Goal: Task Accomplishment & Management: Complete application form

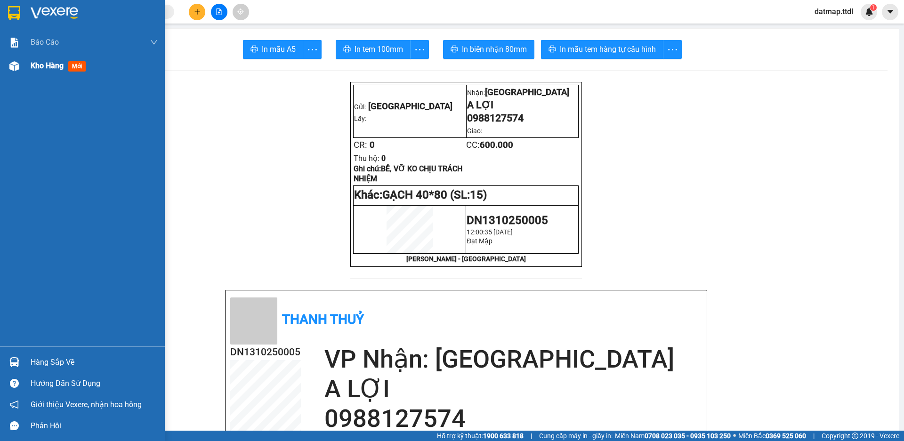
drag, startPoint x: 51, startPoint y: 64, endPoint x: 110, endPoint y: 73, distance: 59.5
click at [52, 65] on span "Kho hàng" at bounding box center [47, 65] width 33 height 9
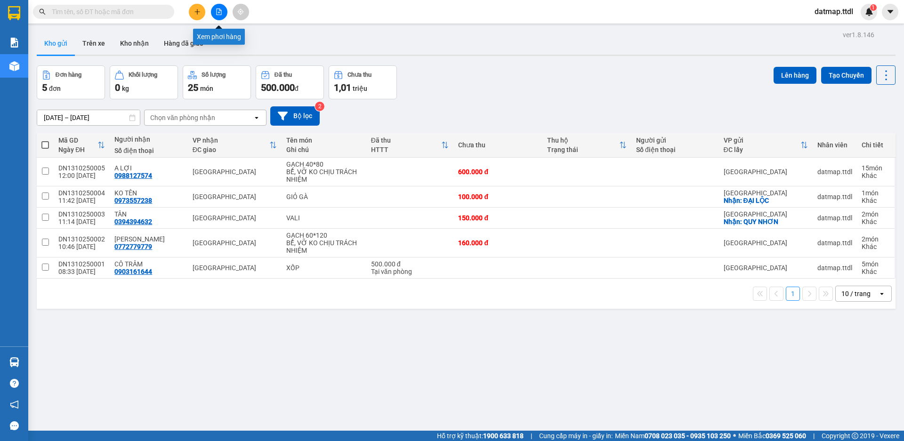
click at [220, 14] on icon "file-add" at bounding box center [219, 11] width 7 height 7
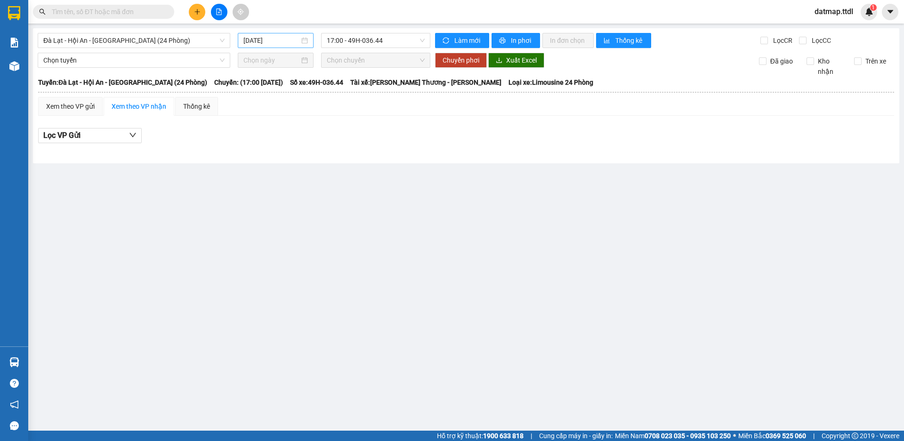
click at [251, 39] on input "[DATE]" at bounding box center [271, 40] width 56 height 10
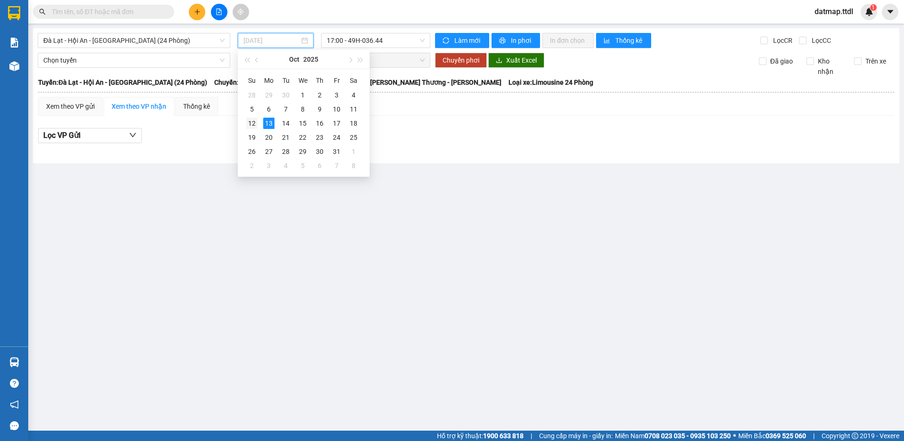
click at [250, 122] on div "12" at bounding box center [251, 123] width 11 height 11
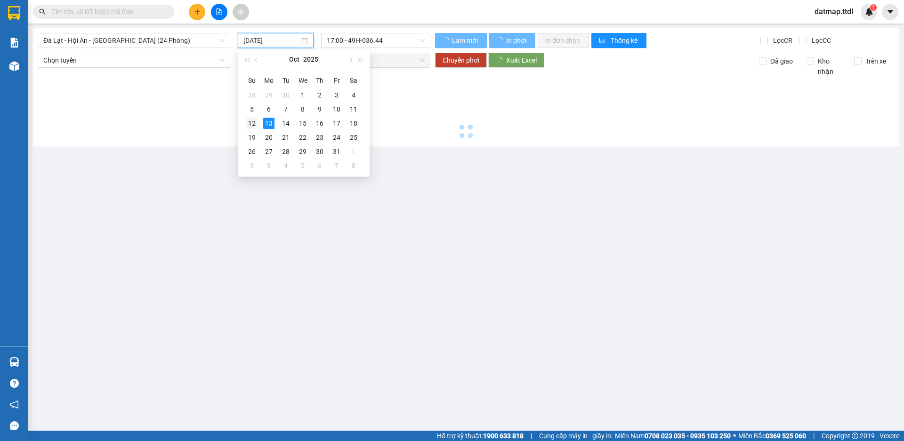
type input "[DATE]"
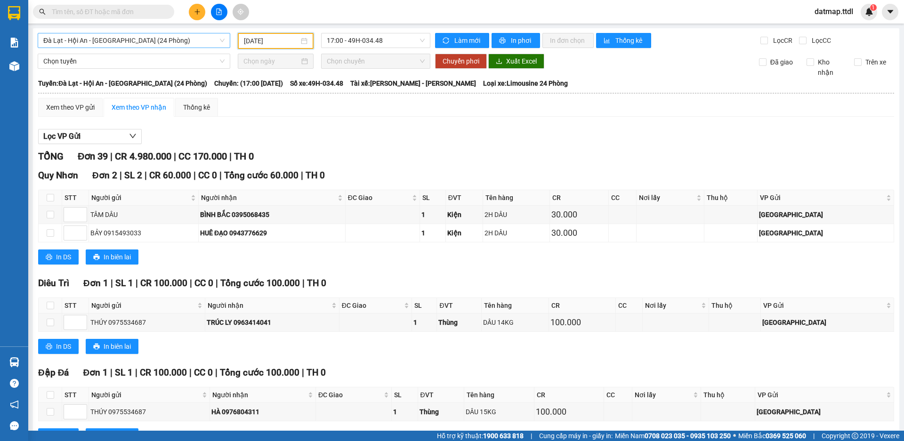
click at [84, 40] on span "Đà Lạt - Hội An - [GEOGRAPHIC_DATA] (24 Phòng)" at bounding box center [133, 40] width 181 height 14
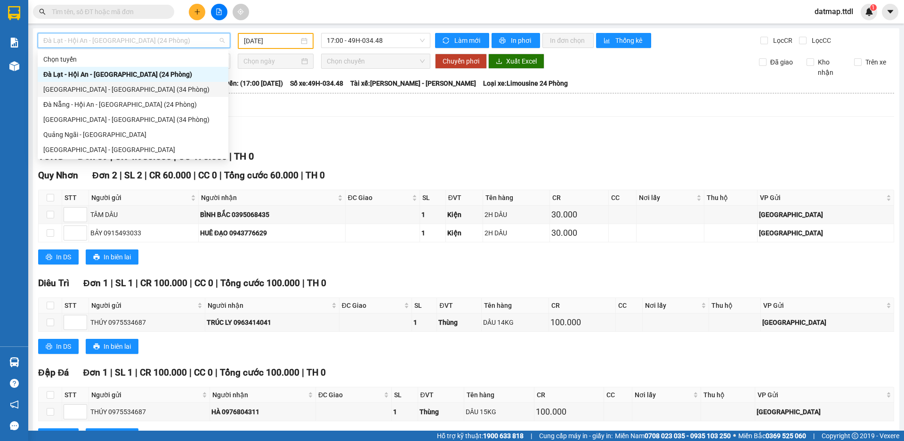
click at [76, 90] on div "[GEOGRAPHIC_DATA] - [GEOGRAPHIC_DATA] (34 Phòng)" at bounding box center [132, 89] width 179 height 10
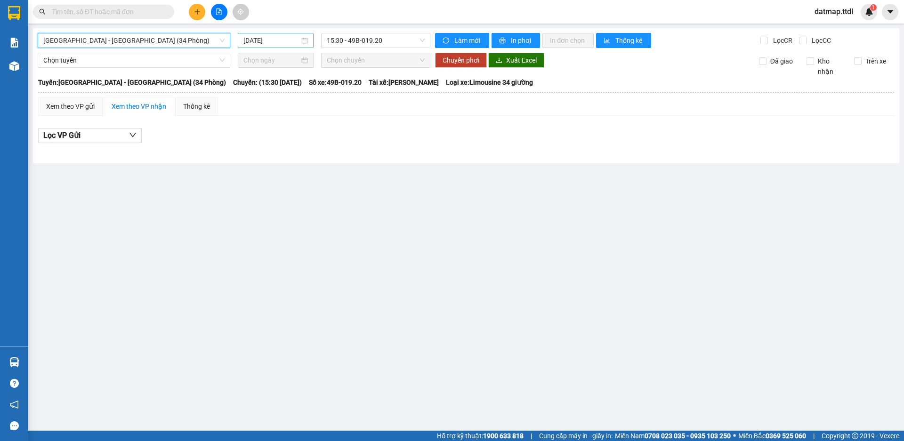
click at [260, 40] on input "[DATE]" at bounding box center [271, 40] width 56 height 10
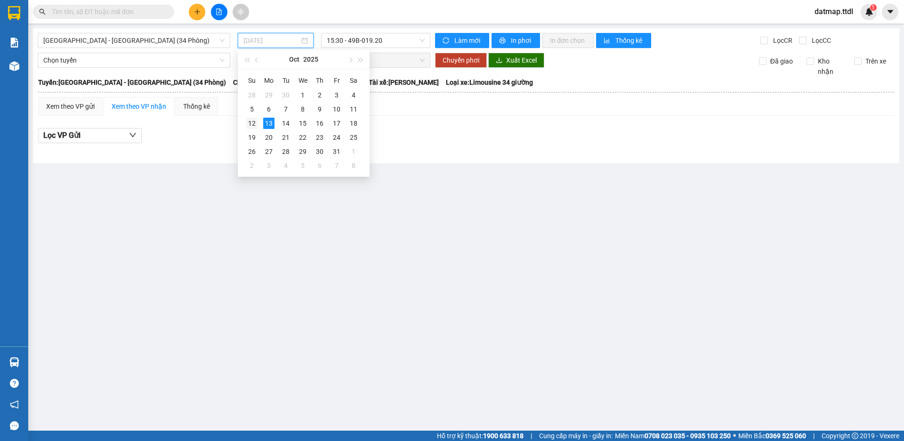
click at [248, 121] on div "12" at bounding box center [251, 123] width 11 height 11
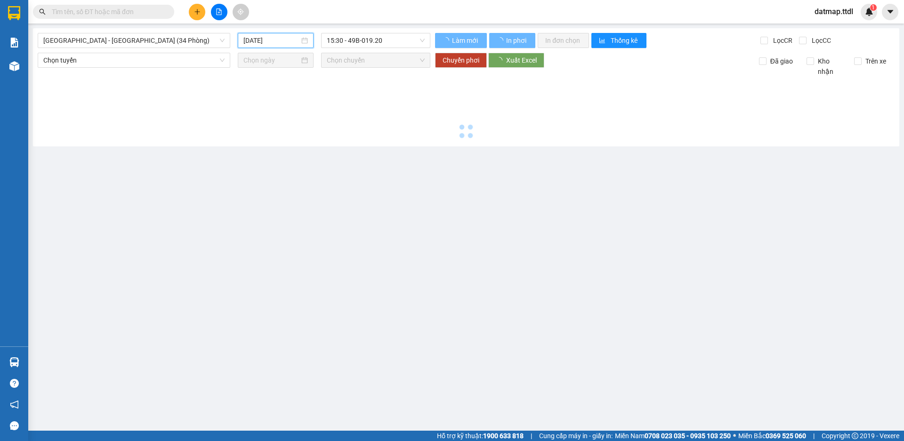
type input "[DATE]"
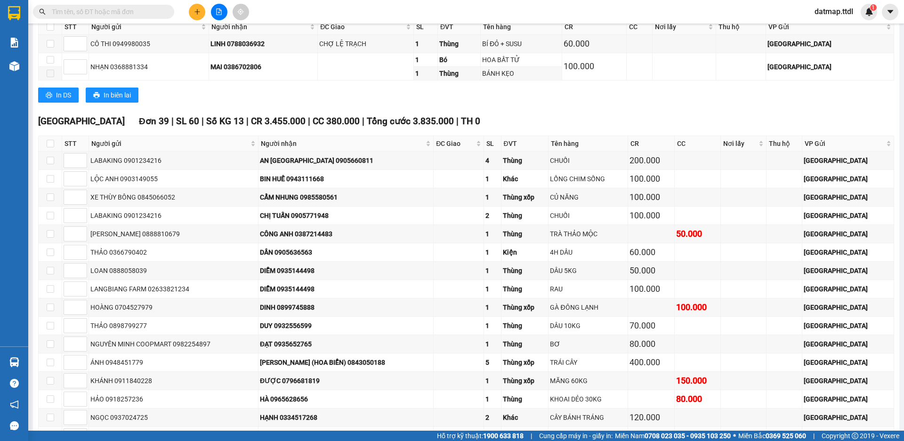
scroll to position [1742, 0]
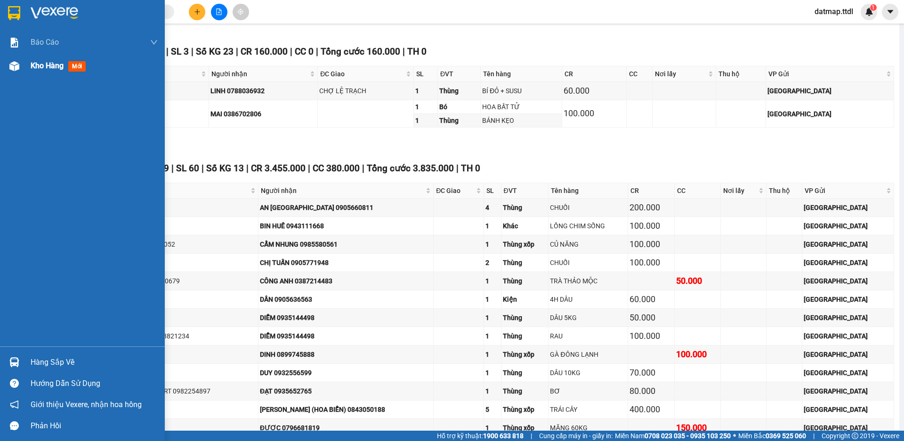
click at [40, 64] on span "Kho hàng" at bounding box center [47, 65] width 33 height 9
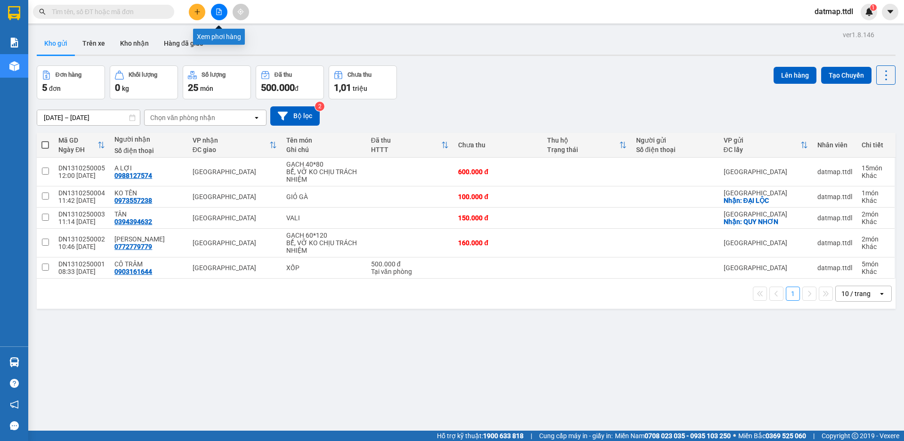
click at [217, 9] on icon "file-add" at bounding box center [219, 11] width 7 height 7
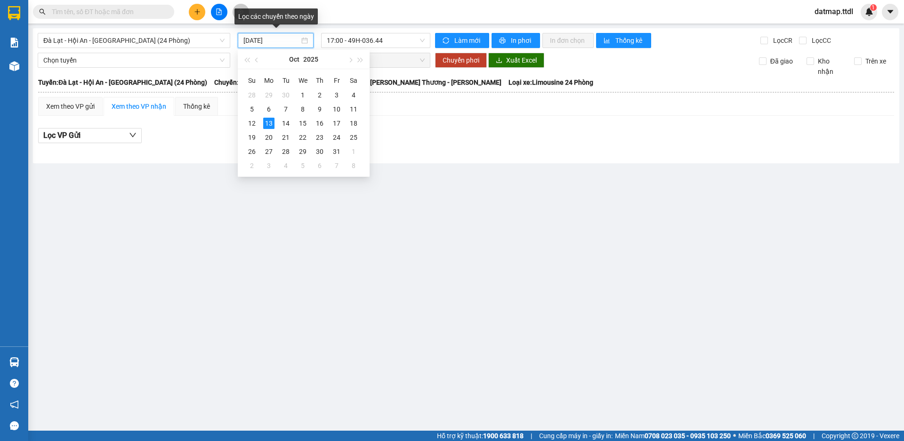
click at [270, 39] on input "[DATE]" at bounding box center [271, 40] width 56 height 10
click at [251, 124] on div "12" at bounding box center [251, 123] width 11 height 11
type input "[DATE]"
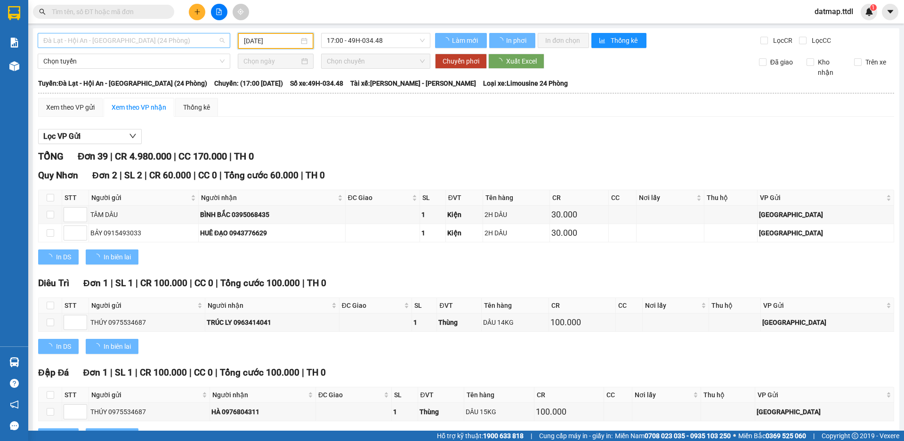
click at [143, 40] on span "Đà Lạt - Hội An - [GEOGRAPHIC_DATA] (24 Phòng)" at bounding box center [133, 40] width 181 height 14
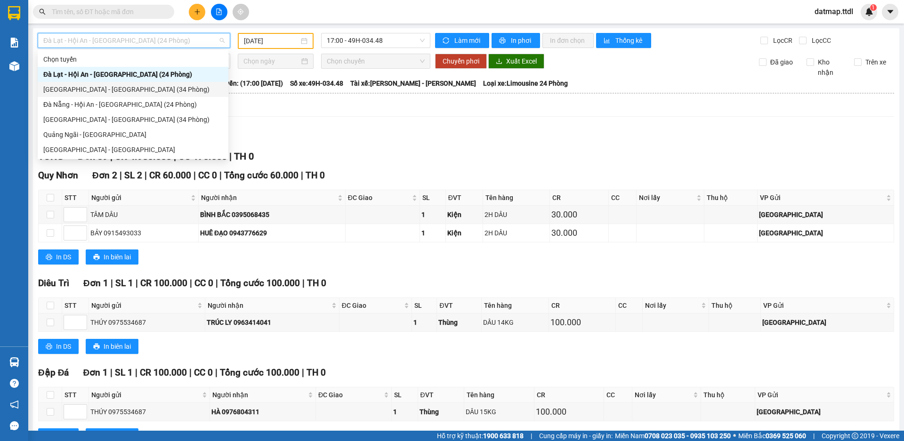
click at [75, 88] on div "[GEOGRAPHIC_DATA] - [GEOGRAPHIC_DATA] (34 Phòng)" at bounding box center [132, 89] width 179 height 10
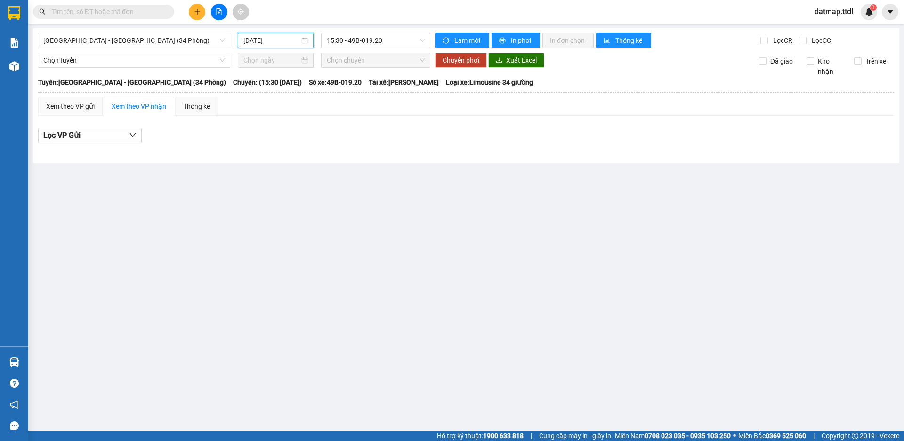
click at [278, 40] on input "[DATE]" at bounding box center [271, 40] width 56 height 10
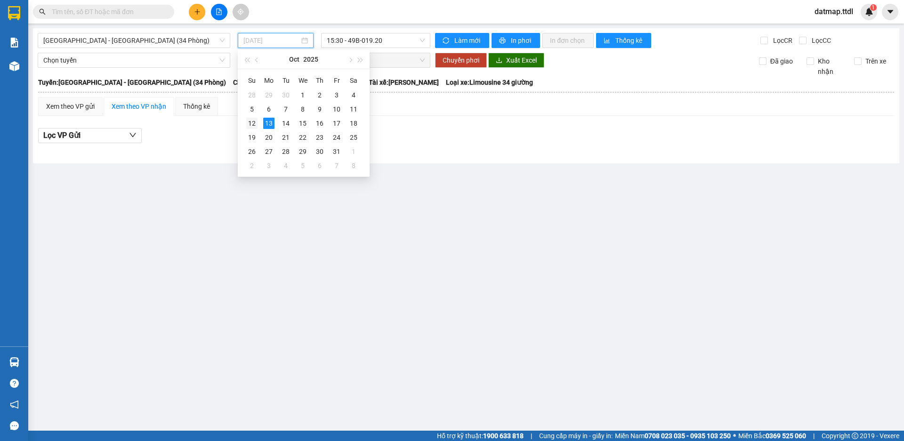
click at [252, 122] on div "12" at bounding box center [251, 123] width 11 height 11
type input "[DATE]"
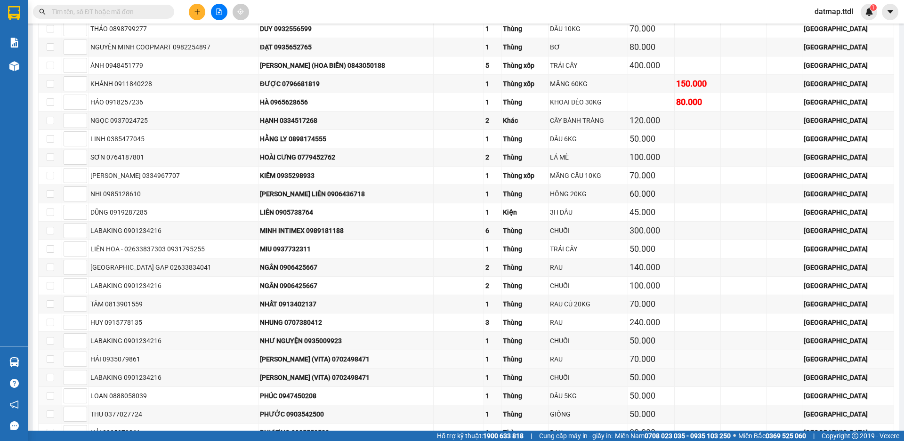
scroll to position [1898, 0]
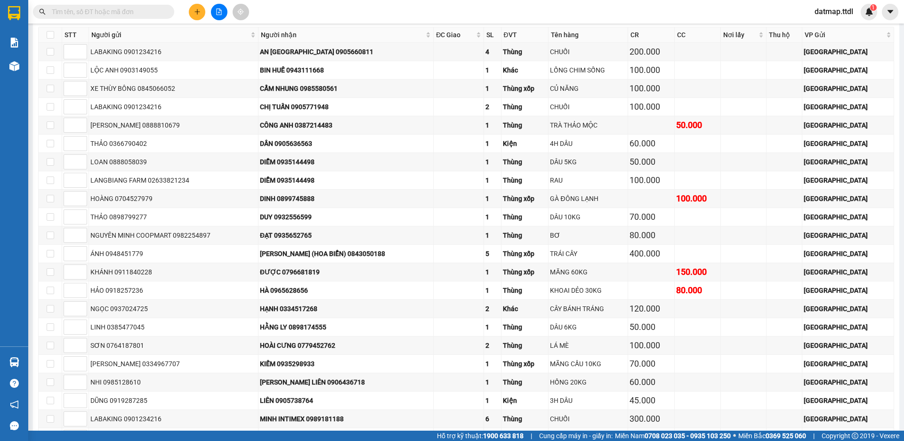
click at [200, 10] on icon "plus" at bounding box center [197, 11] width 7 height 7
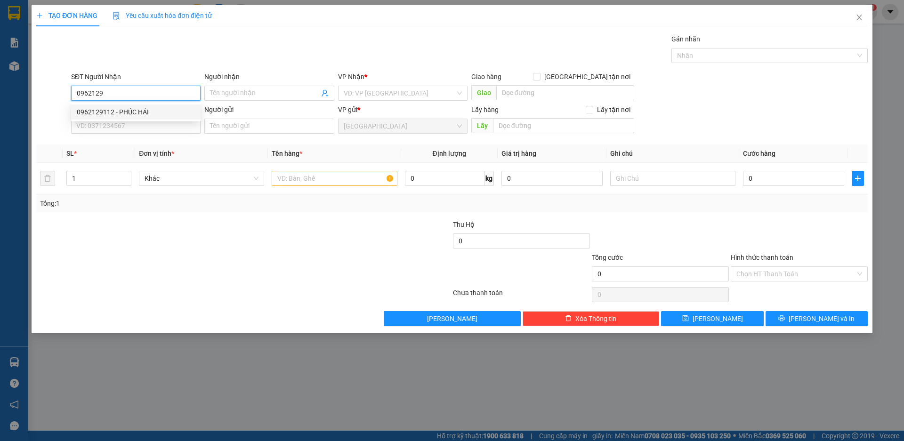
click at [91, 112] on div "0962129112 - PHÚC HẢI" at bounding box center [136, 112] width 118 height 10
type input "0962129112"
type input "PHÚC HẢI"
type input "0962129112"
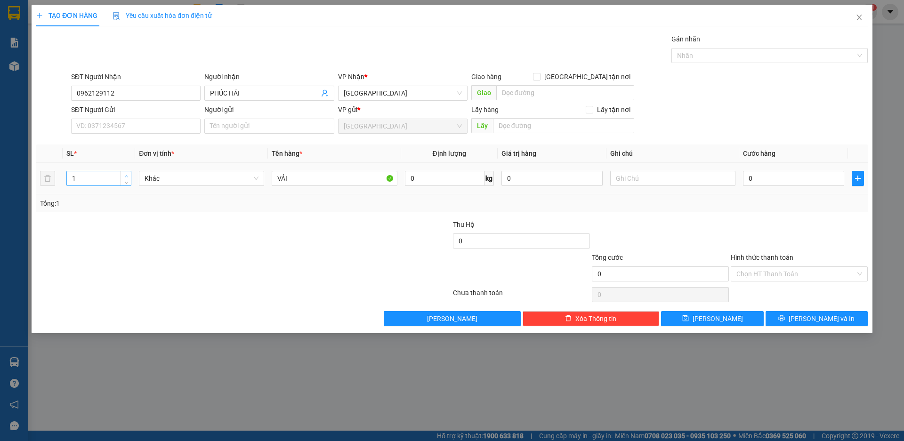
type input "2"
click at [128, 176] on icon "up" at bounding box center [126, 176] width 3 height 3
click at [319, 180] on input "VẢI" at bounding box center [334, 178] width 125 height 15
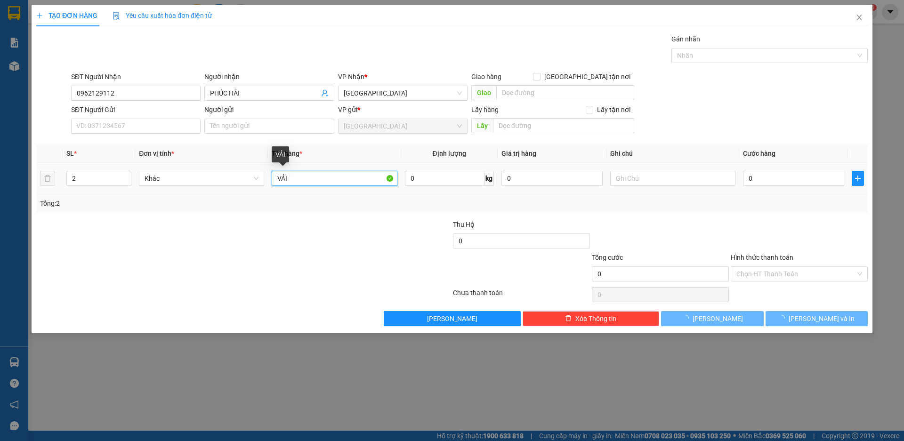
click at [319, 180] on input "VẢI" at bounding box center [334, 178] width 125 height 15
type input "MẮM + CHẢ"
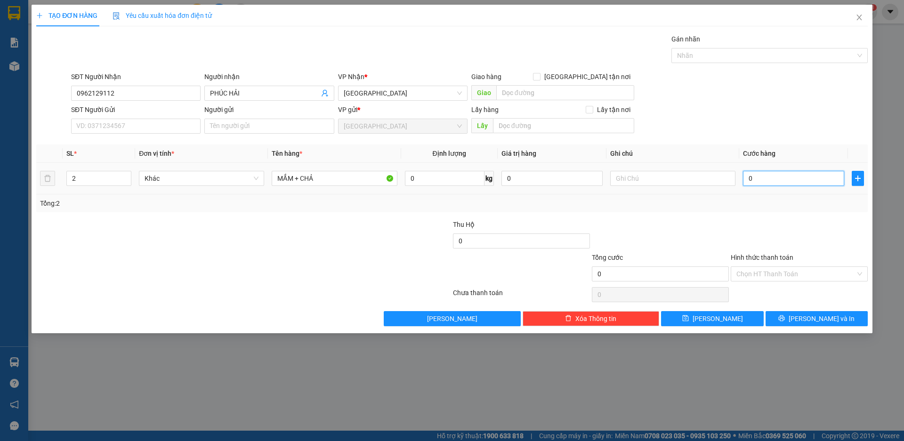
click at [808, 184] on input "0" at bounding box center [793, 178] width 101 height 15
click at [790, 275] on input "Hình thức thanh toán" at bounding box center [795, 274] width 119 height 14
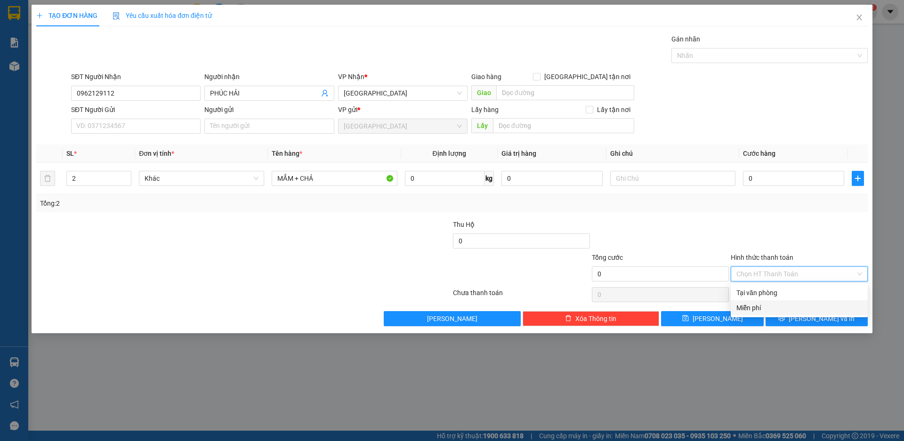
click at [756, 309] on div "Miễn phí" at bounding box center [799, 308] width 126 height 10
click at [802, 298] on div at bounding box center [799, 294] width 139 height 19
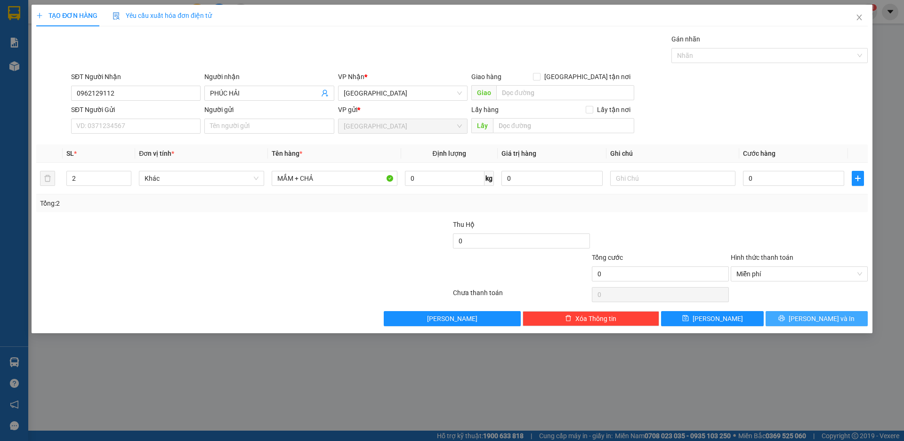
click at [828, 318] on span "[PERSON_NAME] và In" at bounding box center [822, 319] width 66 height 10
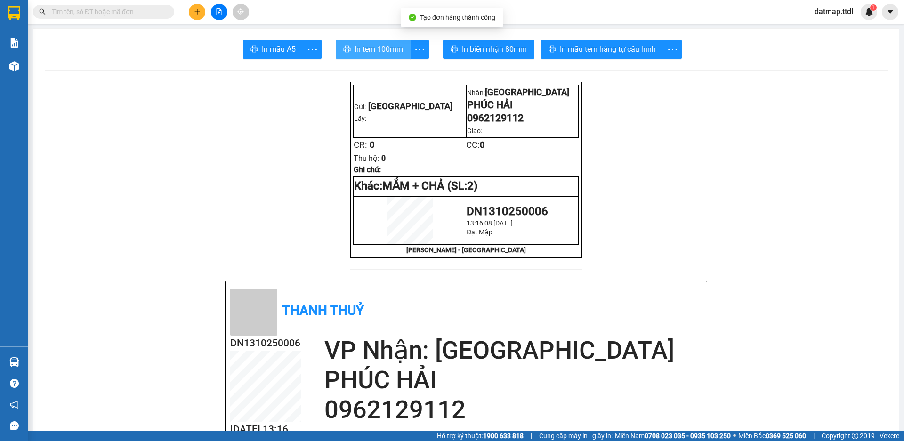
click at [384, 48] on span "In tem 100mm" at bounding box center [379, 49] width 49 height 12
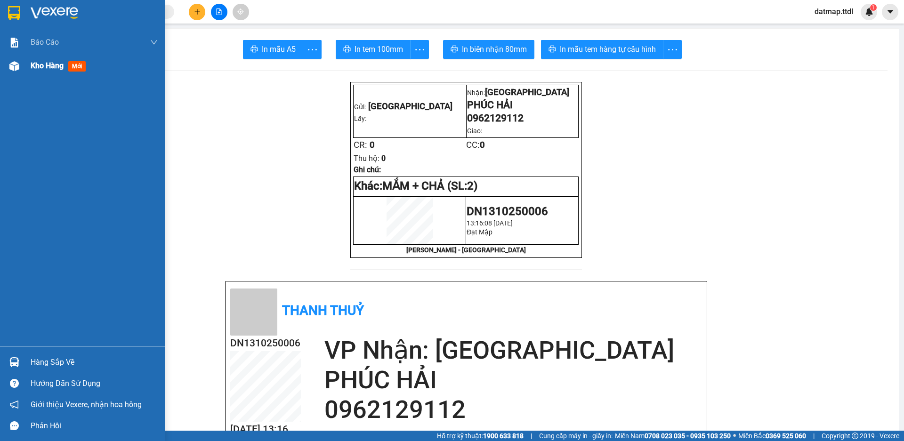
click at [30, 64] on div "Kho hàng mới" at bounding box center [82, 66] width 165 height 24
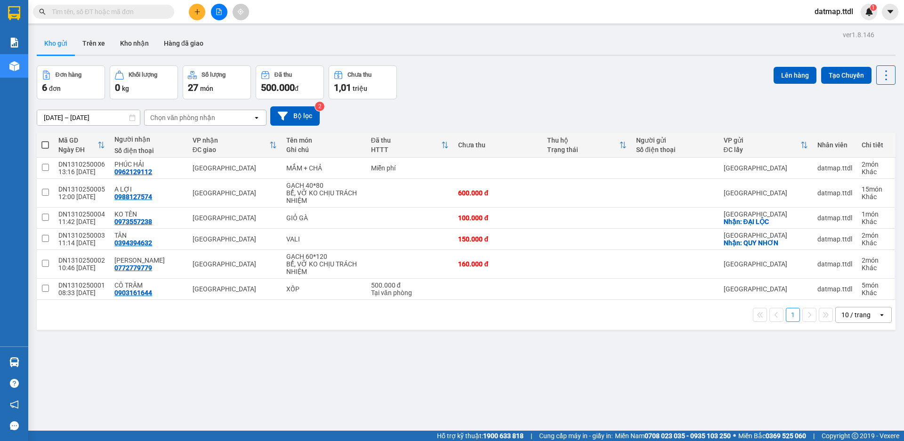
click at [193, 7] on button at bounding box center [197, 12] width 16 height 16
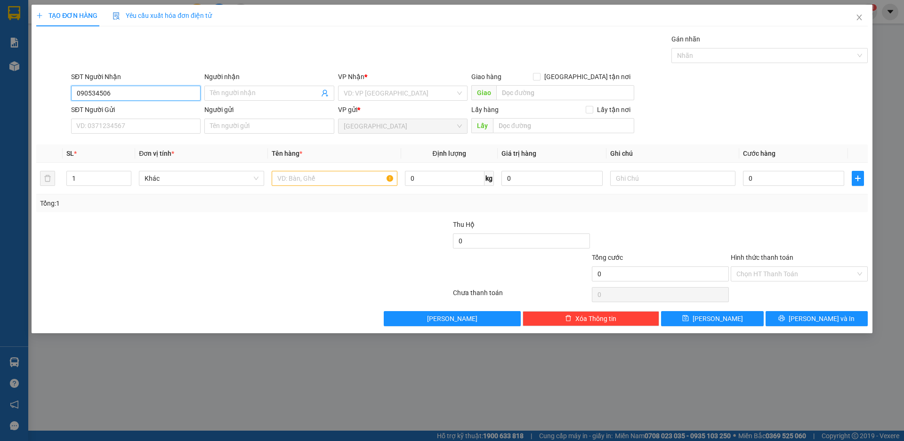
type input "0905345069"
click at [102, 113] on div "0905345069 - [GEOGRAPHIC_DATA]" at bounding box center [136, 112] width 118 height 10
type input "[PERSON_NAME]"
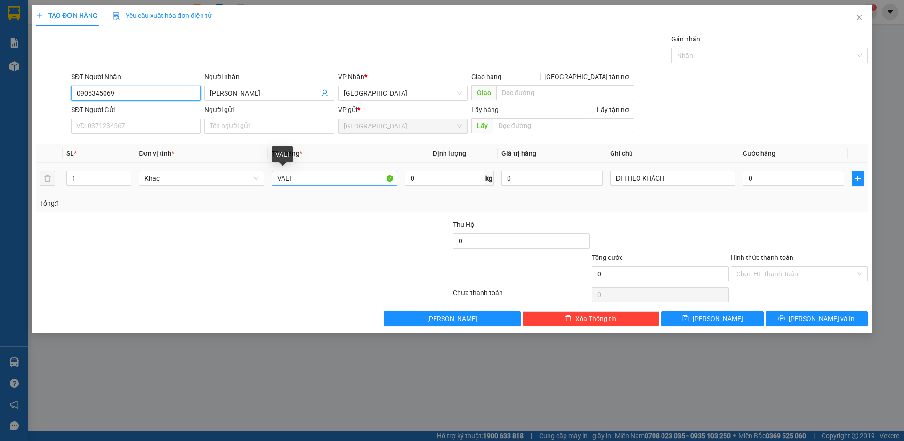
type input "0905345069"
click at [303, 181] on input "VALI" at bounding box center [334, 178] width 125 height 15
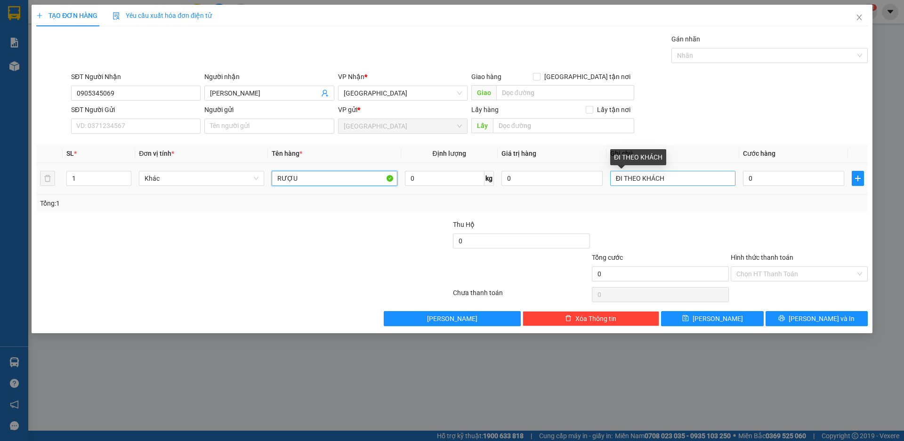
type input "RƯỢU"
click at [673, 180] on input "ĐI THEO KHÁCH" at bounding box center [672, 178] width 125 height 15
type input "BỂ VỠ KO CHỊU TRÁCH NHIỆM"
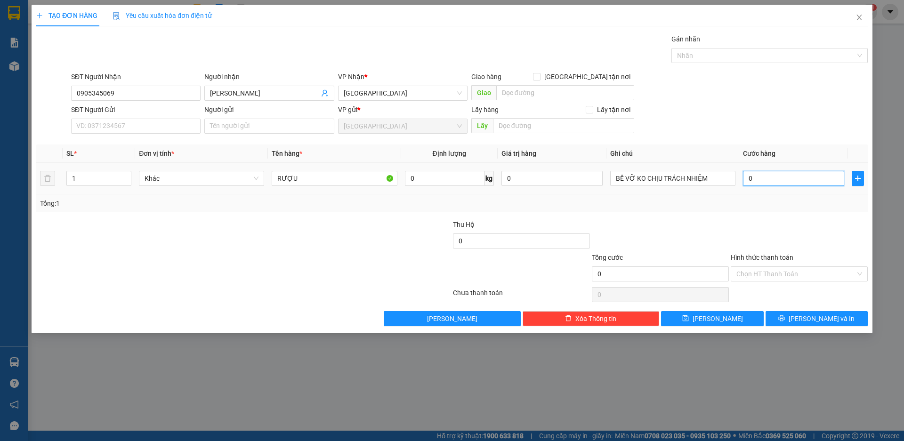
click at [773, 182] on input "0" at bounding box center [793, 178] width 101 height 15
type input "7"
type input "70"
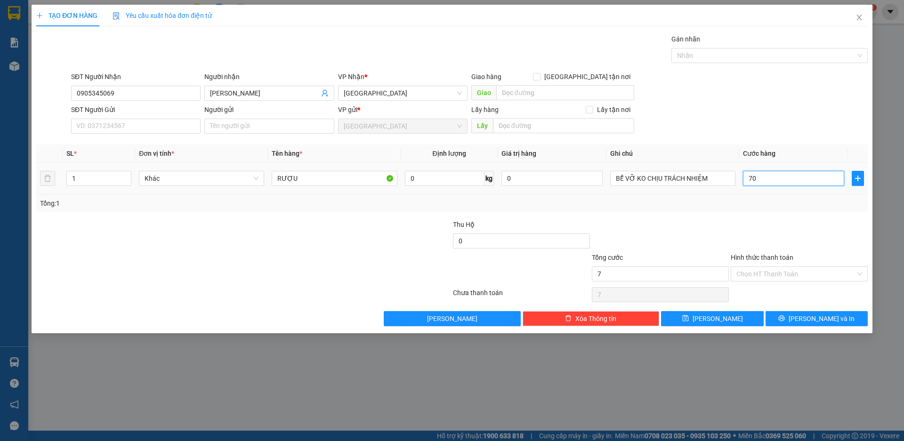
type input "70"
type input "700"
type input "7.000"
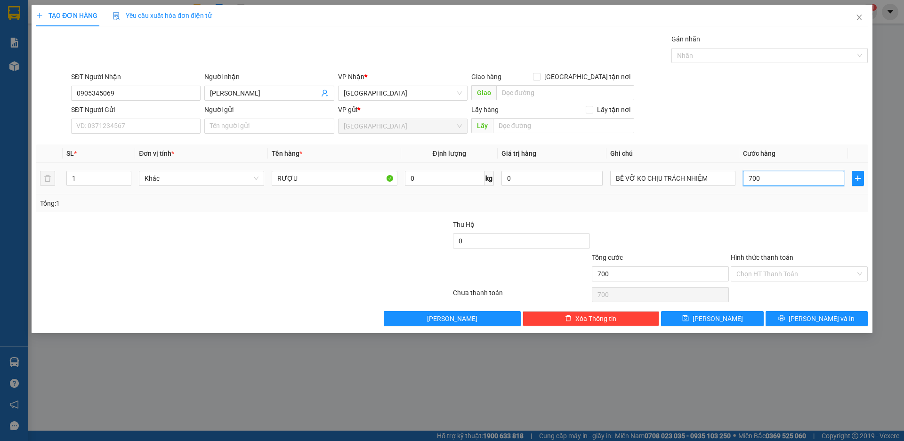
type input "7.000"
type input "70.000"
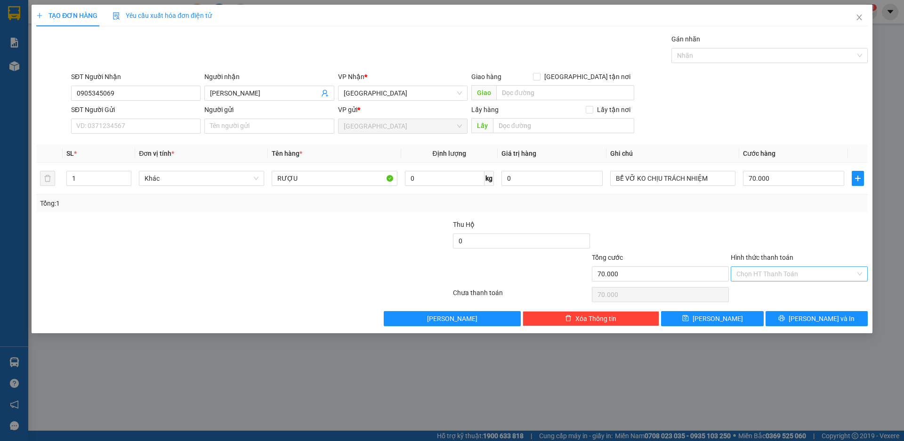
click at [760, 275] on input "Hình thức thanh toán" at bounding box center [795, 274] width 119 height 14
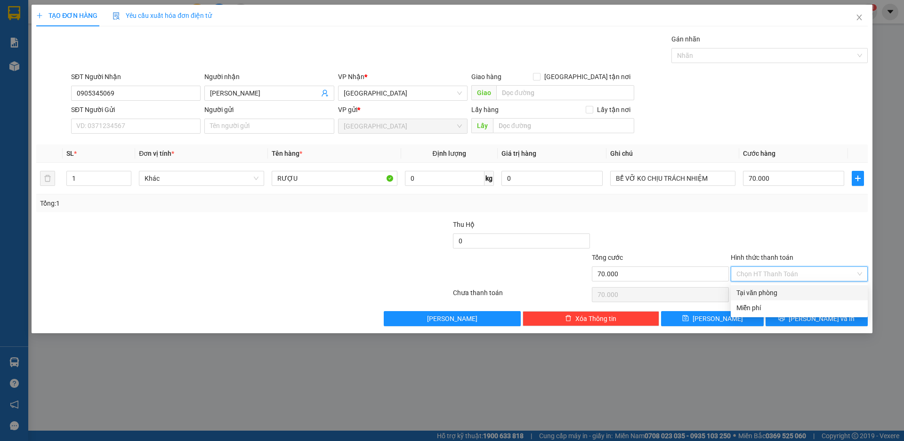
click at [768, 293] on div "Tại văn phòng" at bounding box center [799, 293] width 126 height 10
type input "0"
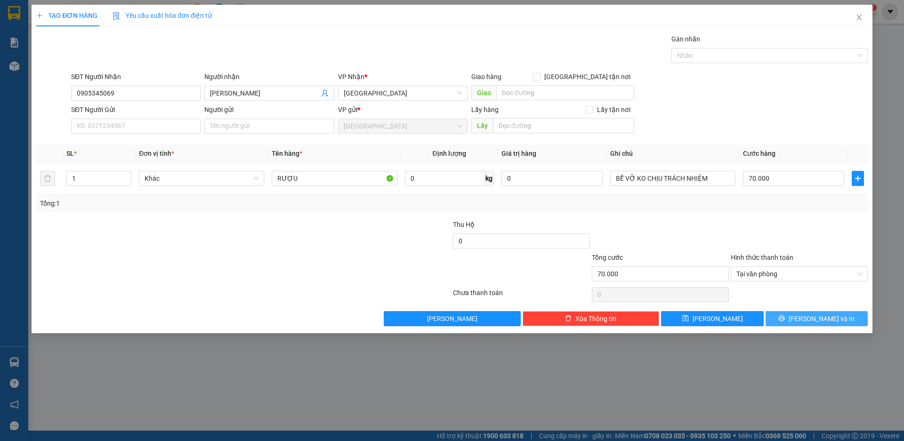
click at [810, 317] on span "[PERSON_NAME] và In" at bounding box center [822, 319] width 66 height 10
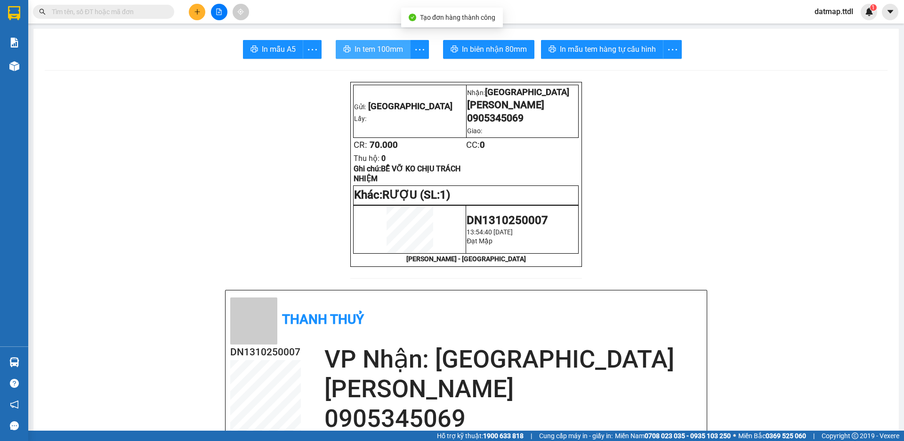
click at [388, 53] on span "In tem 100mm" at bounding box center [379, 49] width 49 height 12
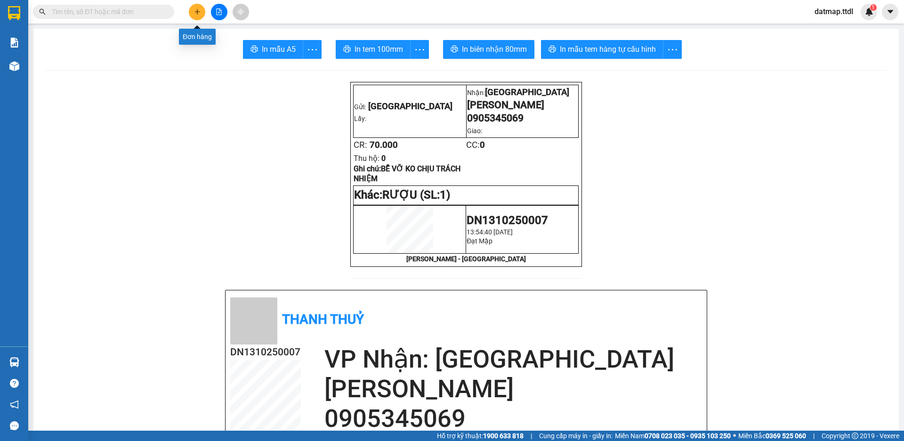
click at [199, 11] on icon "plus" at bounding box center [197, 11] width 7 height 7
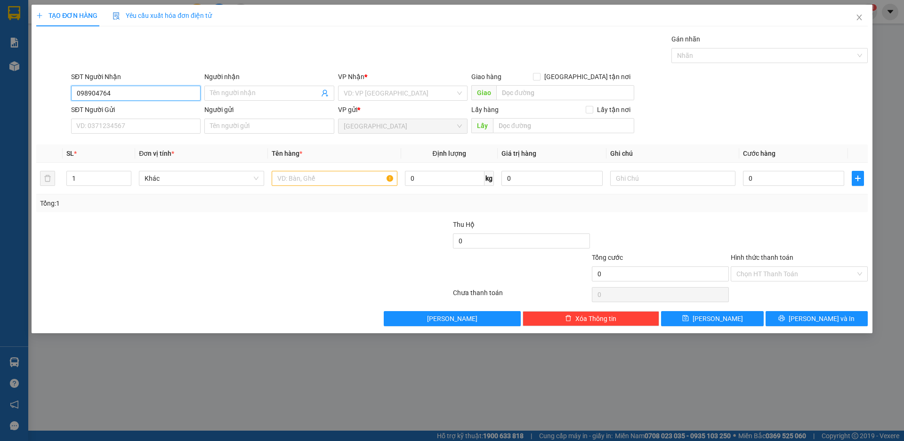
type input "0989047644"
click at [94, 113] on div "0989047644 - NGỌT ĐA NHIM" at bounding box center [136, 112] width 118 height 10
type input "NGỌT ĐA NHIM"
type input "ĐA NHIM"
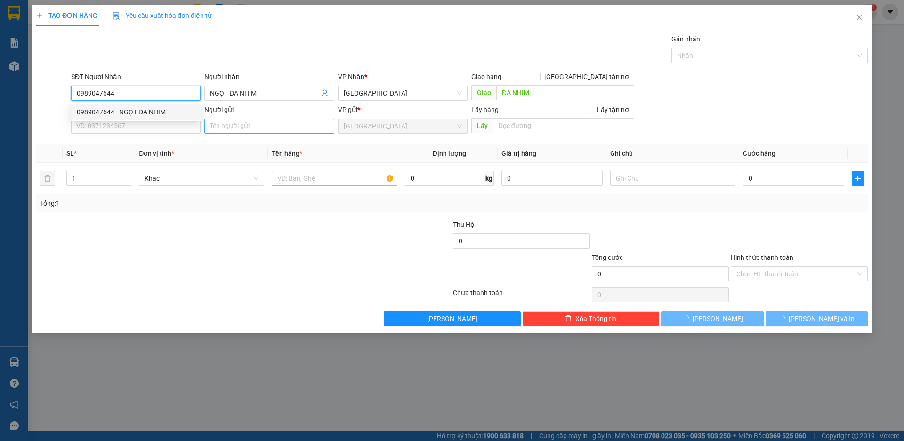
type input "80.000"
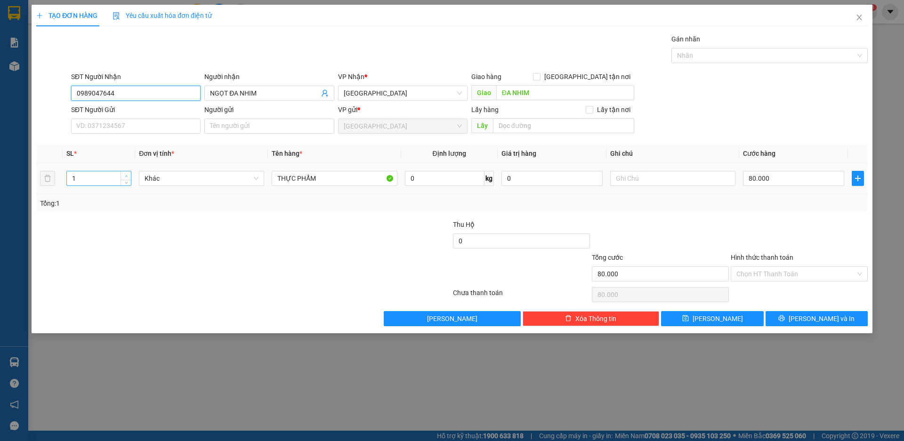
type input "0989047644"
click at [123, 175] on span "Increase Value" at bounding box center [126, 175] width 10 height 8
type input "3"
click at [123, 175] on span "up" at bounding box center [126, 176] width 6 height 6
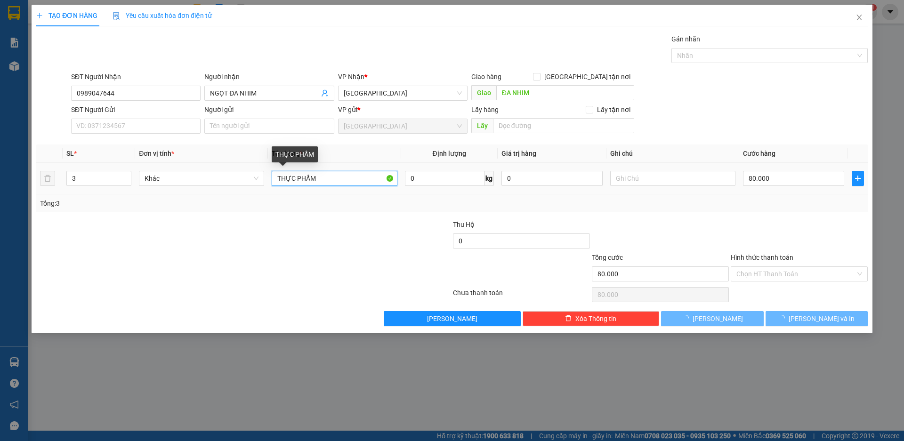
click at [319, 178] on input "THỰC PHẨM" at bounding box center [334, 178] width 125 height 15
type input "0"
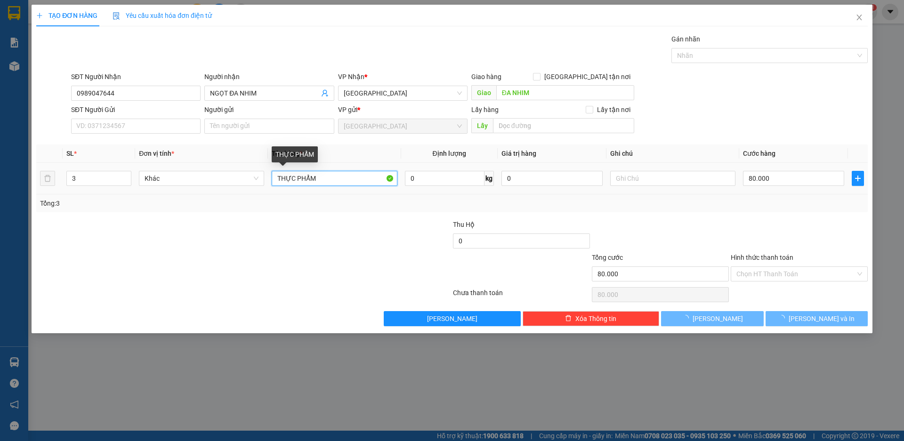
type input "0"
click at [319, 178] on input "THỰC PHẨM" at bounding box center [334, 178] width 125 height 15
type input "D"
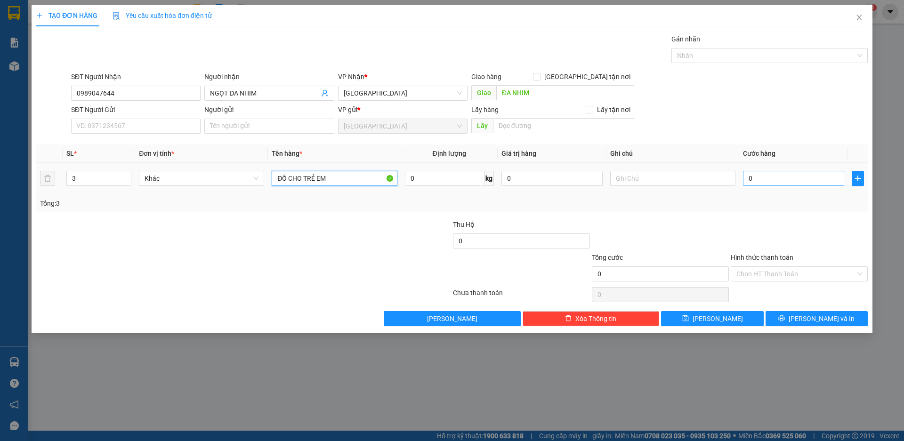
type input "ĐỒ CHO TRẺ EM"
click at [772, 181] on input "0" at bounding box center [793, 178] width 101 height 15
type input "6"
type input "60"
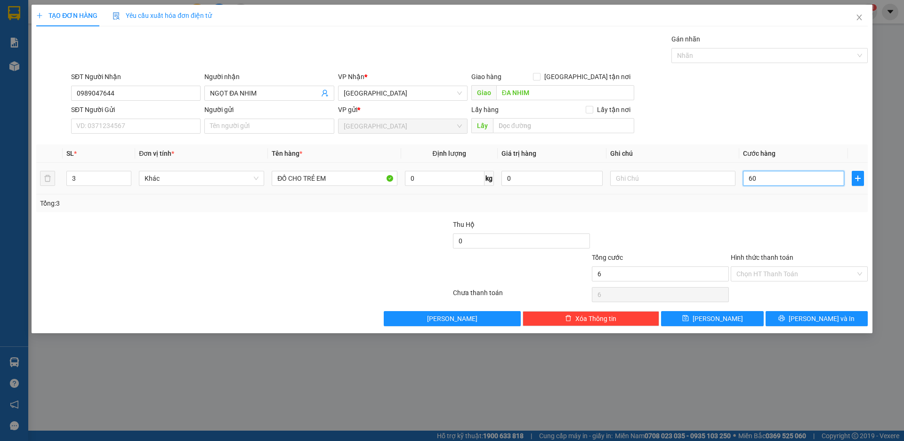
type input "60"
type input "600"
type input "6.000"
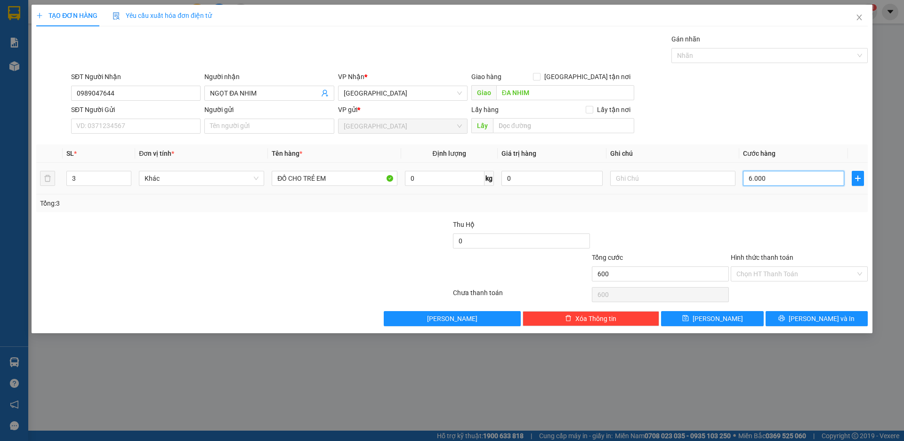
type input "6.000"
type input "60.000"
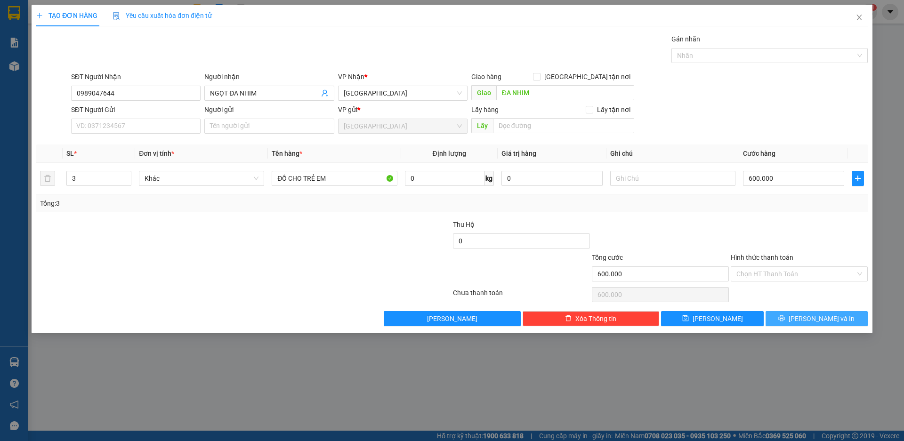
click at [821, 316] on span "[PERSON_NAME] và In" at bounding box center [822, 319] width 66 height 10
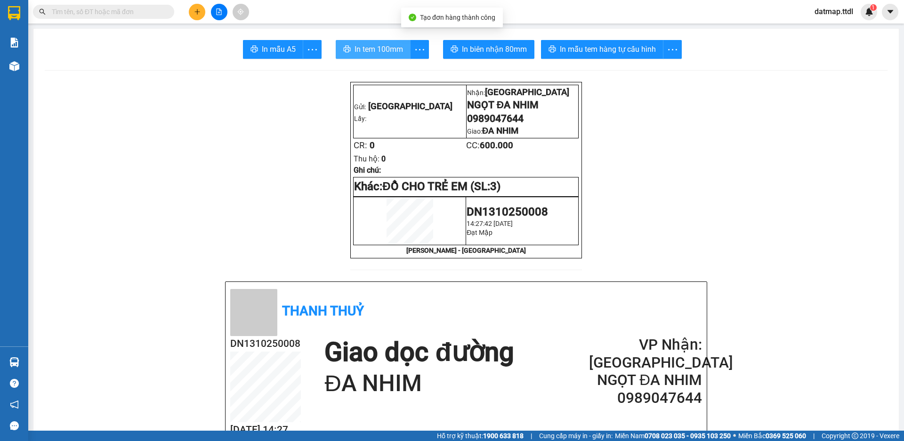
click at [357, 48] on span "In tem 100mm" at bounding box center [379, 49] width 49 height 12
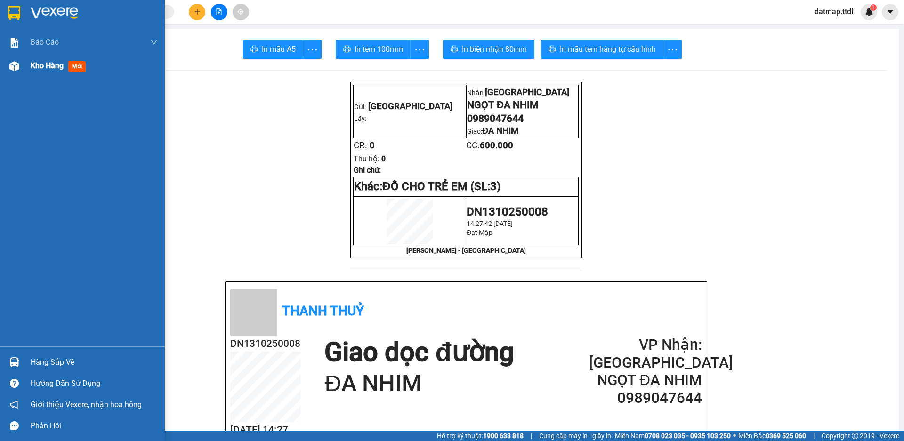
click at [28, 67] on div "Kho hàng mới" at bounding box center [82, 66] width 165 height 24
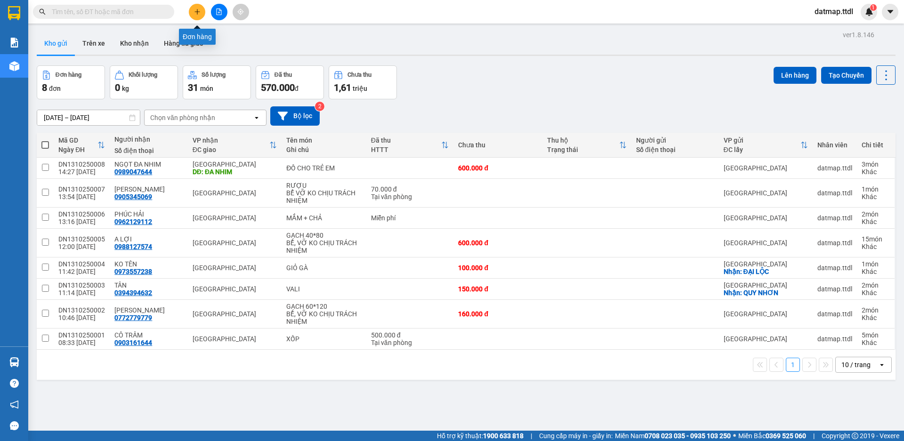
click at [194, 11] on icon "plus" at bounding box center [197, 11] width 7 height 7
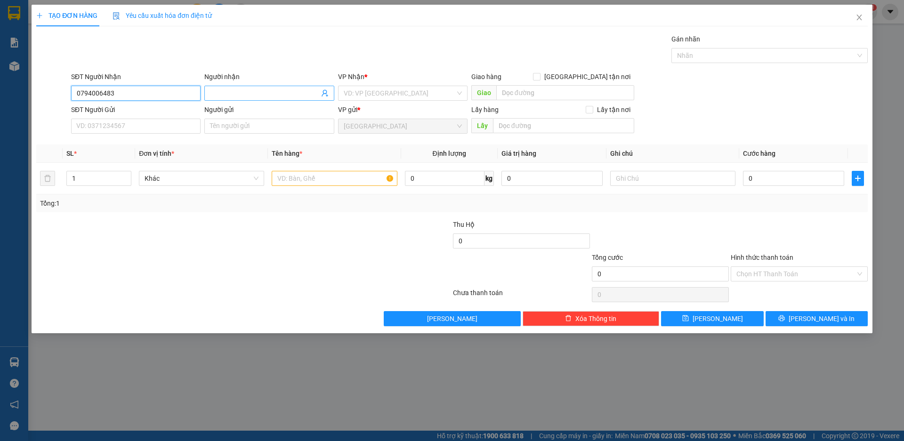
type input "0794006483"
click at [225, 95] on input "Người nhận" at bounding box center [264, 93] width 109 height 10
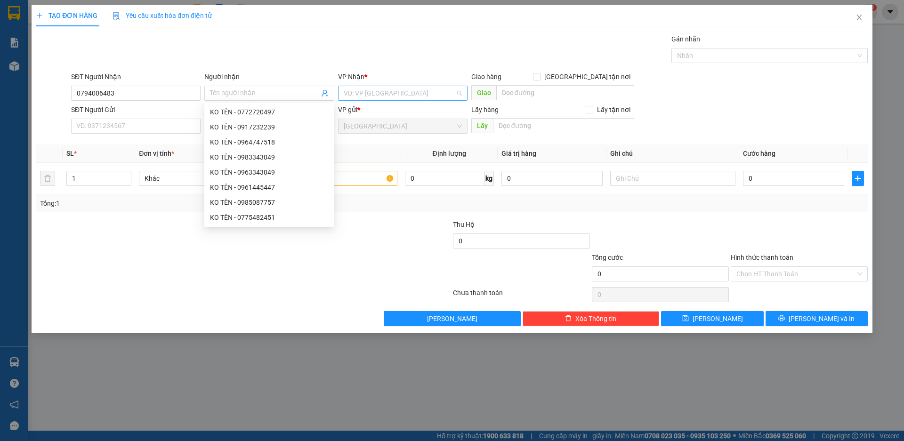
click at [360, 92] on input "search" at bounding box center [400, 93] width 112 height 14
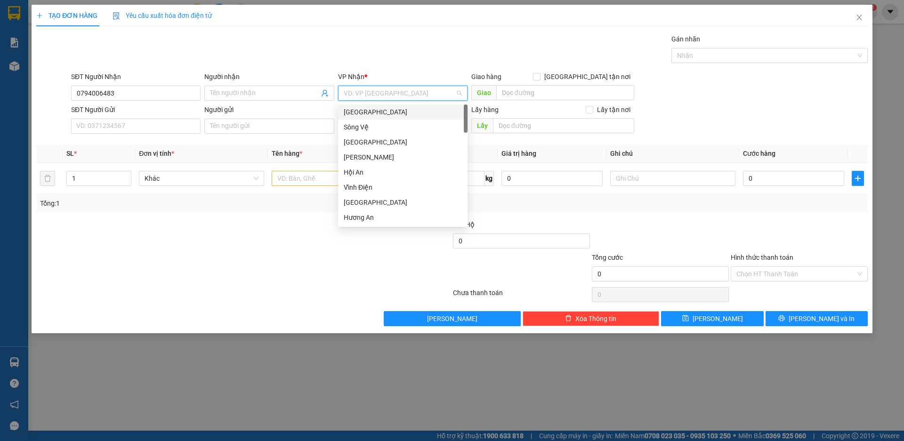
click at [361, 113] on div "[GEOGRAPHIC_DATA]" at bounding box center [403, 112] width 118 height 10
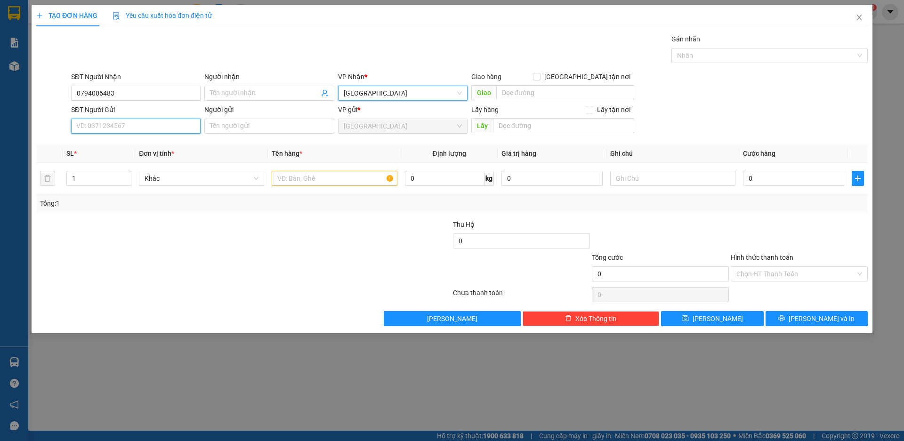
click at [156, 130] on input "SĐT Người Gửi" at bounding box center [135, 126] width 129 height 15
type input "2"
click at [128, 173] on span "up" at bounding box center [126, 176] width 6 height 6
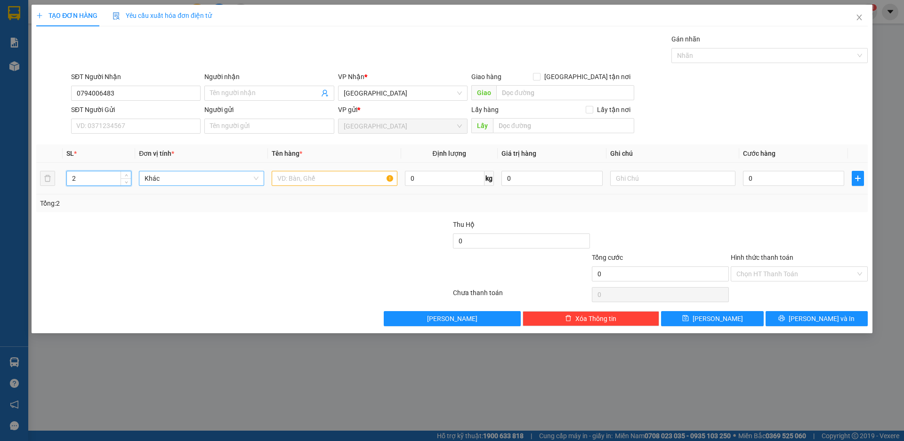
click at [259, 180] on span "Khác" at bounding box center [202, 178] width 114 height 14
click at [300, 178] on input "text" at bounding box center [334, 178] width 125 height 15
type input "BÁNH TRÁNG + THỰC PHẨM"
click at [246, 97] on input "Người nhận" at bounding box center [264, 93] width 109 height 10
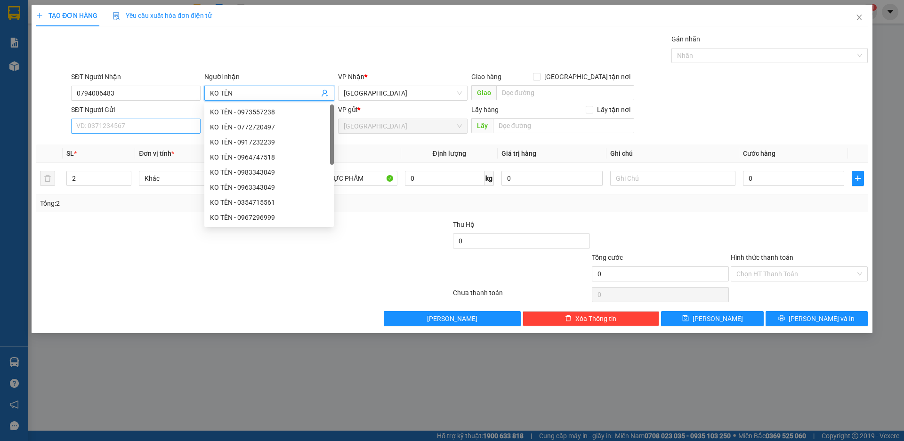
type input "KO TÊN"
click at [121, 128] on input "SĐT Người Gửi" at bounding box center [135, 126] width 129 height 15
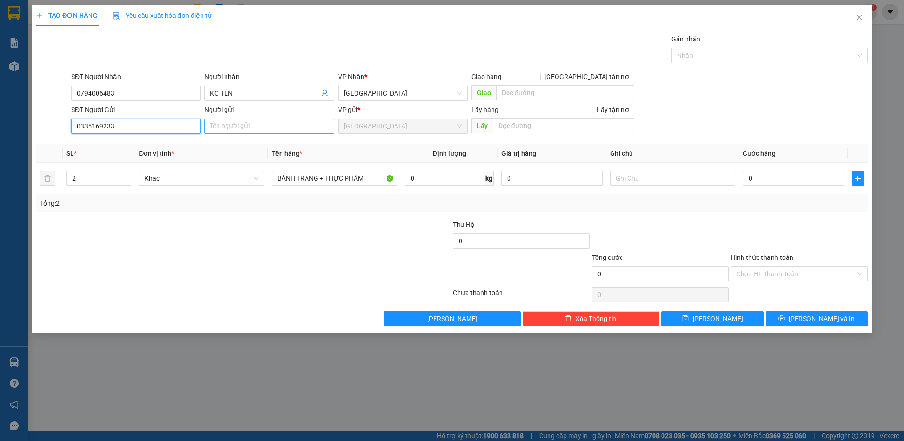
type input "0335169233"
click at [227, 129] on input "Người gửi" at bounding box center [268, 126] width 129 height 15
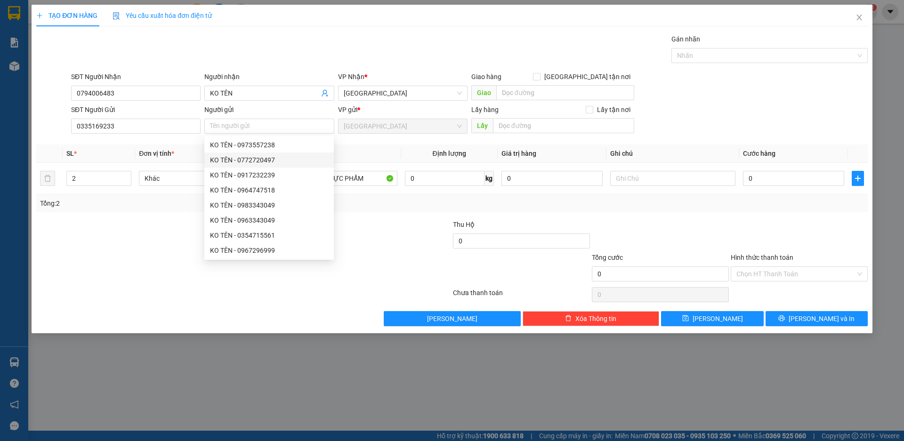
click at [178, 229] on div at bounding box center [174, 235] width 278 height 33
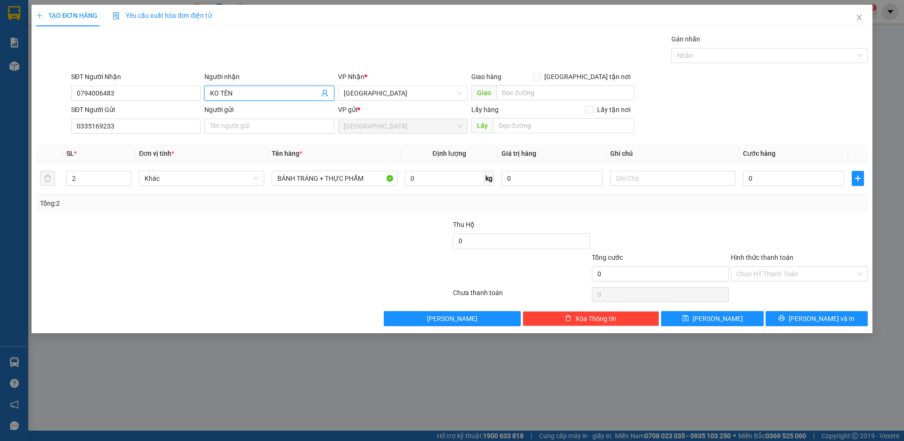
click at [253, 95] on input "KO TÊN" at bounding box center [264, 93] width 109 height 10
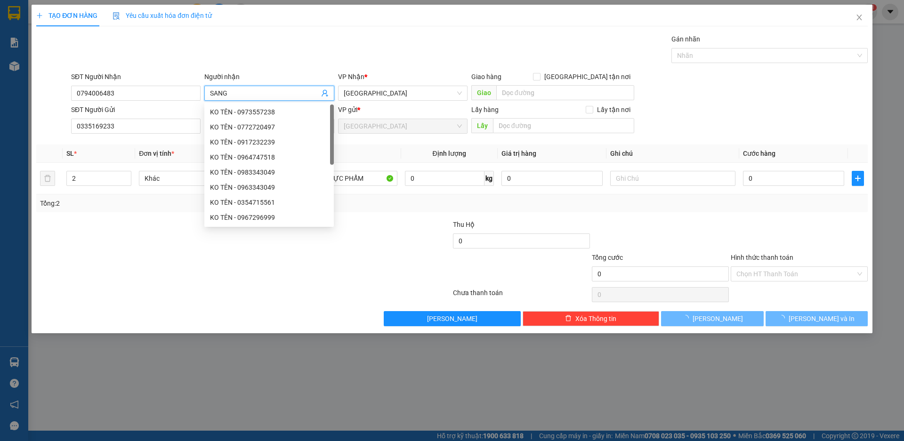
type input "SANG"
click at [271, 57] on div "Gói vận chuyển * Tiêu chuẩn Gán nhãn Nhãn" at bounding box center [469, 50] width 801 height 33
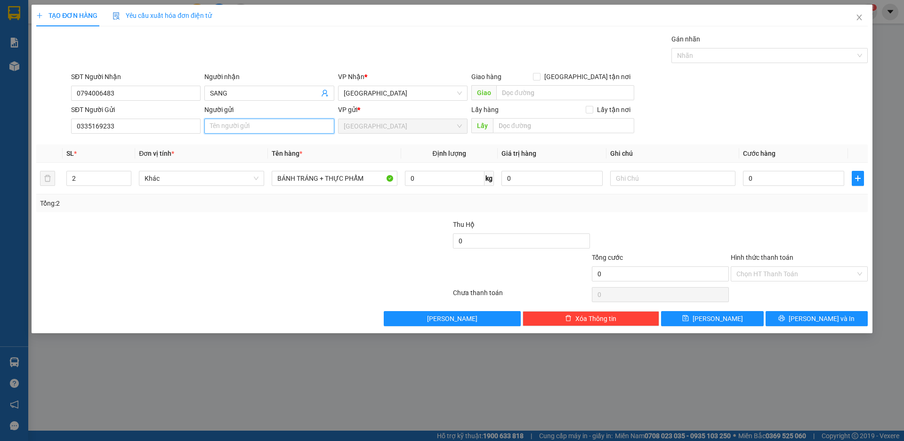
click at [241, 126] on input "Người gửi" at bounding box center [268, 126] width 129 height 15
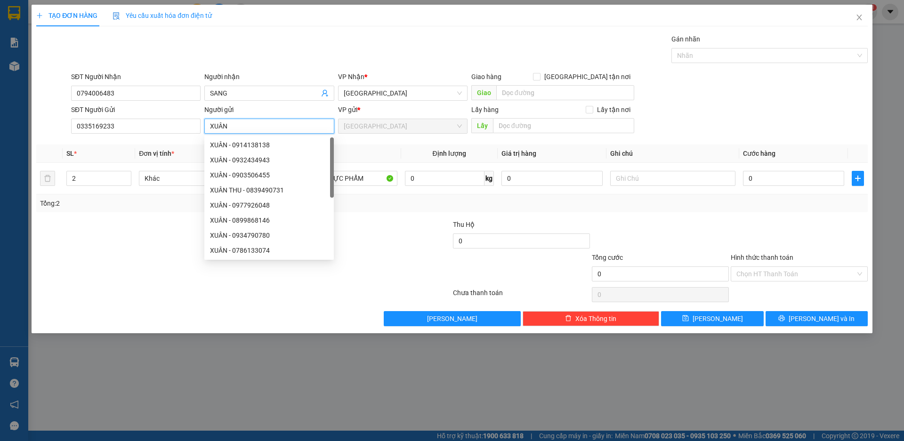
type input "XUÂN"
click at [605, 220] on div at bounding box center [660, 235] width 139 height 33
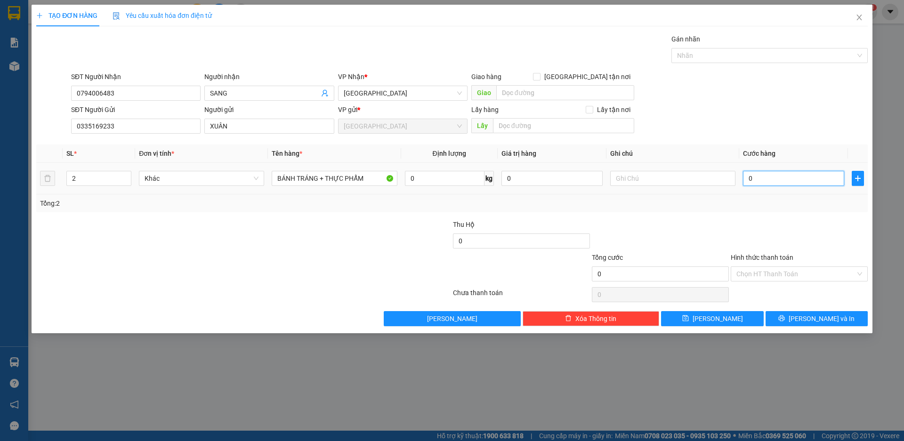
click at [757, 180] on input "0" at bounding box center [793, 178] width 101 height 15
type input "1"
type input "13"
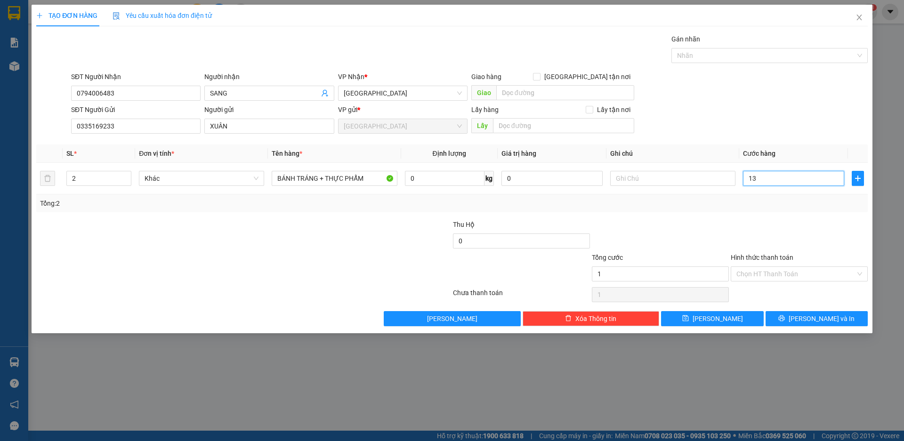
type input "13"
type input "130"
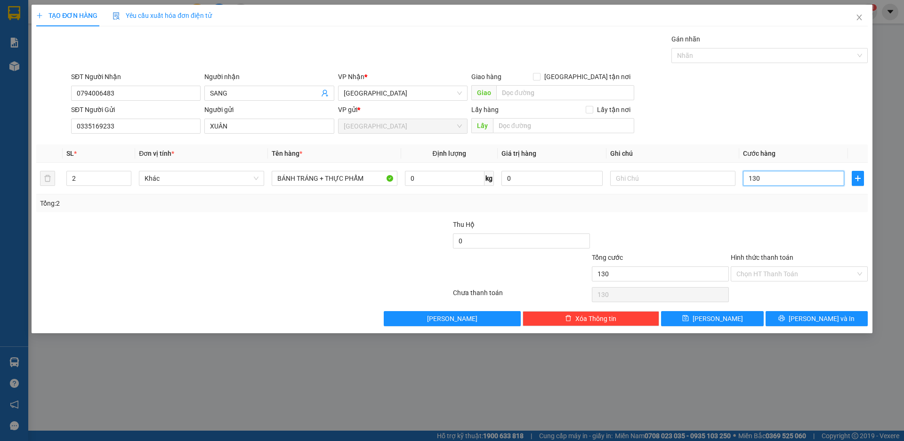
type input "1.300"
type input "13.000"
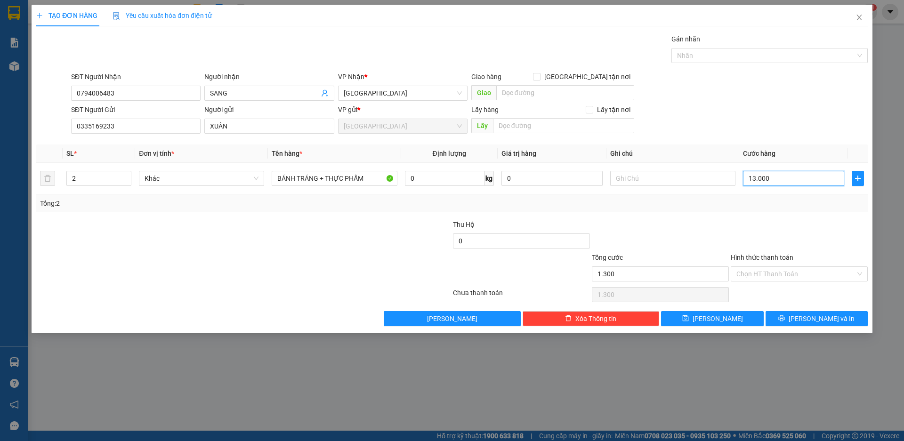
type input "13.000"
click at [823, 318] on span "[PERSON_NAME] và In" at bounding box center [822, 319] width 66 height 10
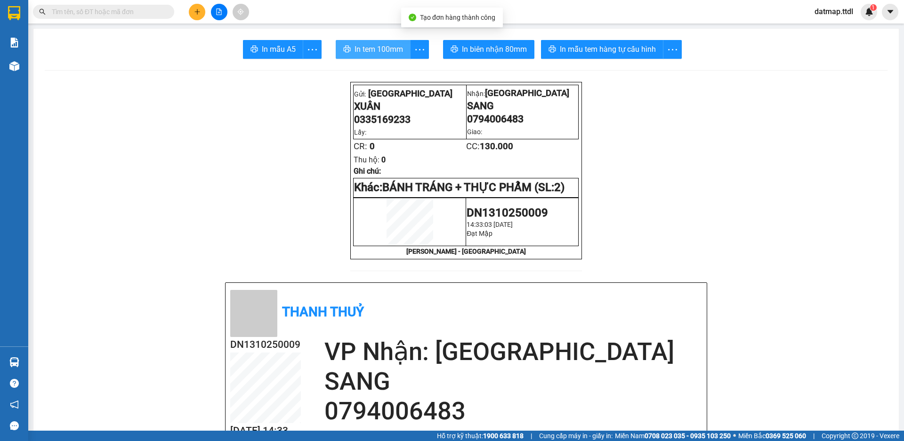
click at [377, 48] on span "In tem 100mm" at bounding box center [379, 49] width 49 height 12
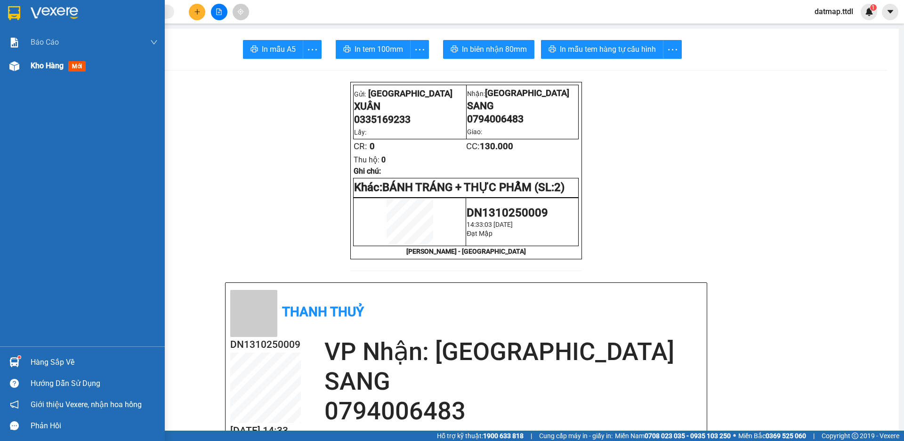
click at [30, 65] on div "Kho hàng mới" at bounding box center [82, 66] width 165 height 24
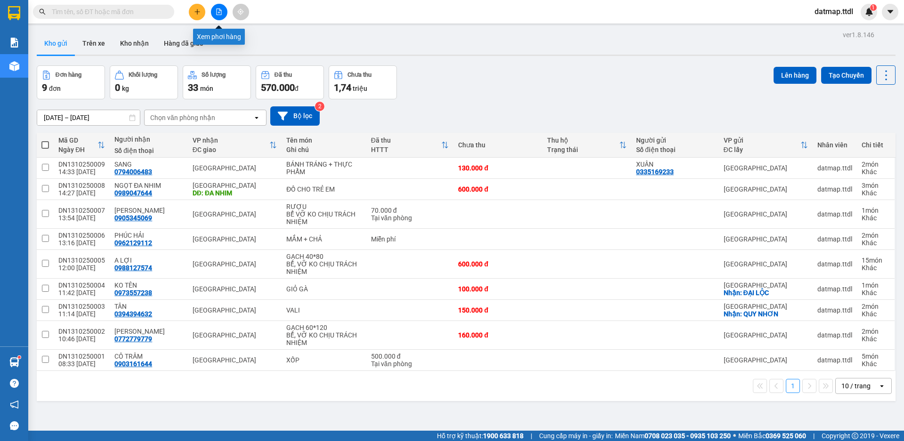
click at [215, 8] on button at bounding box center [219, 12] width 16 height 16
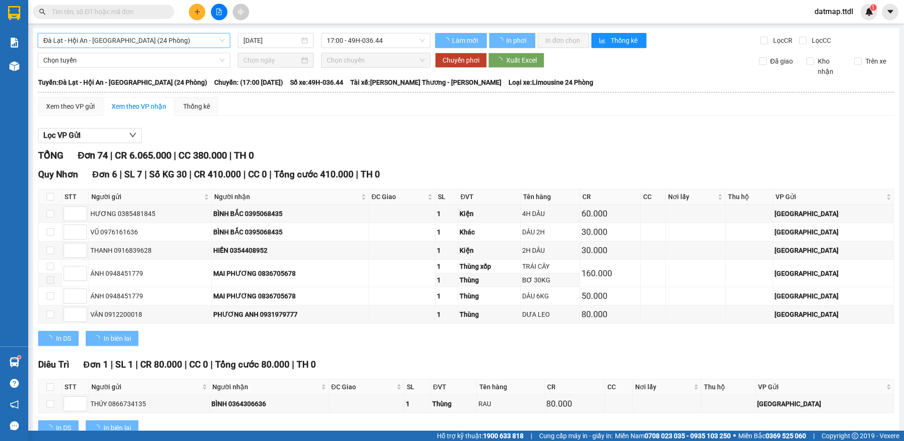
type input "[DATE]"
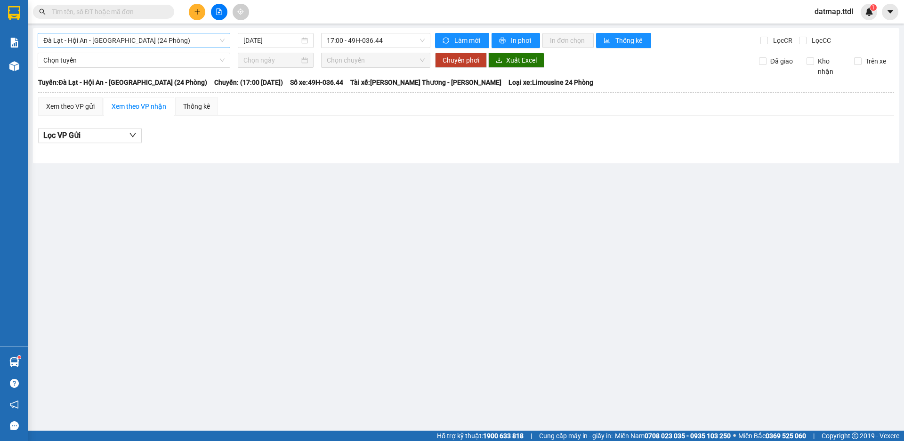
click at [164, 39] on span "Đà Lạt - Hội An - [GEOGRAPHIC_DATA] (24 Phòng)" at bounding box center [133, 40] width 181 height 14
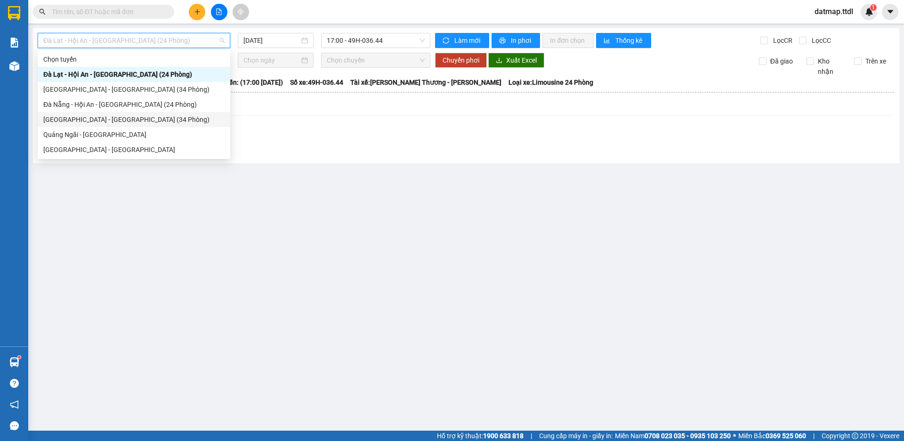
click at [79, 119] on div "[GEOGRAPHIC_DATA] - [GEOGRAPHIC_DATA] (34 Phòng)" at bounding box center [133, 119] width 181 height 10
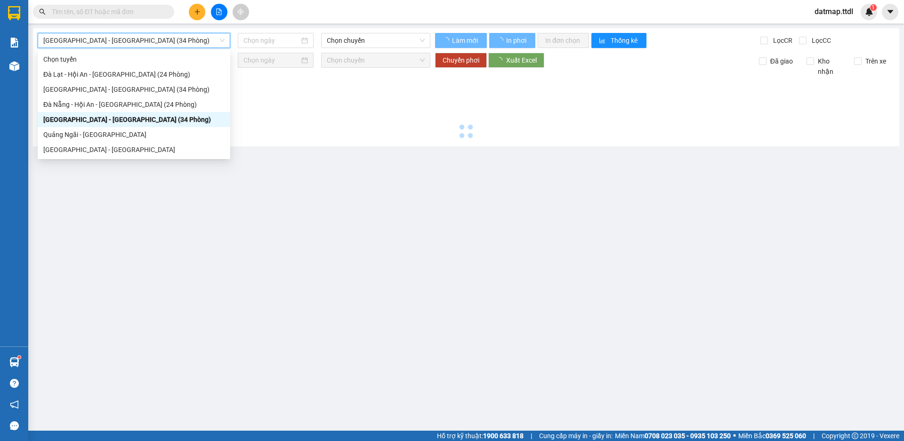
type input "[DATE]"
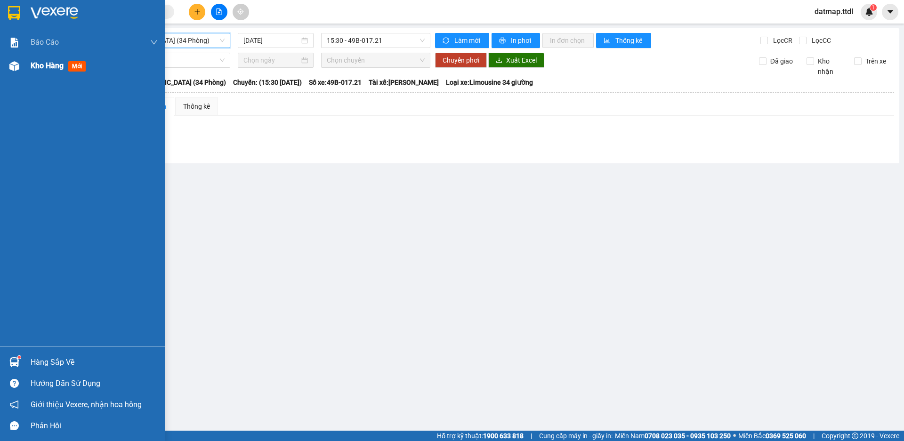
click at [40, 66] on span "Kho hàng" at bounding box center [47, 65] width 33 height 9
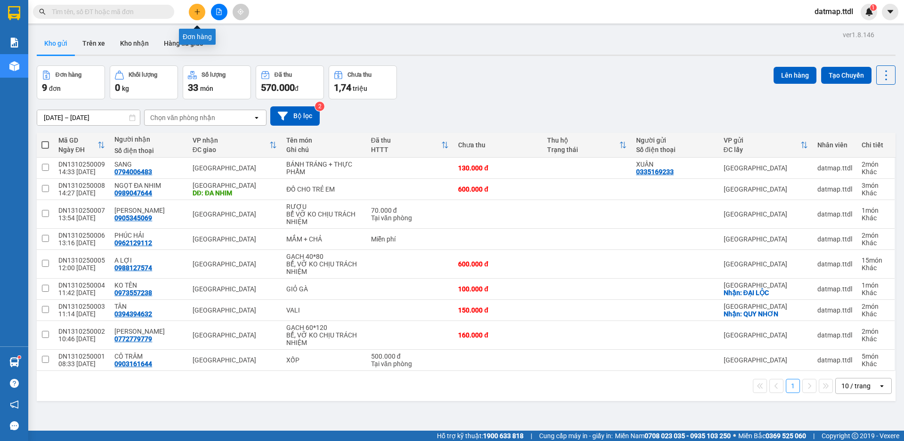
click at [197, 14] on icon "plus" at bounding box center [197, 11] width 7 height 7
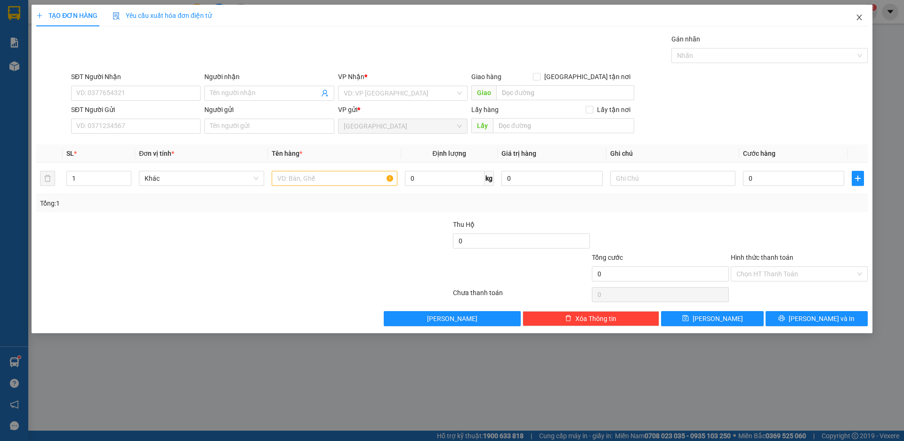
click at [863, 16] on icon "close" at bounding box center [860, 18] width 8 height 8
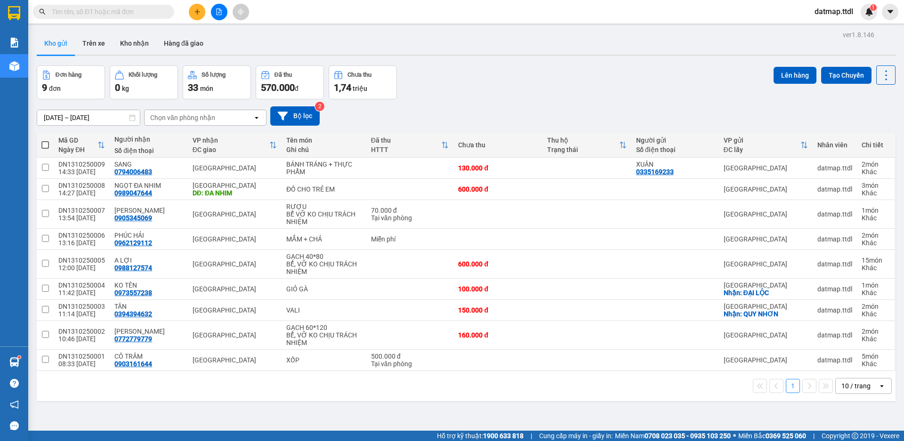
click at [197, 10] on icon "plus" at bounding box center [197, 11] width 7 height 7
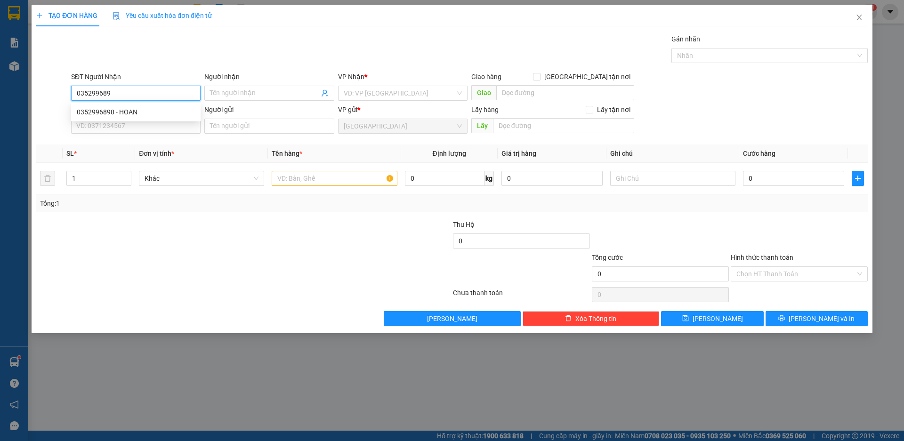
type input "0352996890"
click at [98, 112] on div "0352996890 - HOAN" at bounding box center [136, 112] width 118 height 10
type input "HOAN"
type input "40.000"
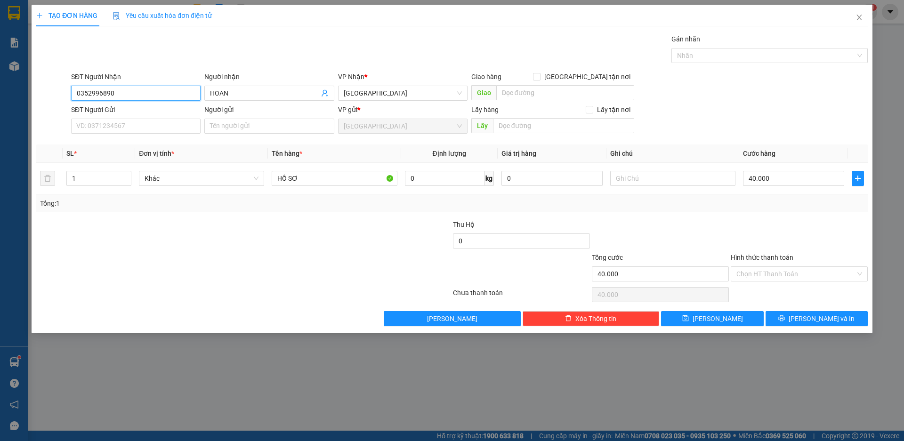
type input "0352996890"
click at [285, 235] on div at bounding box center [174, 235] width 278 height 33
click at [518, 91] on input "text" at bounding box center [565, 92] width 138 height 15
type input "N"
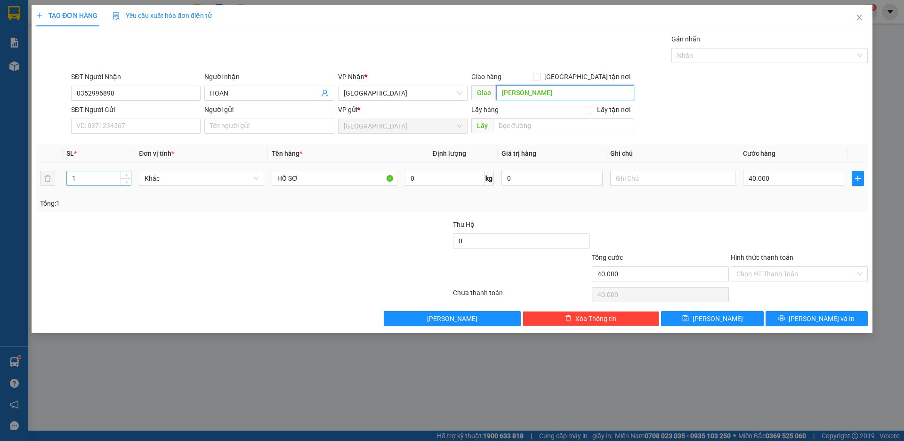
type input "[PERSON_NAME]"
click at [96, 177] on input "1" at bounding box center [99, 178] width 64 height 14
click at [209, 179] on span "Khác" at bounding box center [202, 178] width 114 height 14
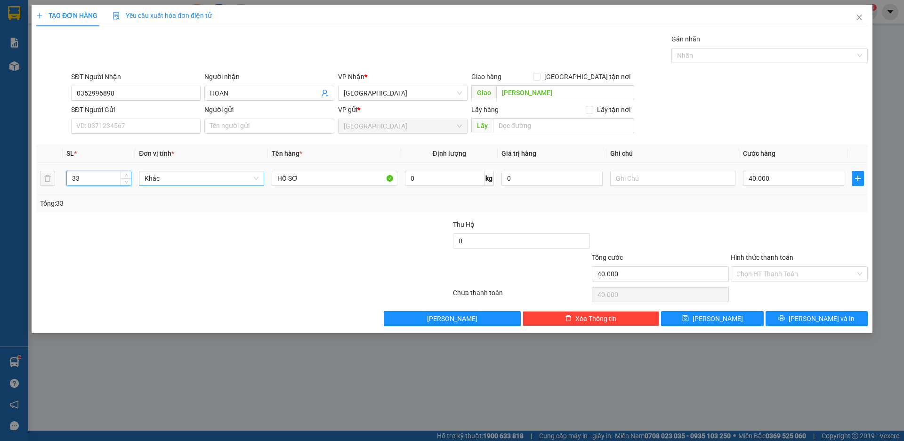
type input "33"
type input "0"
click at [160, 328] on div "Thùng" at bounding box center [202, 333] width 114 height 10
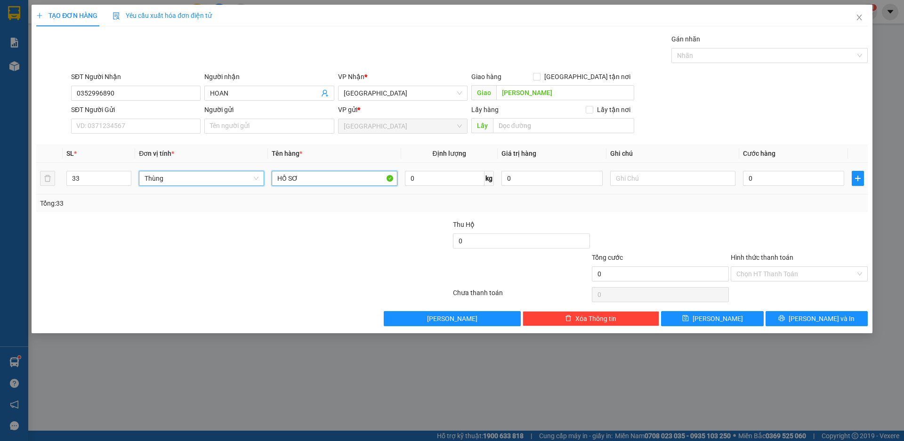
click at [293, 182] on input "HỒ SƠ" at bounding box center [334, 178] width 125 height 15
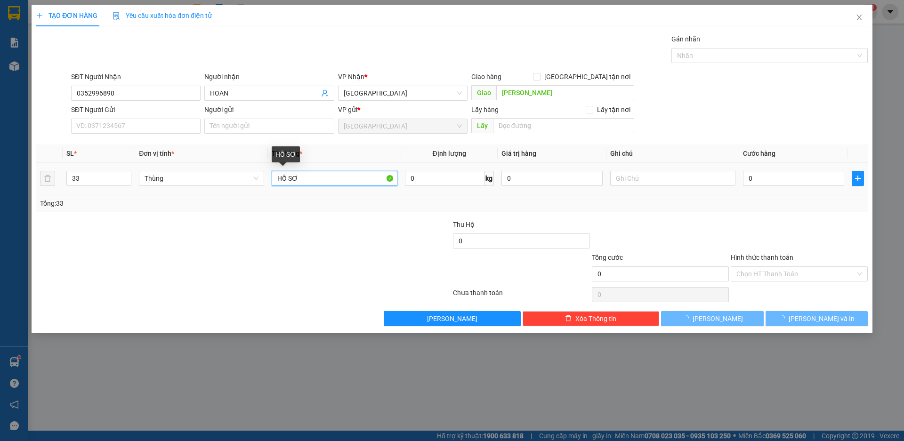
click at [293, 182] on input "HỒ SƠ" at bounding box center [334, 178] width 125 height 15
type input "CÀ PHÊ"
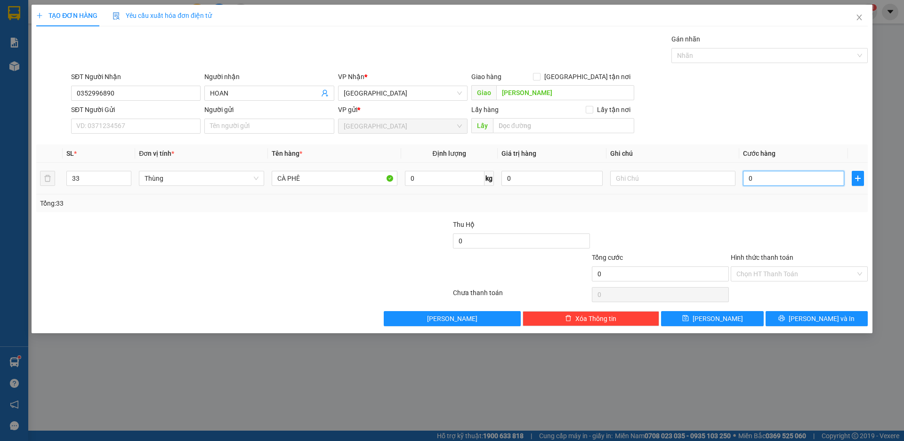
click at [762, 178] on input "0" at bounding box center [793, 178] width 101 height 15
click at [765, 180] on input "0" at bounding box center [793, 178] width 101 height 15
click at [760, 185] on input "0" at bounding box center [793, 178] width 101 height 15
type input "1"
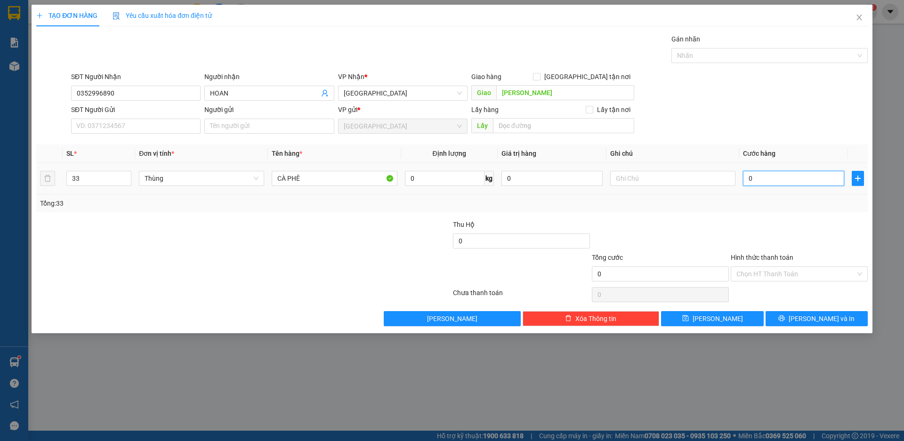
type input "1"
type input "19"
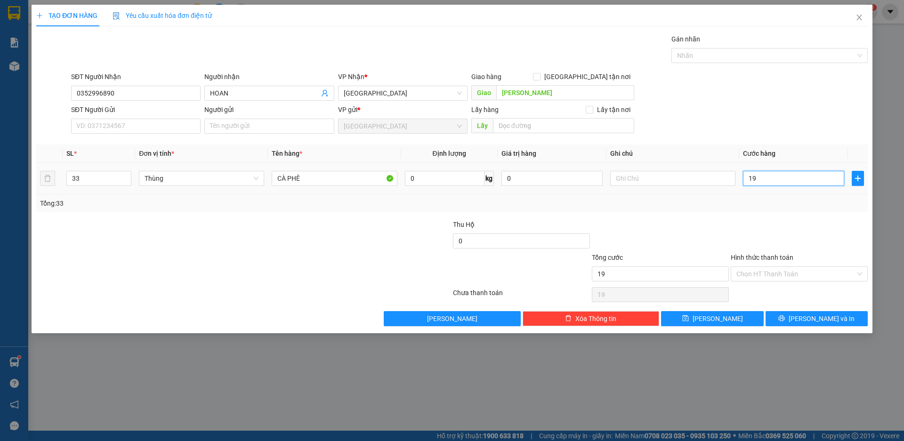
type input "198"
type input "1.980"
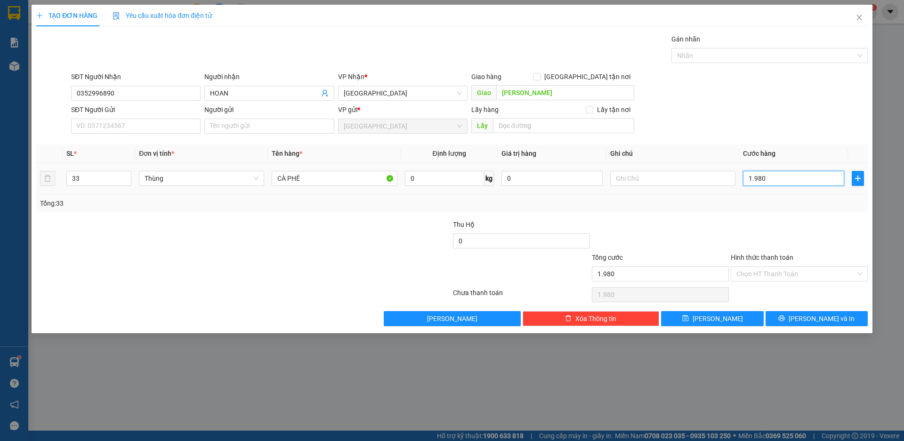
type input "19.800"
type input "198.000"
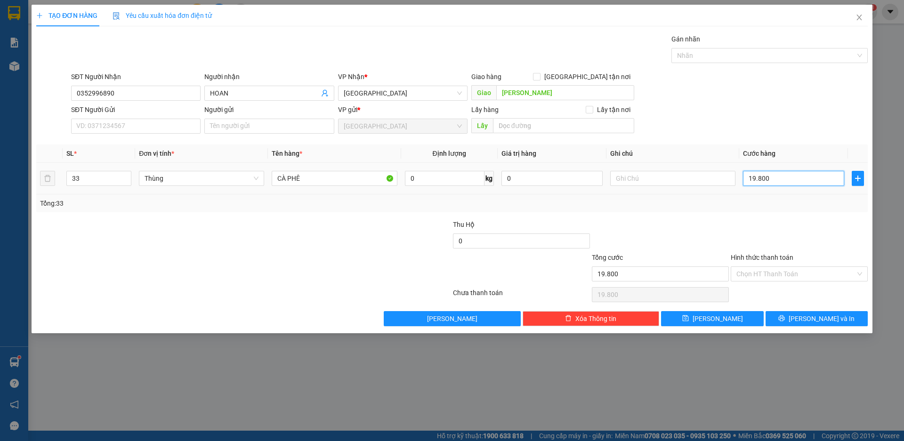
type input "198.000"
type input "1.980.000"
click at [781, 316] on button "[PERSON_NAME] và In" at bounding box center [817, 318] width 102 height 15
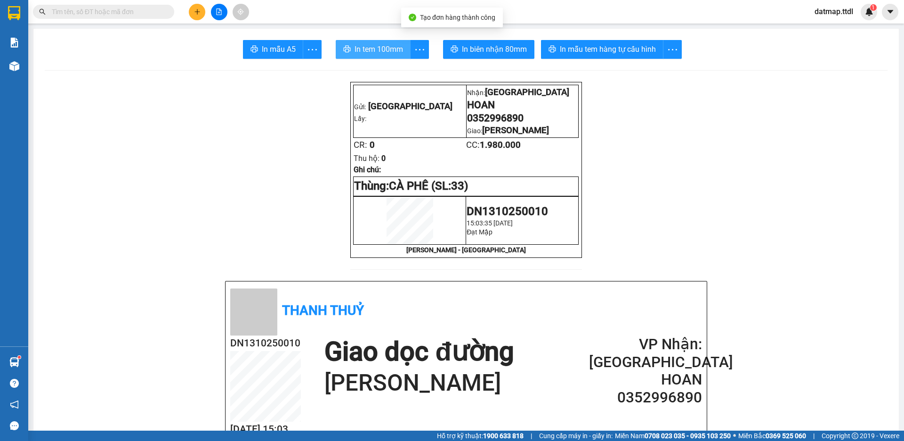
click at [380, 47] on span "In tem 100mm" at bounding box center [379, 49] width 49 height 12
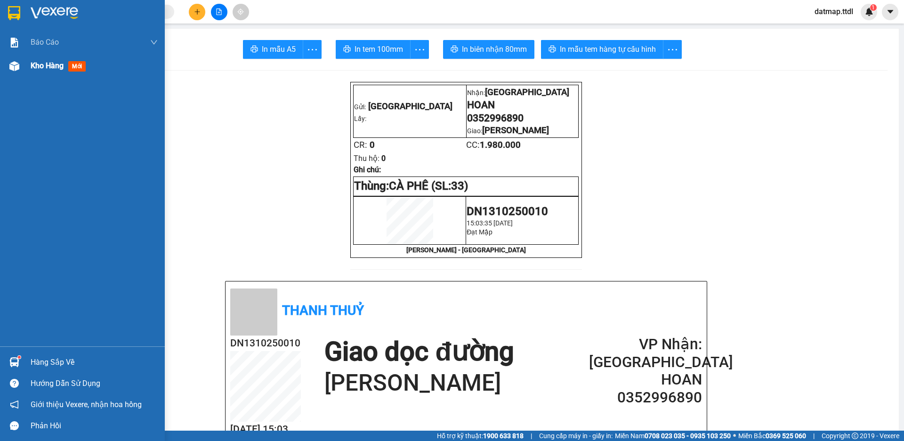
click at [51, 66] on span "Kho hàng" at bounding box center [47, 65] width 33 height 9
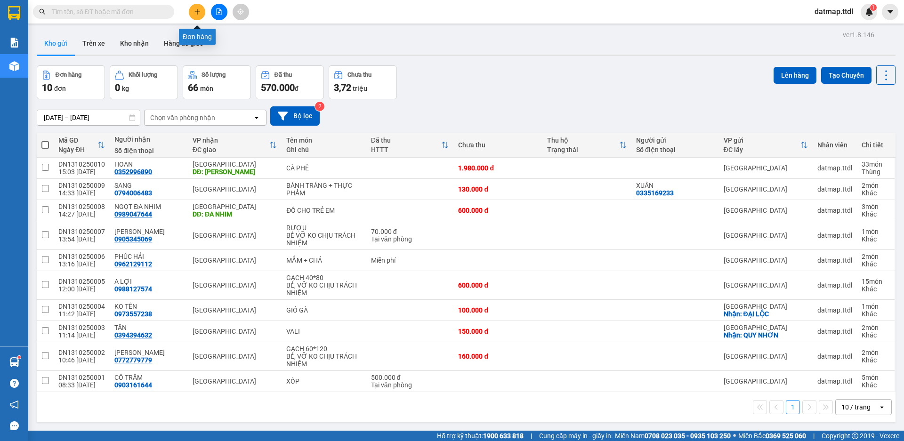
click at [200, 13] on icon "plus" at bounding box center [197, 11] width 7 height 7
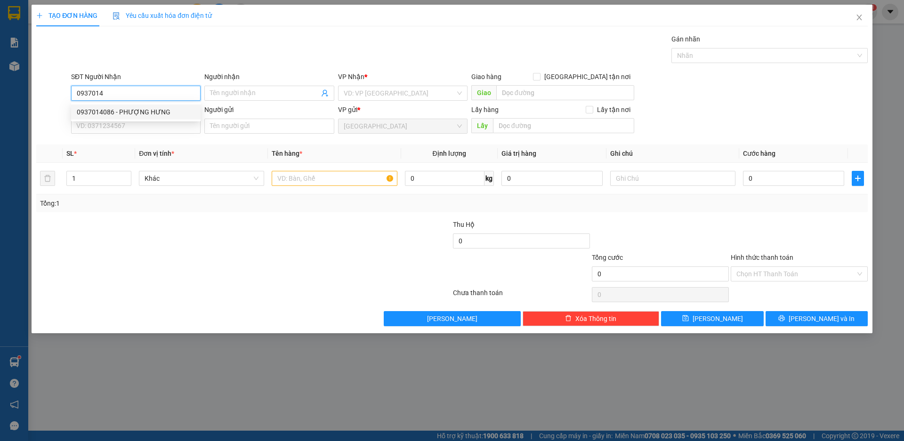
click at [90, 114] on div "0937014086 - PHƯỢNG HƯNG" at bounding box center [136, 112] width 118 height 10
type input "0937014086"
type input "PHƯỢNG HƯNG"
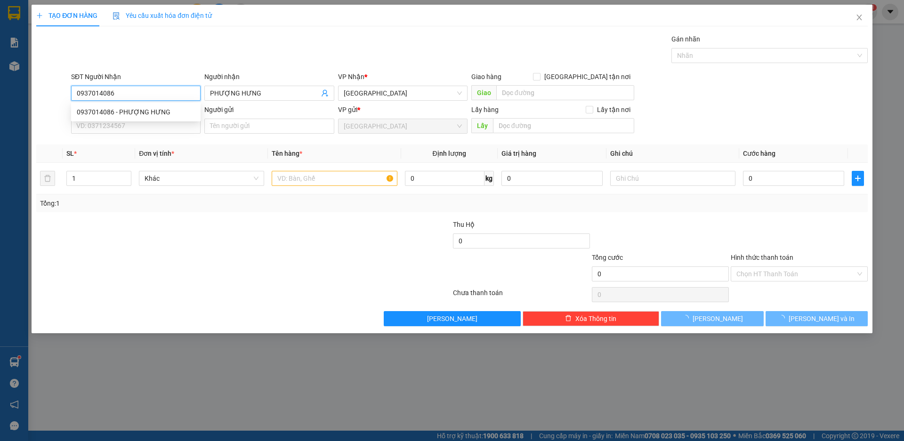
type input "80.000"
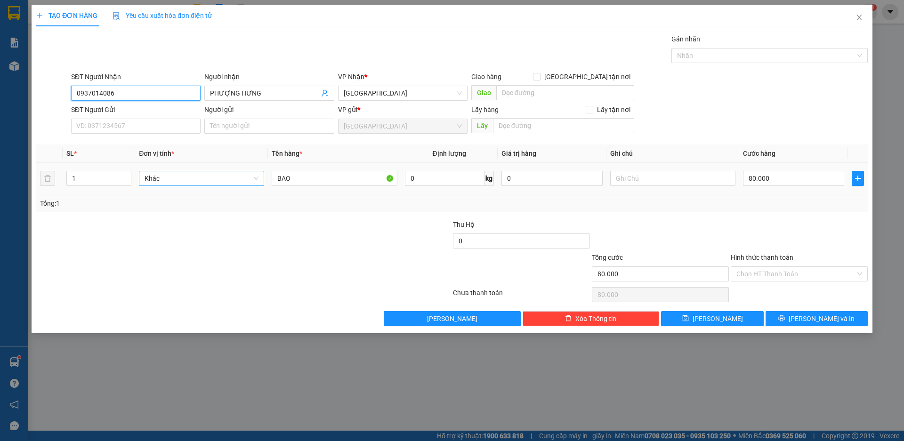
click at [220, 182] on span "Khác" at bounding box center [202, 178] width 114 height 14
type input "0937014086"
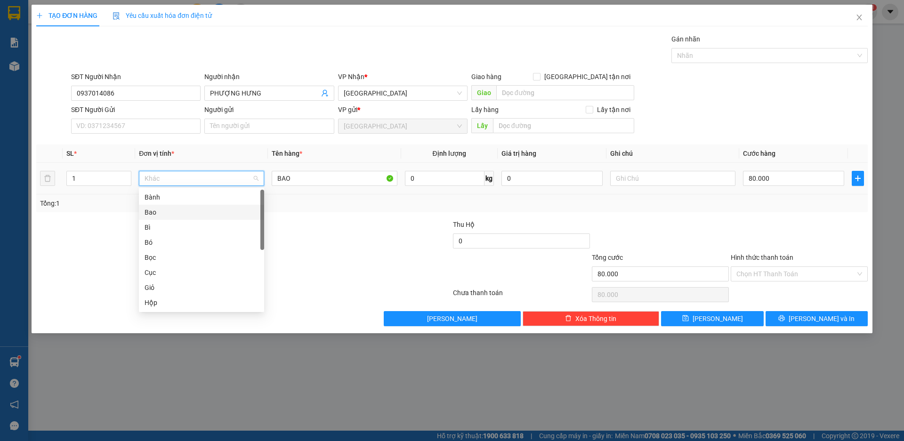
click at [163, 212] on div "Bao" at bounding box center [202, 212] width 114 height 10
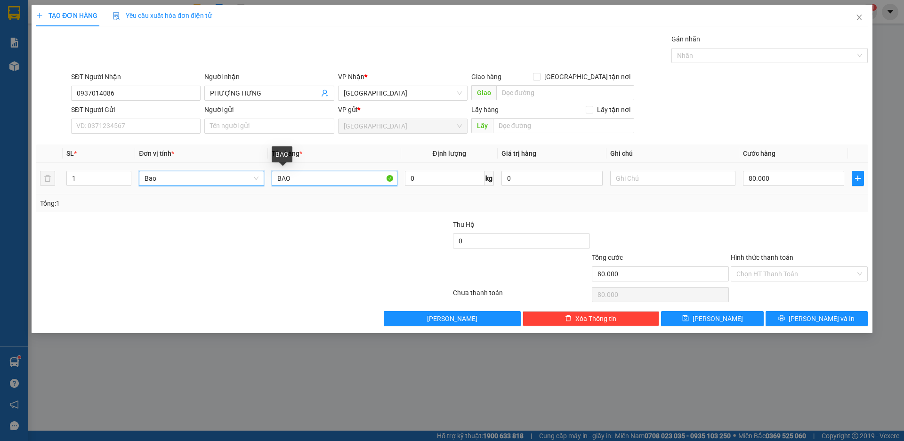
click at [288, 177] on input "BAO" at bounding box center [334, 178] width 125 height 15
type input "0"
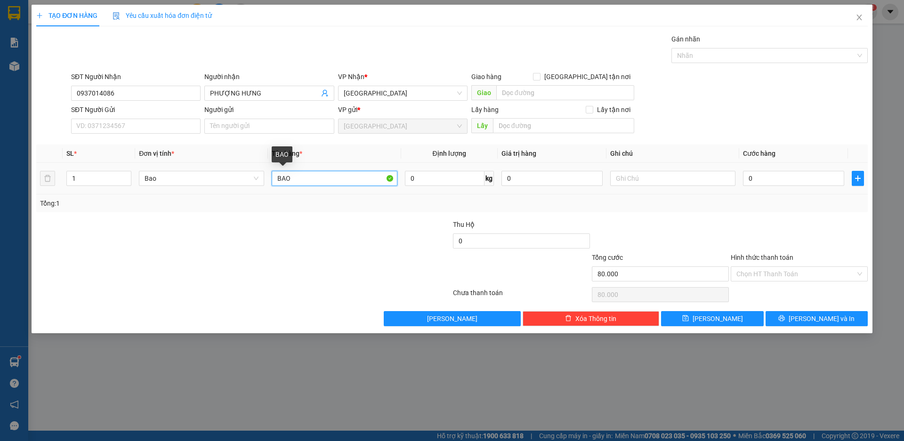
type input "0"
type input "A"
type input "ÁO QUẦN"
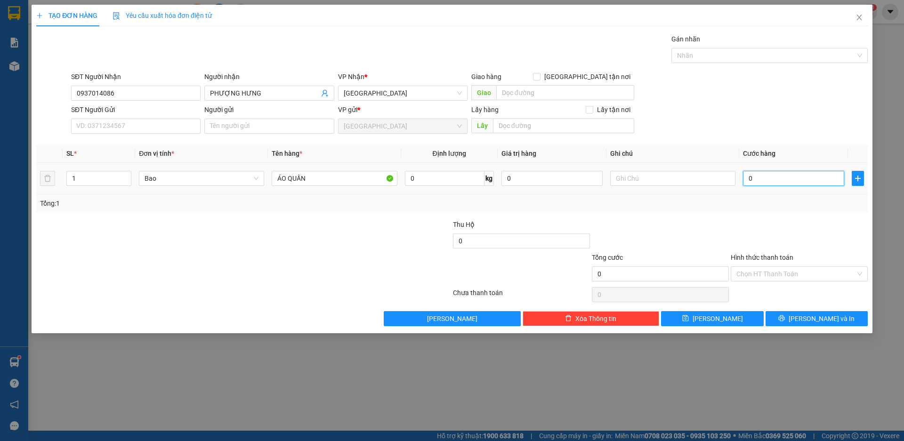
click at [756, 178] on input "0" at bounding box center [793, 178] width 101 height 15
type input "8"
type input "80"
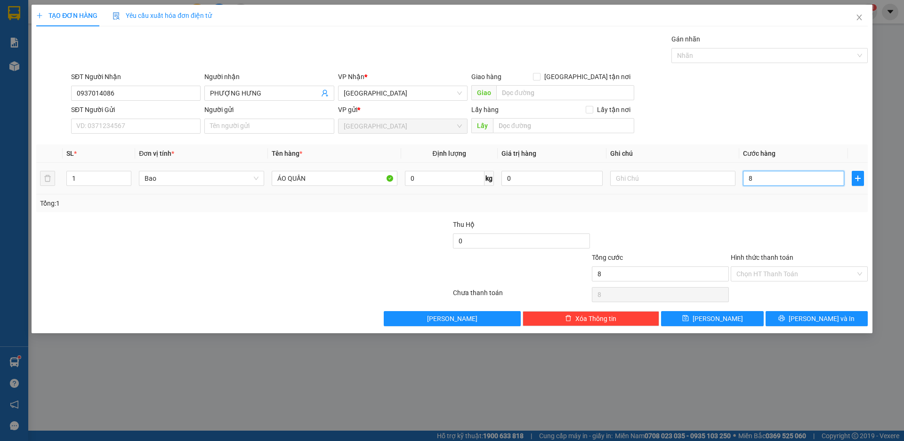
type input "80"
type input "800"
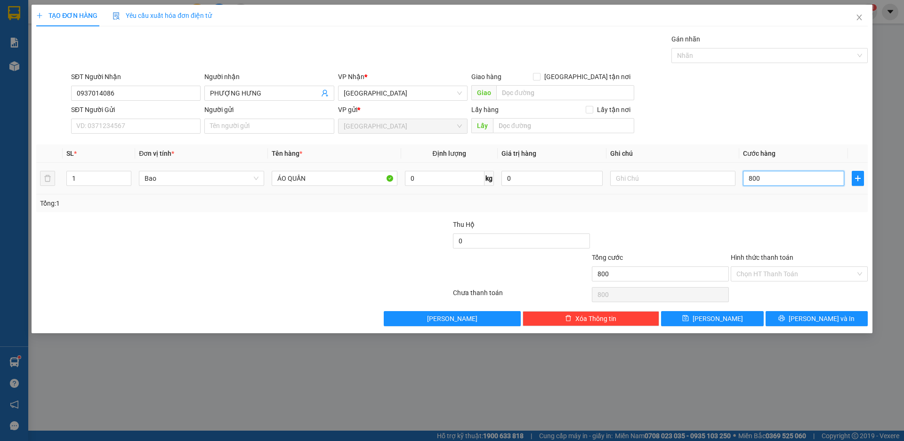
type input "8.000"
type input "80.000"
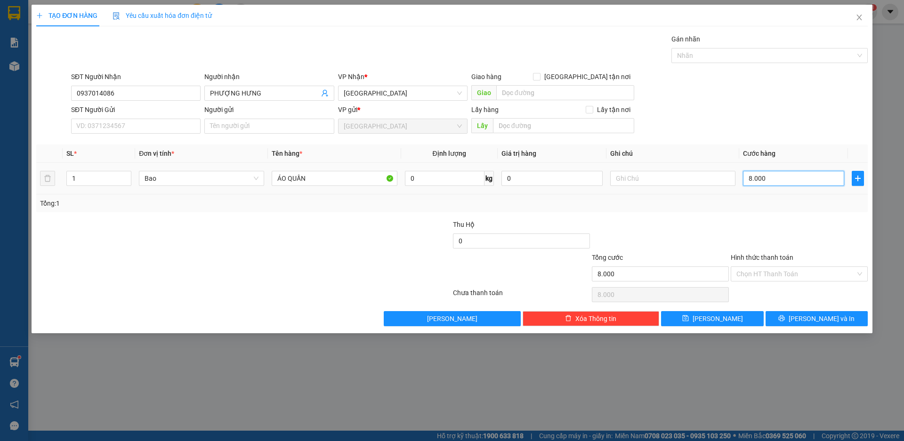
type input "80.000"
click at [823, 320] on span "[PERSON_NAME] và In" at bounding box center [822, 319] width 66 height 10
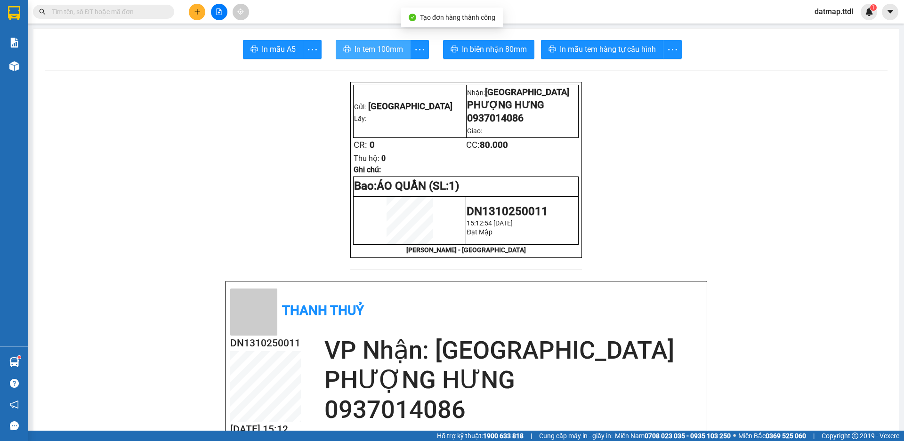
click at [381, 52] on span "In tem 100mm" at bounding box center [379, 49] width 49 height 12
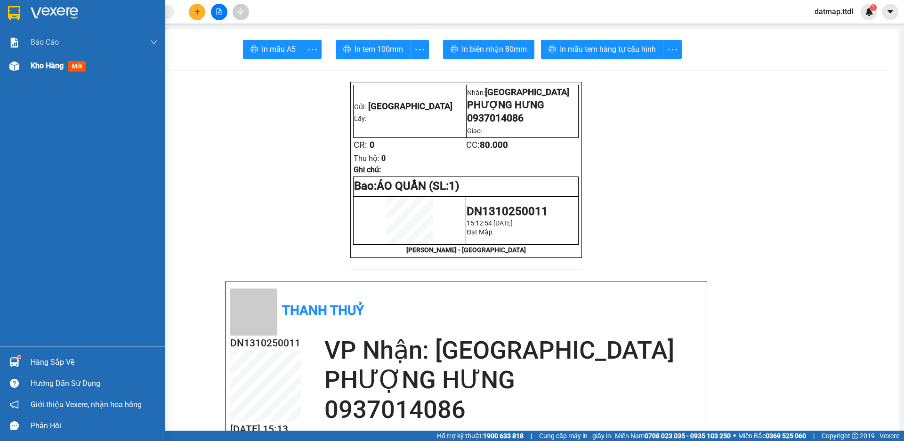
click at [43, 57] on div "Kho hàng mới" at bounding box center [94, 66] width 127 height 24
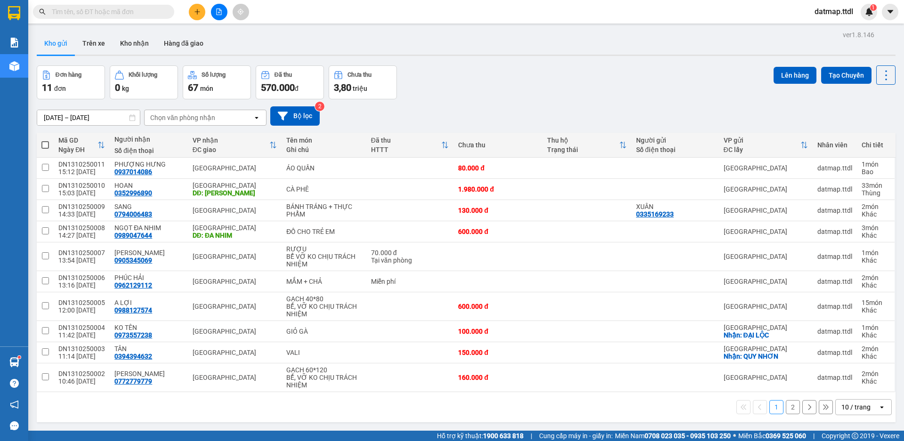
click at [449, 90] on div "Đơn hàng 11 đơn Khối lượng 0 kg Số lượng 67 món Đã thu 570.000 đ Chưa thu 3,80 …" at bounding box center [466, 82] width 859 height 34
click at [194, 10] on icon "plus" at bounding box center [197, 11] width 7 height 7
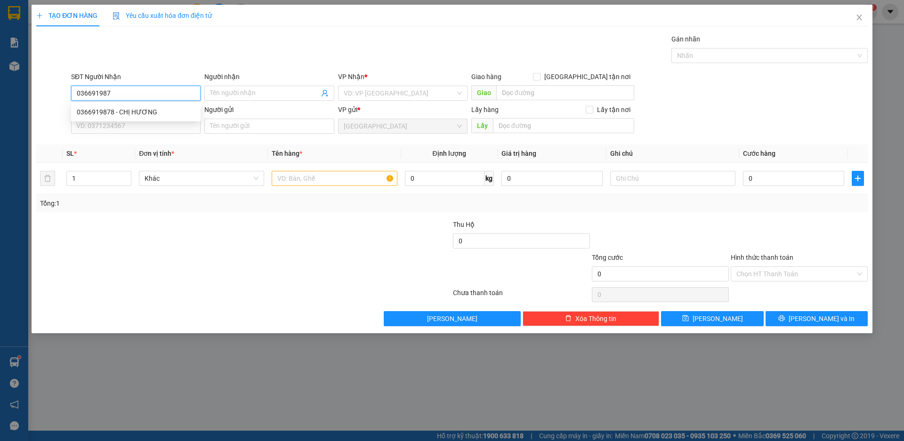
type input "0366919878"
click at [97, 109] on div "0366919878 - CHỊ HƯƠNG" at bounding box center [136, 112] width 118 height 10
type input "CHỊ HƯƠNG"
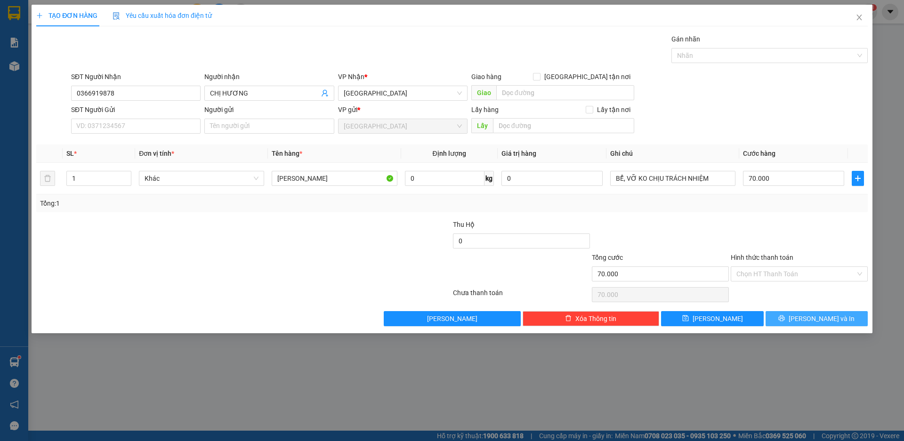
click at [809, 319] on span "[PERSON_NAME] và In" at bounding box center [822, 319] width 66 height 10
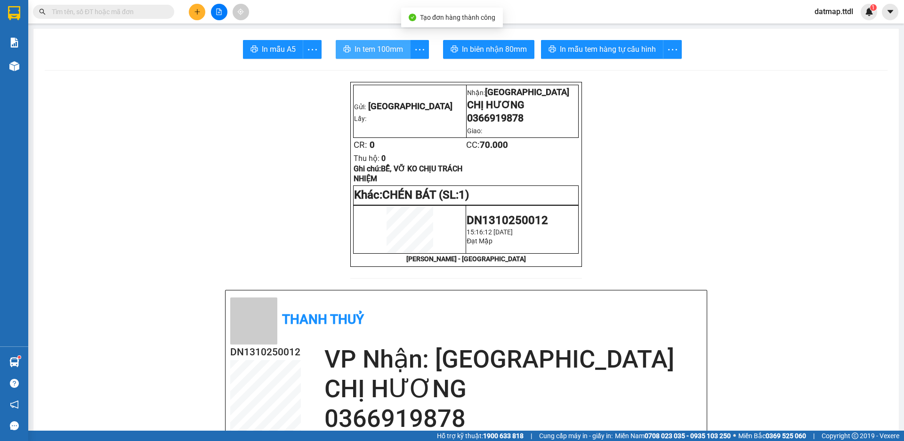
click at [392, 51] on span "In tem 100mm" at bounding box center [379, 49] width 49 height 12
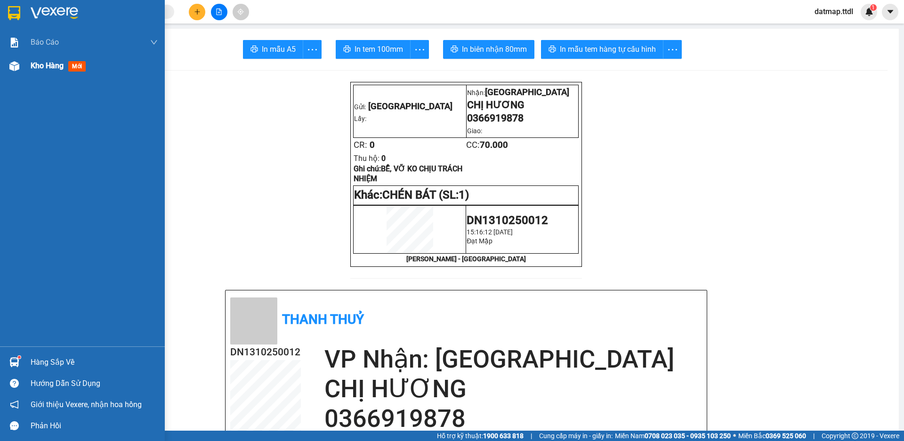
click at [40, 64] on span "Kho hàng" at bounding box center [47, 65] width 33 height 9
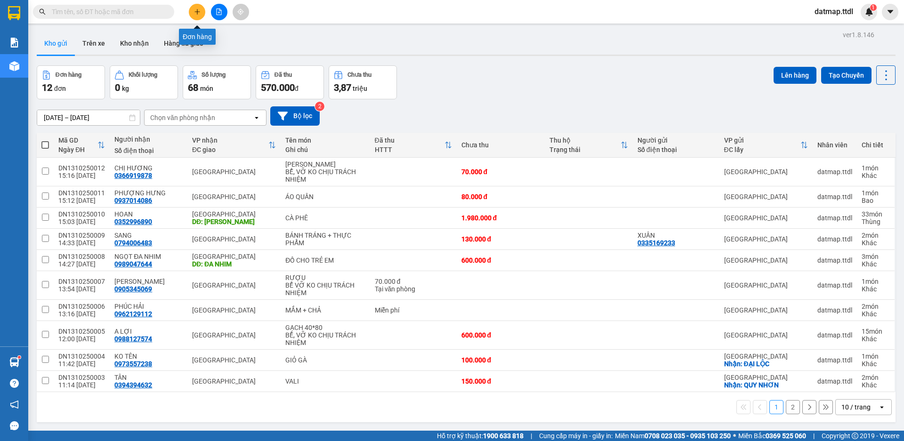
click at [192, 9] on button at bounding box center [197, 12] width 16 height 16
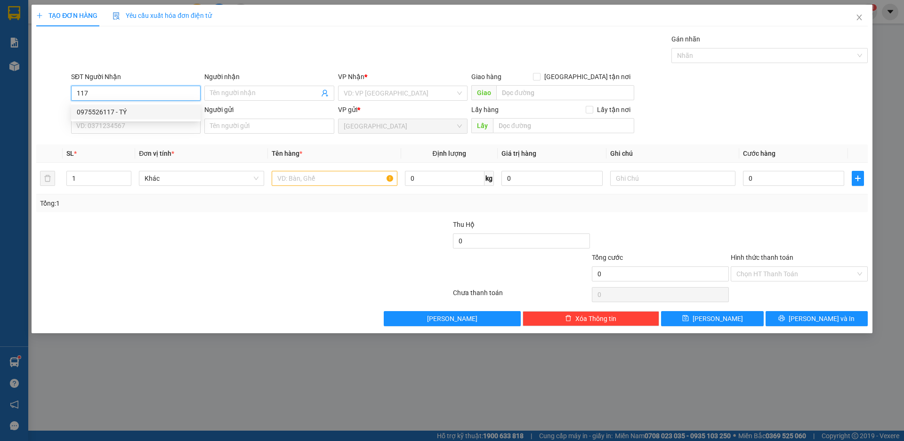
click at [103, 108] on div "0975526117 - TÝ" at bounding box center [136, 112] width 118 height 10
type input "0975526117"
type input "TÝ"
type input "ĐẠ CHẢI"
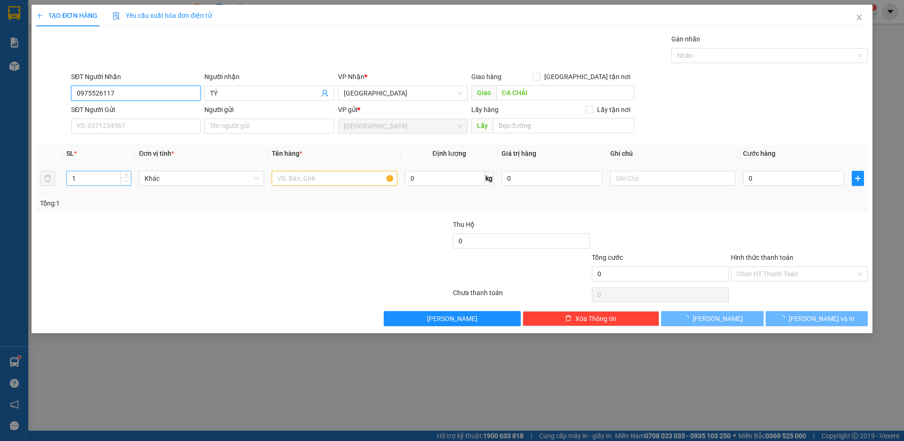
type input "240.000"
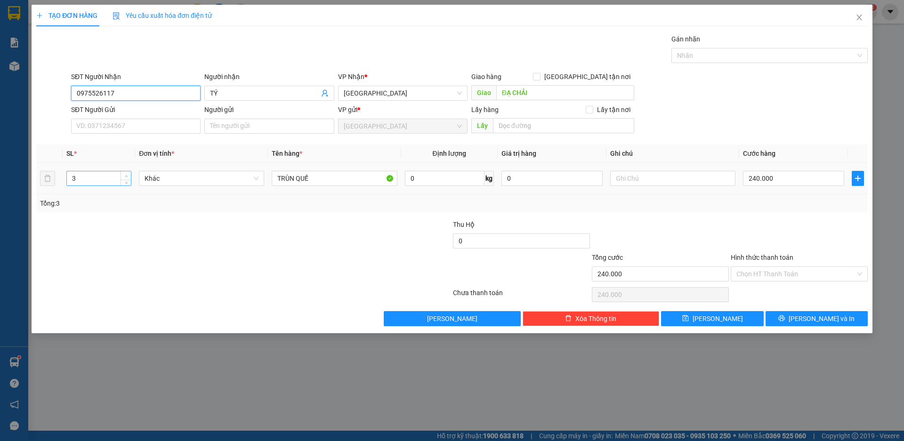
type input "0975526117"
click at [127, 175] on icon "up" at bounding box center [126, 176] width 3 height 3
click at [125, 181] on icon "down" at bounding box center [126, 182] width 3 height 2
type input "3"
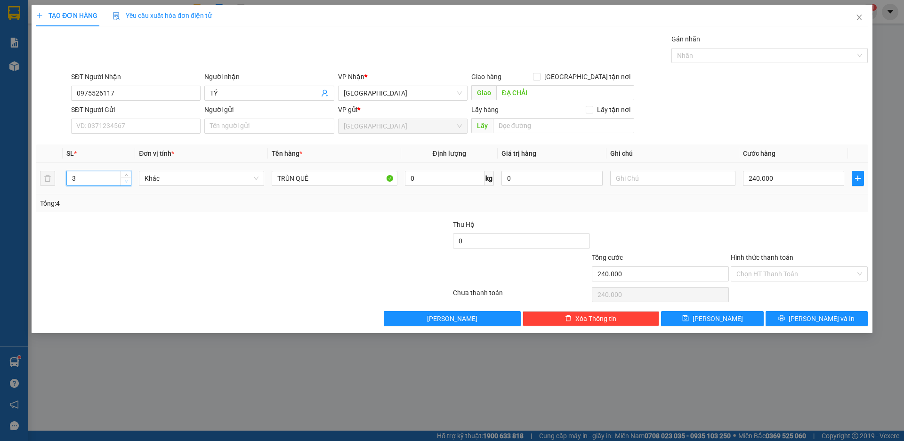
click at [127, 184] on span "down" at bounding box center [126, 182] width 6 height 6
click at [212, 221] on div at bounding box center [174, 235] width 278 height 33
type input "0"
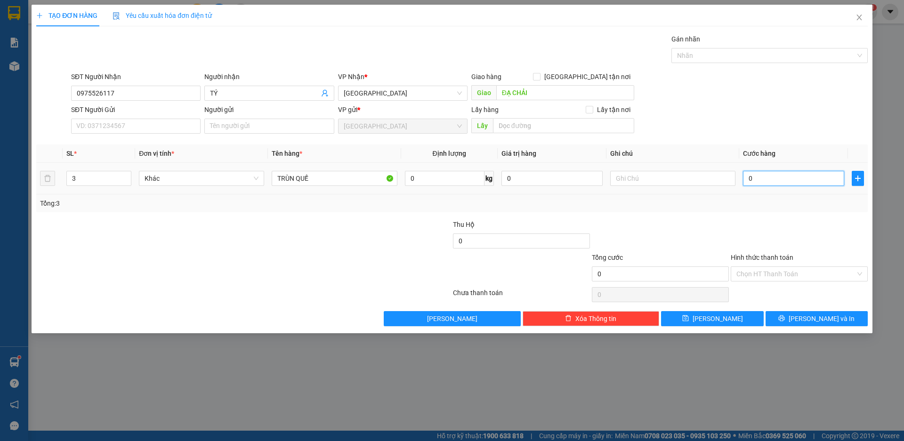
click at [773, 181] on input "0" at bounding box center [793, 178] width 101 height 15
type input "2"
type input "24"
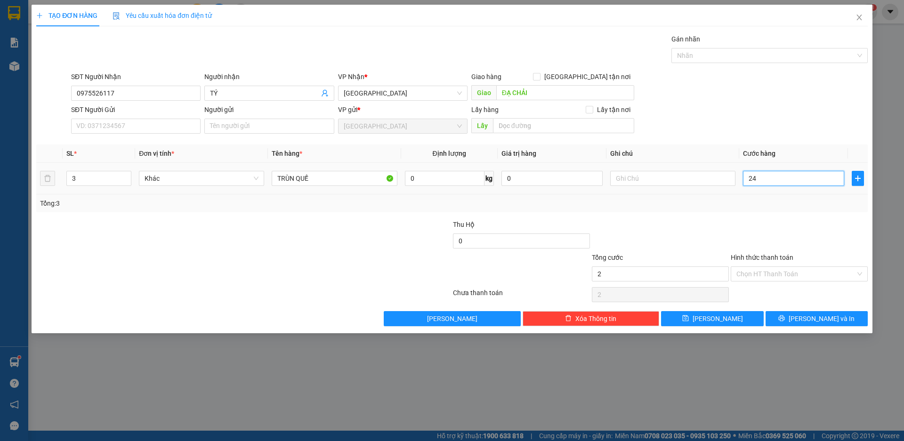
type input "24"
type input "240"
type input "2.400"
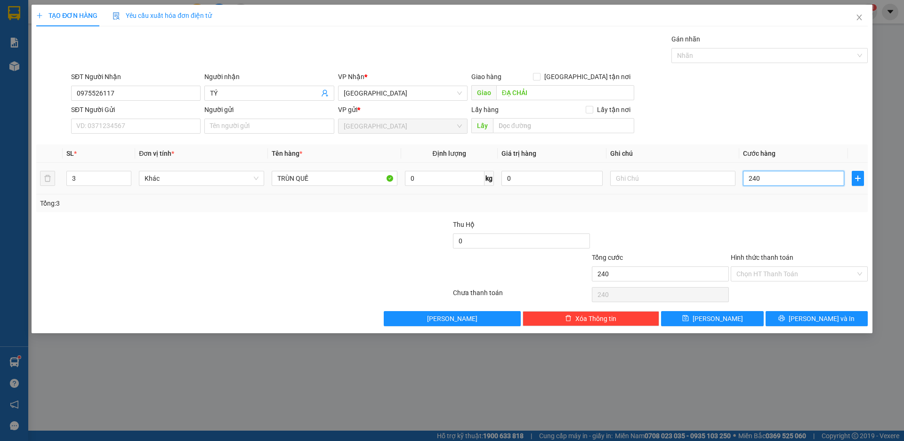
type input "2.400"
type input "24.000"
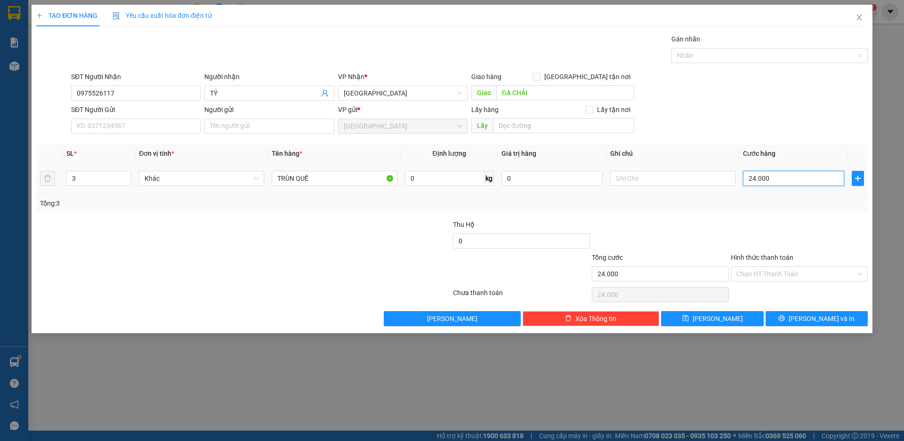
type input "240.000"
click at [763, 272] on input "Hình thức thanh toán" at bounding box center [795, 274] width 119 height 14
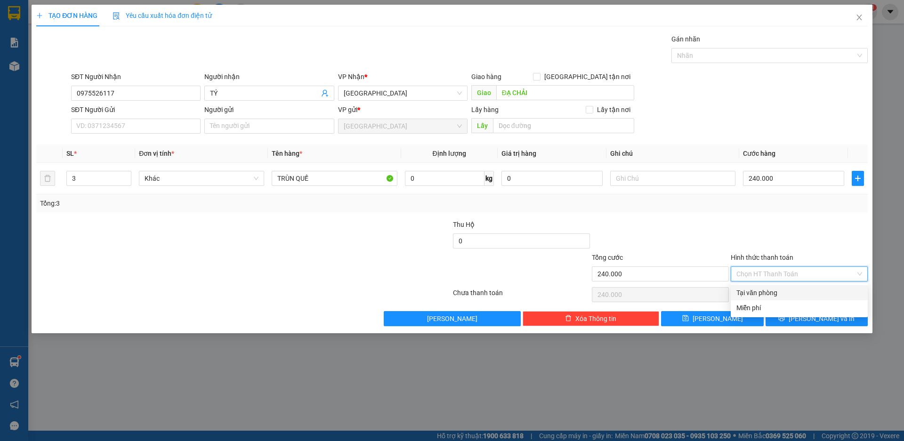
click at [765, 293] on div "Tại văn phòng" at bounding box center [799, 293] width 126 height 10
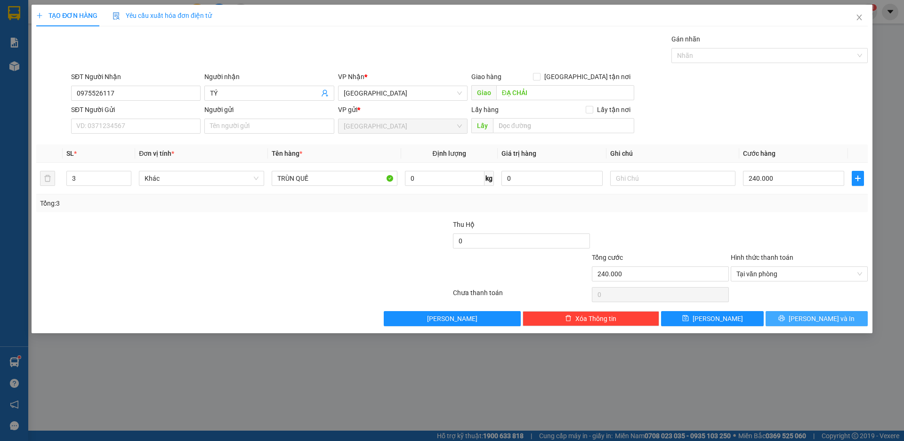
click at [817, 319] on span "[PERSON_NAME] và In" at bounding box center [822, 319] width 66 height 10
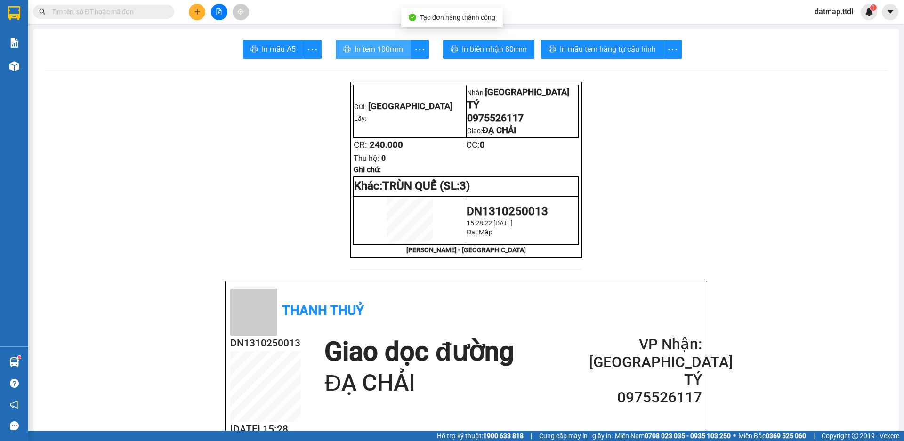
click at [391, 52] on span "In tem 100mm" at bounding box center [379, 49] width 49 height 12
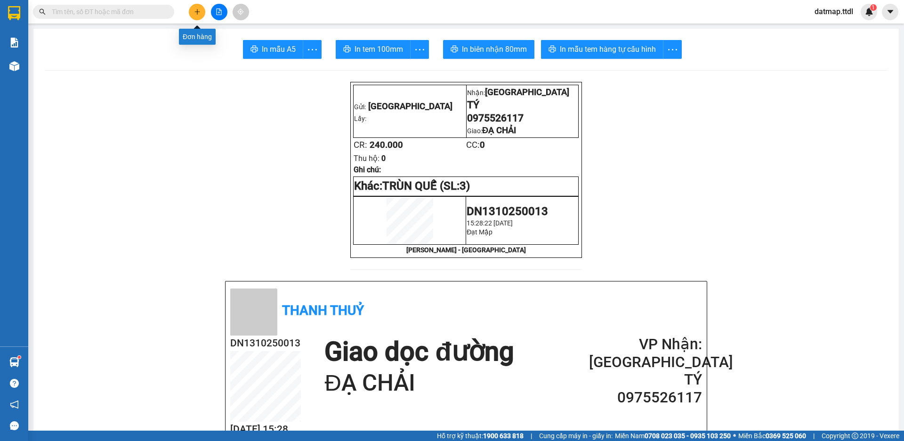
click at [193, 13] on button at bounding box center [197, 12] width 16 height 16
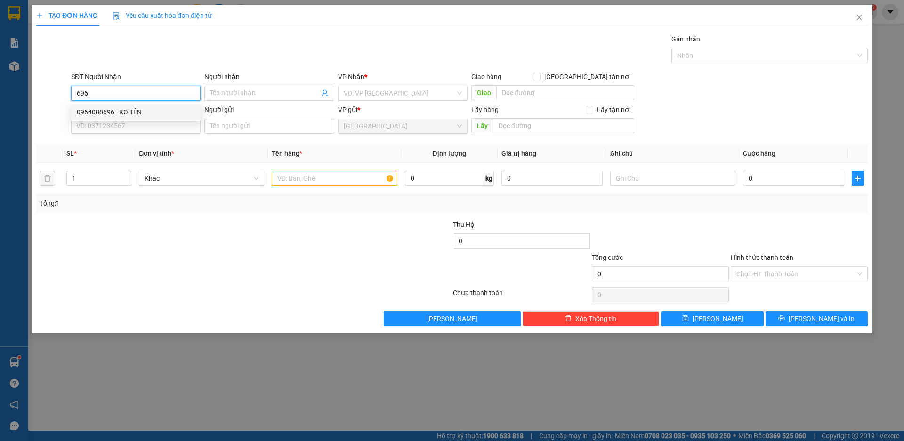
click at [98, 111] on div "0964088696 - KO TÊN" at bounding box center [136, 112] width 118 height 10
type input "0964088696"
type input "KO TÊN"
type input "C/X PHÚC LÂM"
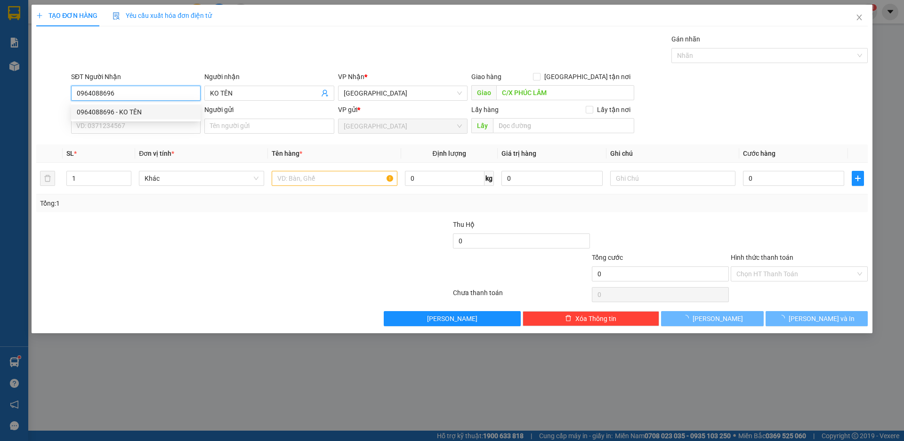
type input "80.000"
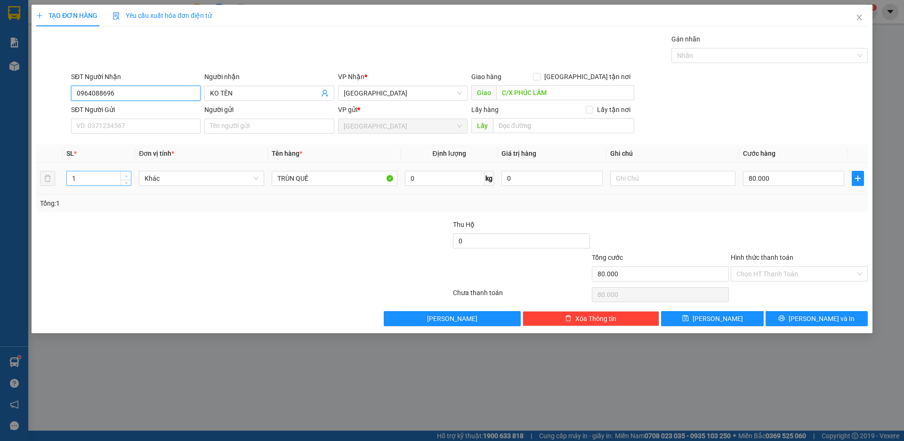
type input "0964088696"
type input "2"
click at [126, 173] on span "up" at bounding box center [126, 176] width 6 height 6
click at [224, 232] on div at bounding box center [174, 235] width 278 height 33
type input "0"
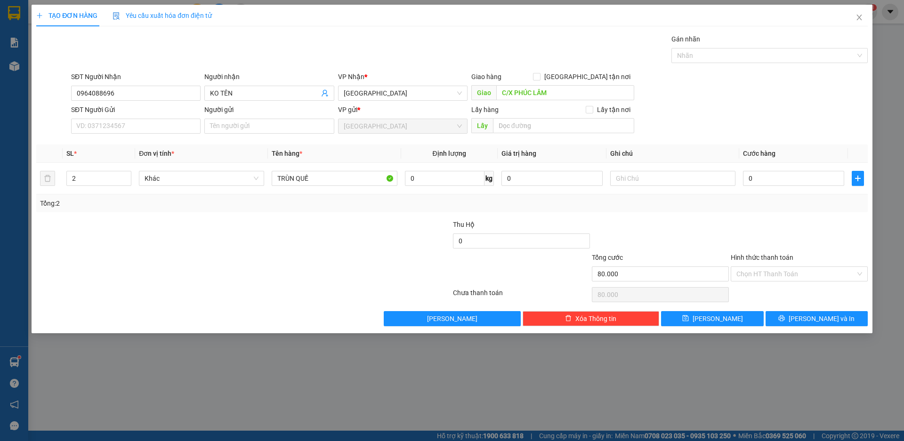
type input "0"
click at [774, 185] on input "0" at bounding box center [793, 178] width 101 height 15
type input "1"
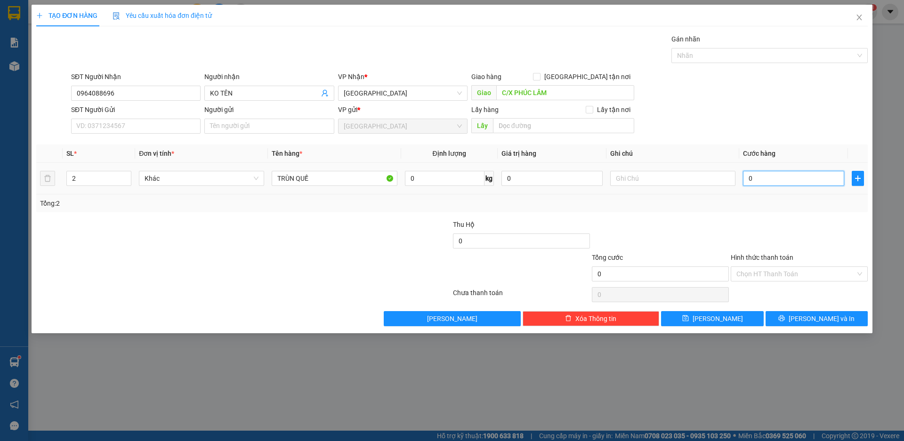
type input "1"
type input "16"
type input "160"
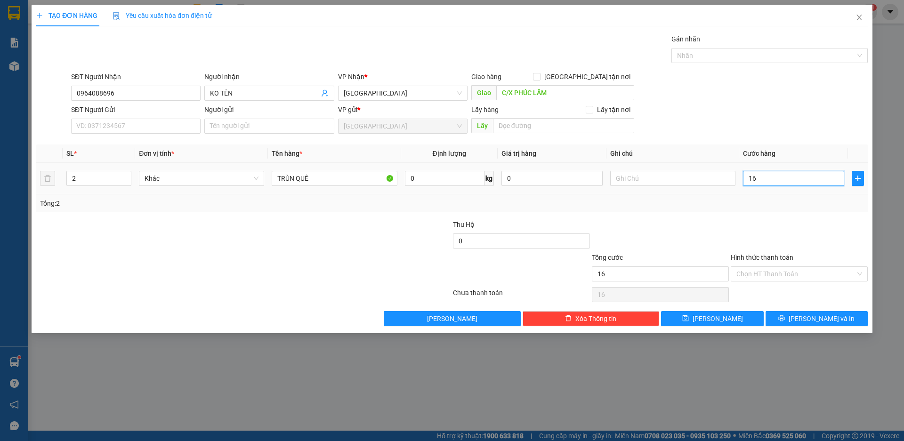
type input "160"
type input "1.600"
type input "16.000"
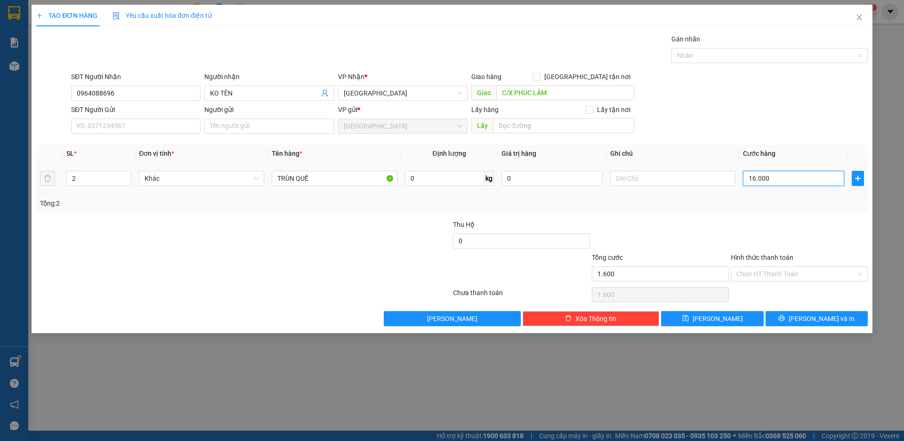
type input "16.000"
type input "160.000"
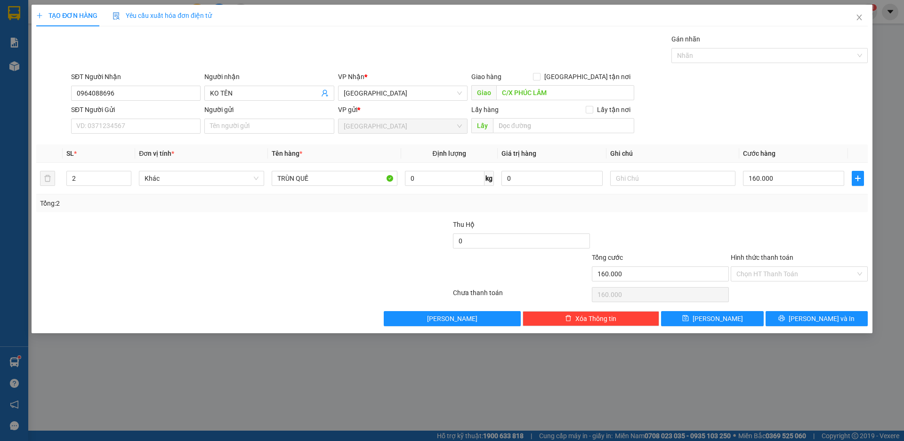
click at [738, 219] on div at bounding box center [799, 235] width 139 height 33
click at [776, 271] on input "Hình thức thanh toán" at bounding box center [795, 274] width 119 height 14
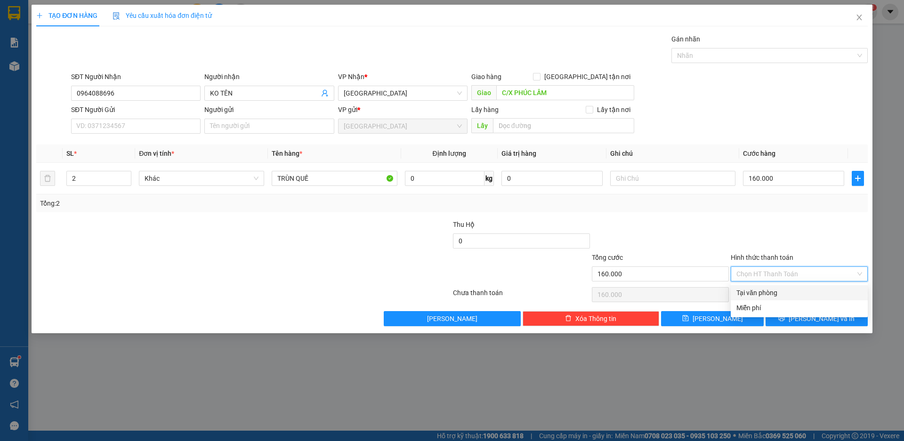
drag, startPoint x: 766, startPoint y: 291, endPoint x: 781, endPoint y: 305, distance: 20.7
click at [765, 291] on div "Tại văn phòng" at bounding box center [799, 293] width 126 height 10
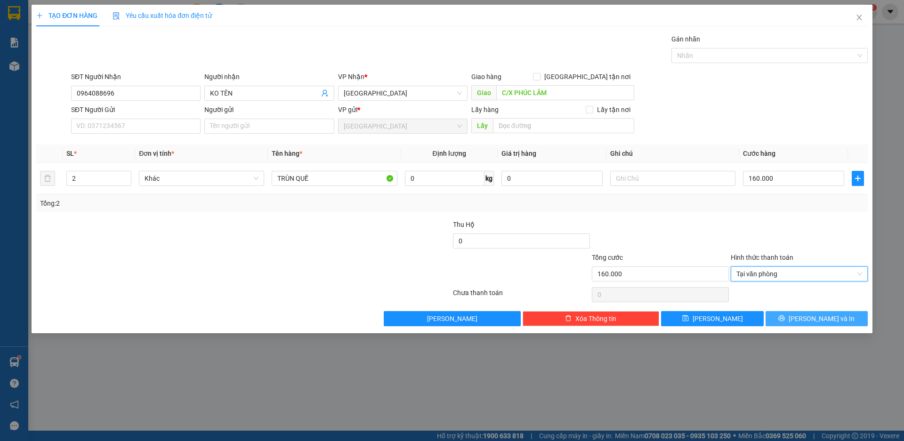
click at [785, 319] on icon "printer" at bounding box center [781, 318] width 7 height 7
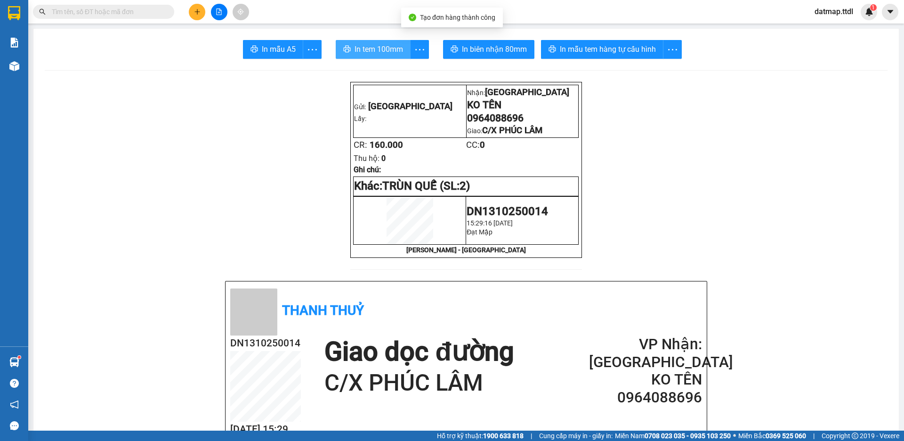
click at [372, 48] on span "In tem 100mm" at bounding box center [379, 49] width 49 height 12
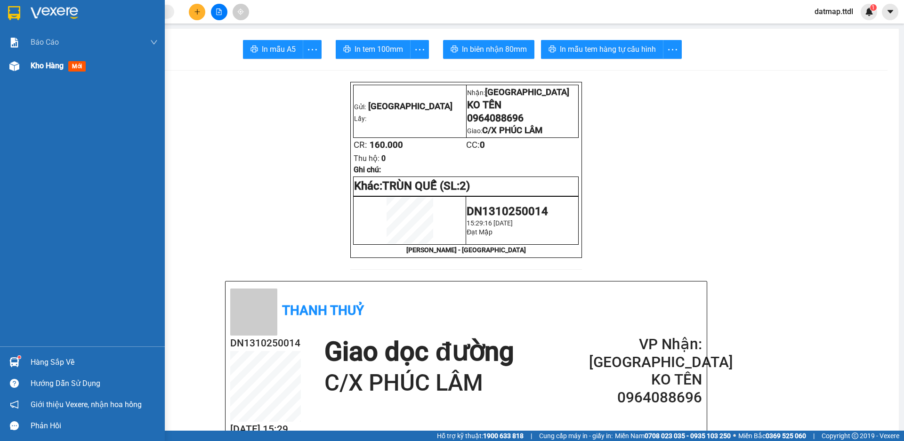
click at [40, 73] on div "Kho hàng mới" at bounding box center [94, 66] width 127 height 24
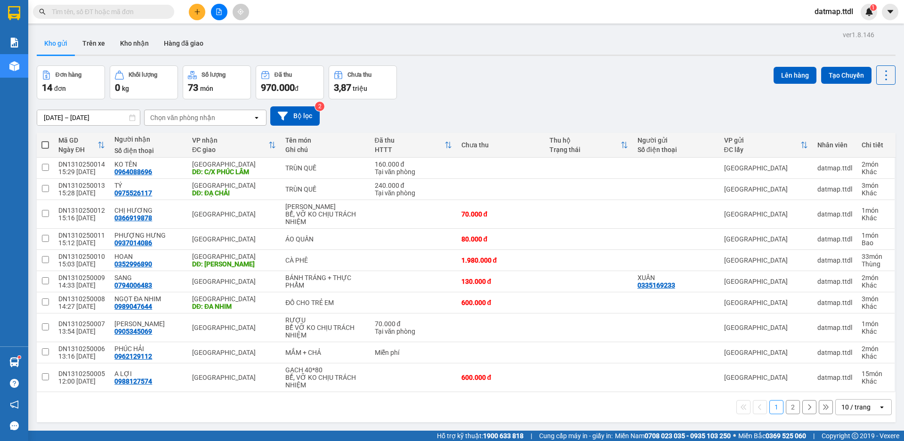
click at [45, 146] on span at bounding box center [45, 145] width 8 height 8
click at [45, 140] on input "checkbox" at bounding box center [45, 140] width 0 height 0
checkbox input "true"
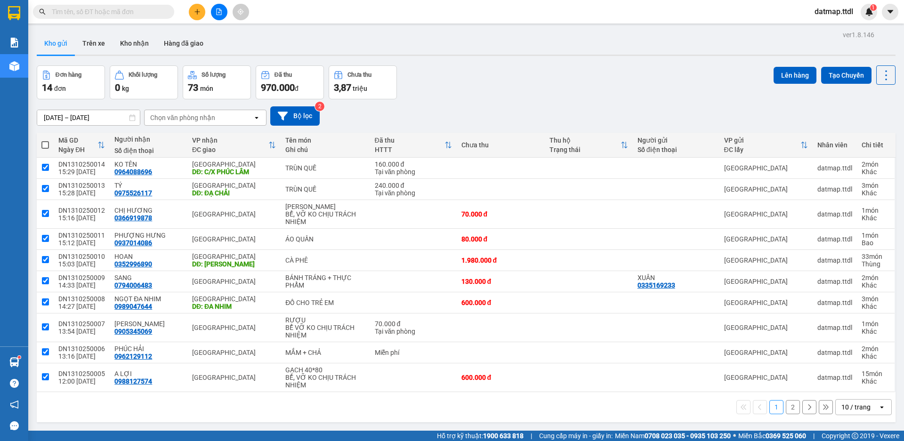
checkbox input "true"
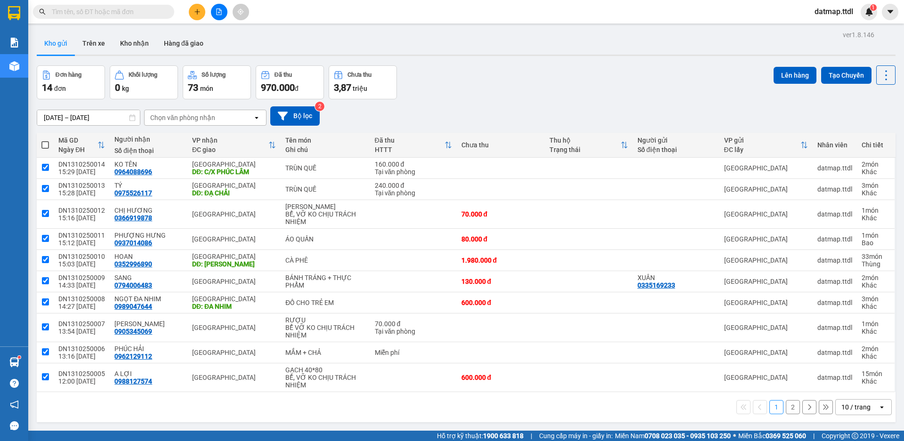
checkbox input "true"
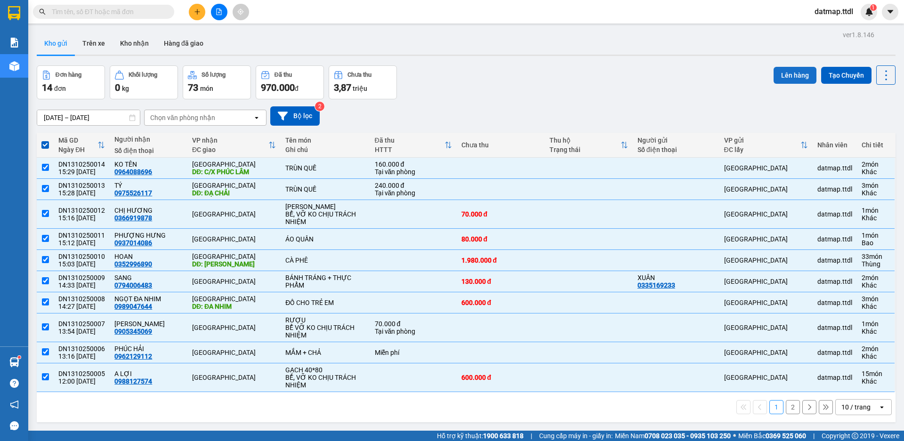
click at [775, 78] on button "Lên hàng" at bounding box center [795, 75] width 43 height 17
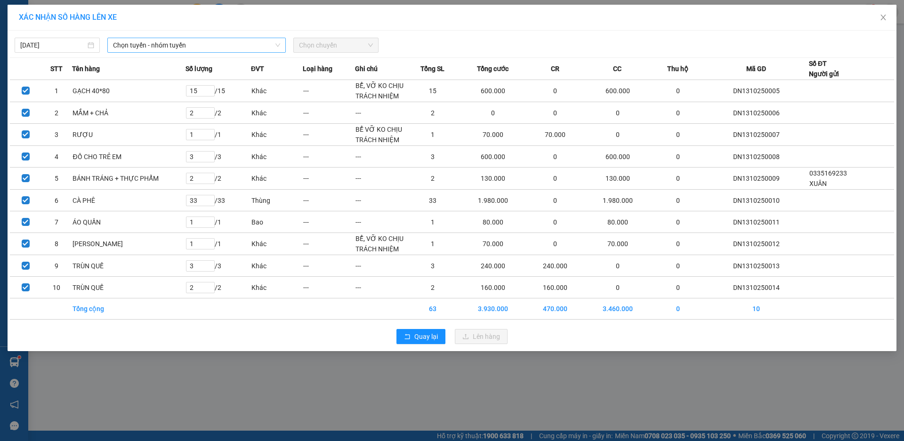
click at [220, 45] on span "Chọn tuyến - nhóm tuyến" at bounding box center [196, 45] width 167 height 14
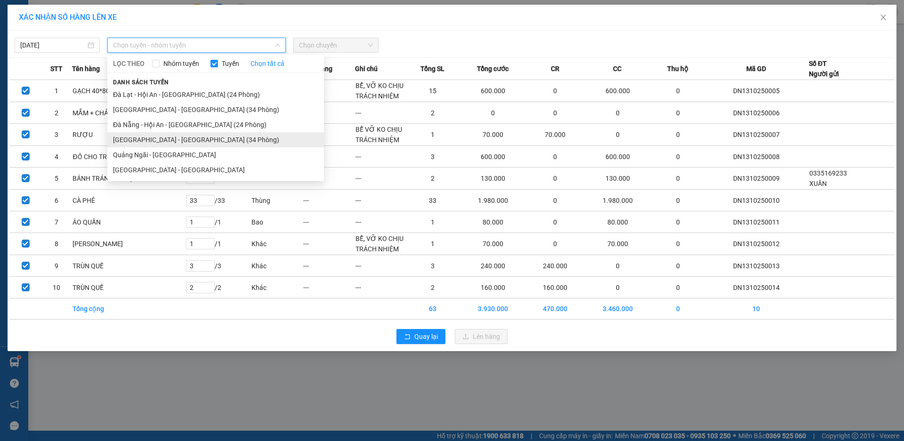
click at [155, 139] on li "[GEOGRAPHIC_DATA] - [GEOGRAPHIC_DATA] (34 Phòng)" at bounding box center [215, 139] width 217 height 15
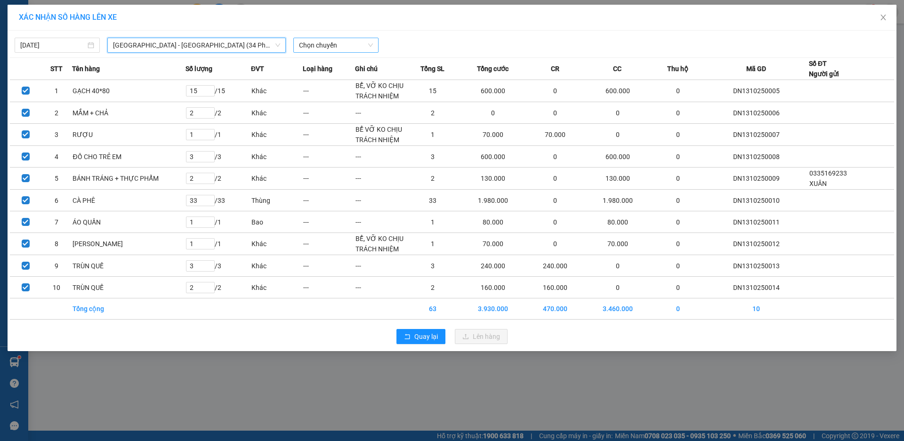
click at [342, 47] on span "Chọn chuyến" at bounding box center [336, 45] width 74 height 14
click at [332, 77] on div "15:30 - 49B-017.21" at bounding box center [335, 79] width 73 height 10
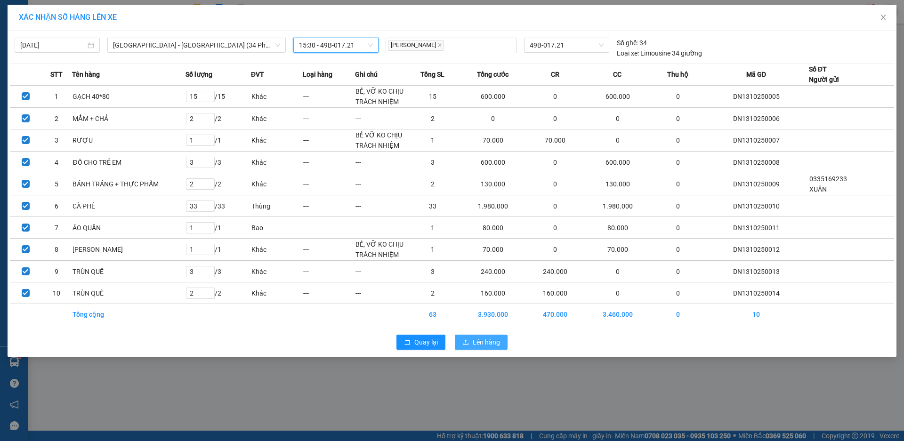
click at [483, 344] on span "Lên hàng" at bounding box center [486, 342] width 27 height 10
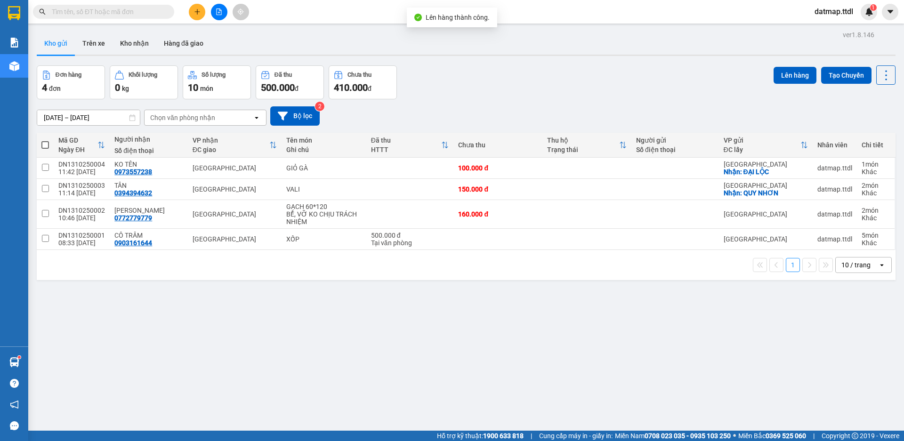
click at [43, 146] on span at bounding box center [45, 145] width 8 height 8
click at [45, 140] on input "checkbox" at bounding box center [45, 140] width 0 height 0
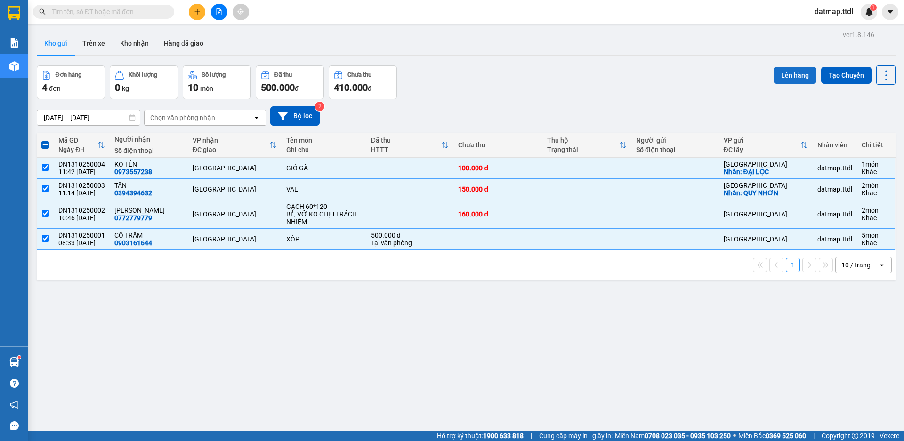
click at [787, 76] on button "Lên hàng" at bounding box center [795, 75] width 43 height 17
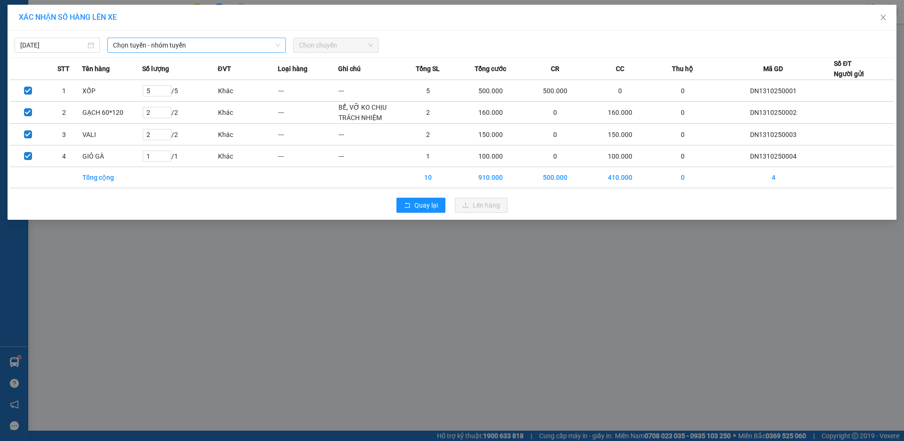
click at [170, 44] on span "Chọn tuyến - nhóm tuyến" at bounding box center [196, 45] width 167 height 14
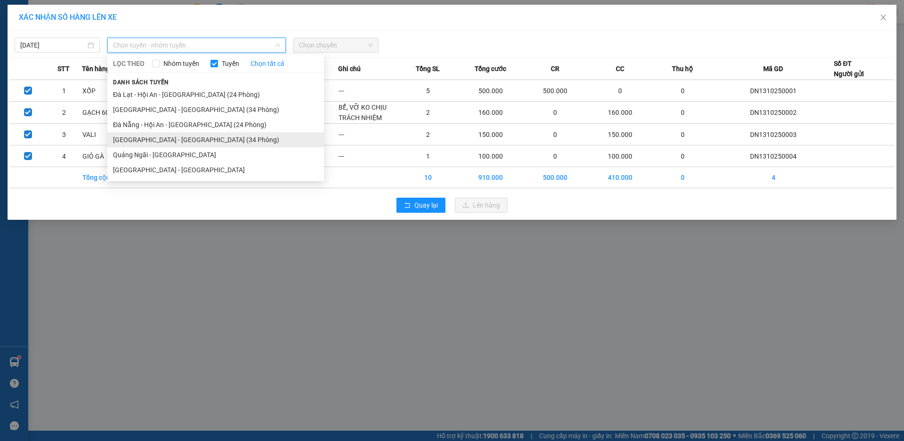
click at [147, 140] on li "[GEOGRAPHIC_DATA] - [GEOGRAPHIC_DATA] (34 Phòng)" at bounding box center [215, 139] width 217 height 15
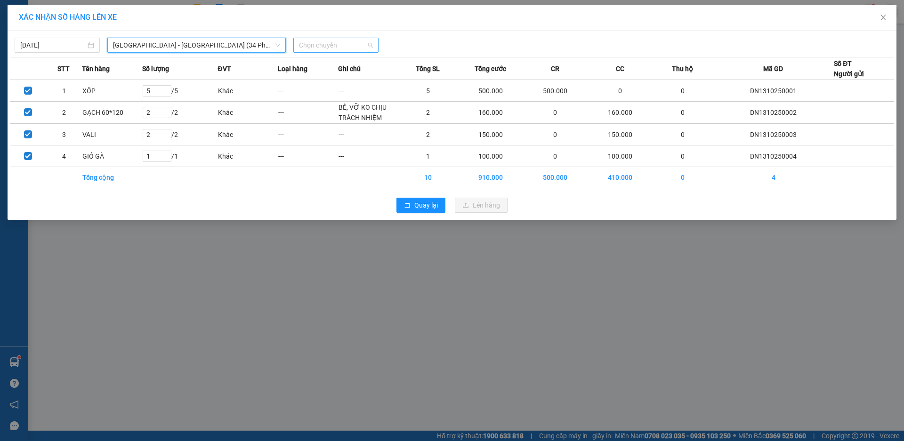
click at [326, 51] on span "Chọn chuyến" at bounding box center [336, 45] width 74 height 14
click at [330, 76] on div "15:30 - 49B-017.21" at bounding box center [335, 79] width 73 height 10
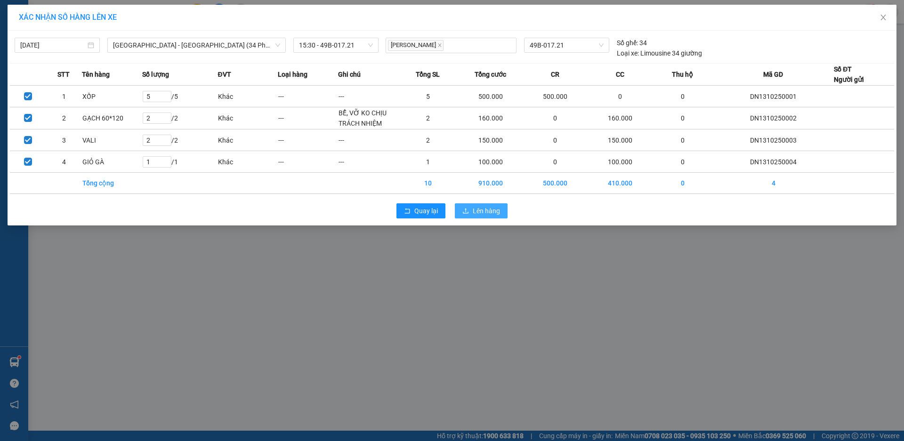
click at [477, 209] on span "Lên hàng" at bounding box center [486, 211] width 27 height 10
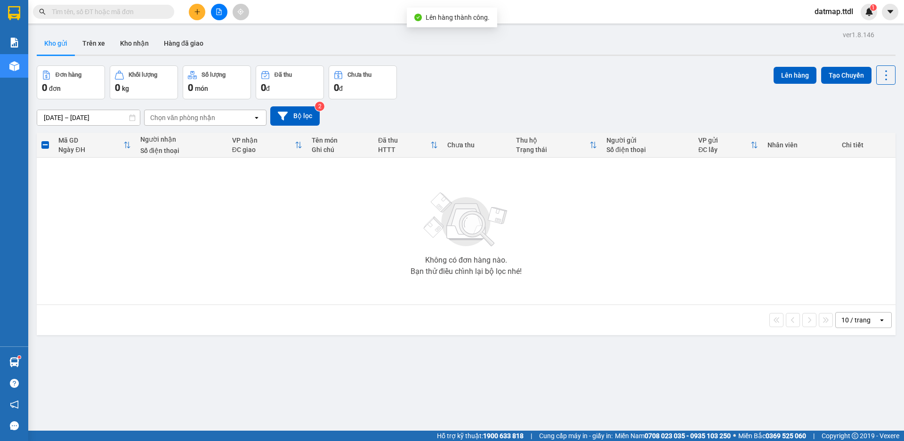
click at [220, 16] on button at bounding box center [219, 12] width 16 height 16
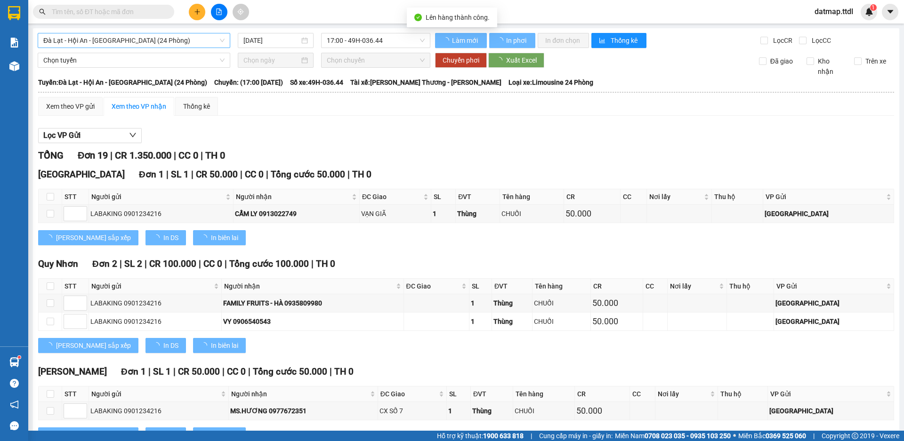
click at [162, 42] on span "Đà Lạt - Hội An - [GEOGRAPHIC_DATA] (24 Phòng)" at bounding box center [133, 40] width 181 height 14
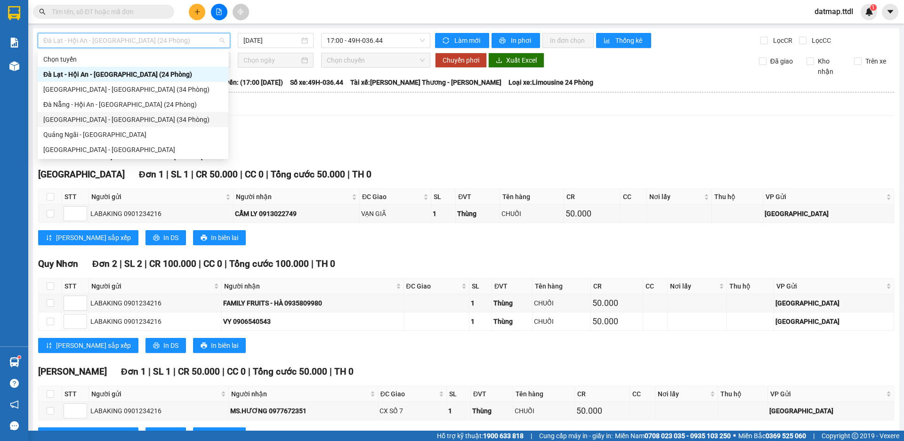
click at [76, 120] on div "[GEOGRAPHIC_DATA] - [GEOGRAPHIC_DATA] (34 Phòng)" at bounding box center [132, 119] width 179 height 10
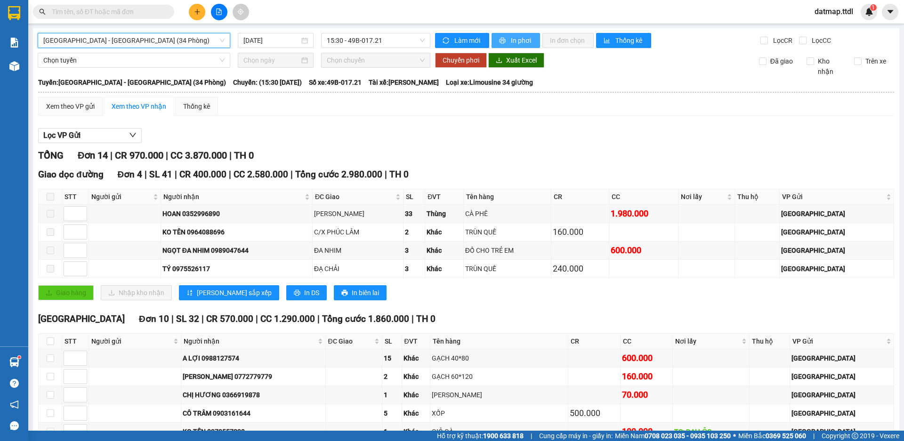
click at [514, 39] on span "In phơi" at bounding box center [522, 40] width 22 height 10
click at [515, 38] on span "In phơi" at bounding box center [522, 40] width 22 height 10
click at [197, 12] on icon "plus" at bounding box center [196, 11] width 5 height 0
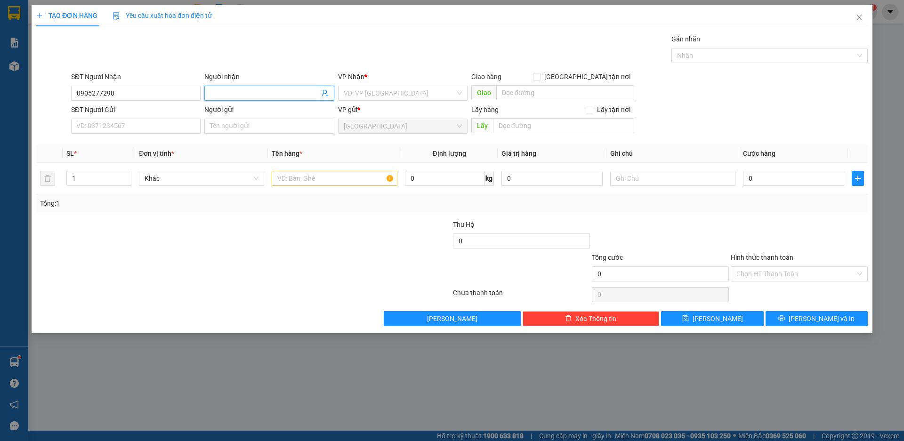
click at [234, 94] on input "Người nhận" at bounding box center [264, 93] width 109 height 10
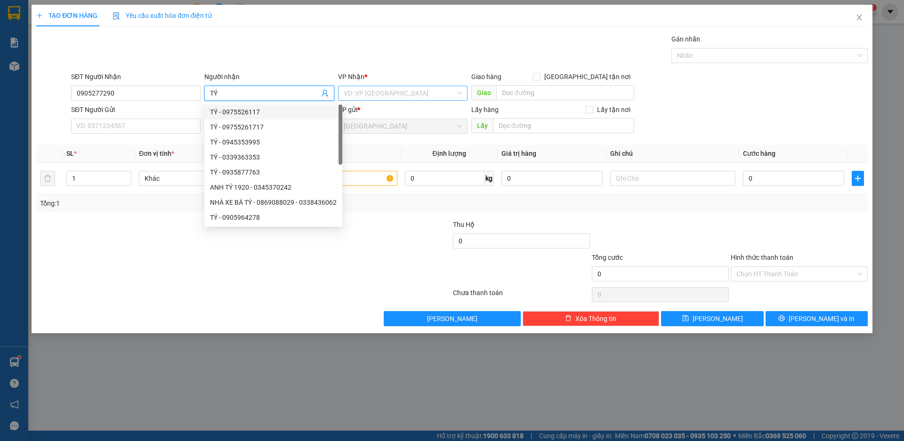
click at [375, 94] on input "search" at bounding box center [400, 93] width 112 height 14
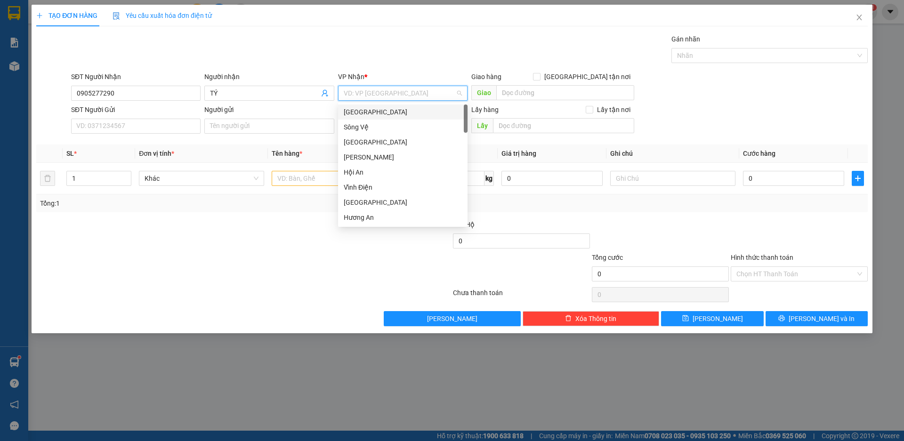
drag, startPoint x: 363, startPoint y: 111, endPoint x: 286, endPoint y: 115, distance: 76.8
click at [363, 111] on div "[GEOGRAPHIC_DATA]" at bounding box center [403, 112] width 118 height 10
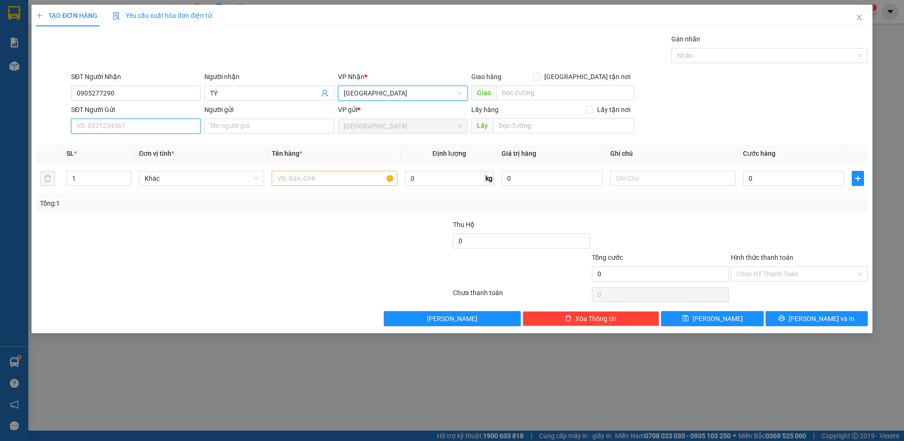
click at [123, 125] on input "SĐT Người Gửi" at bounding box center [135, 126] width 129 height 15
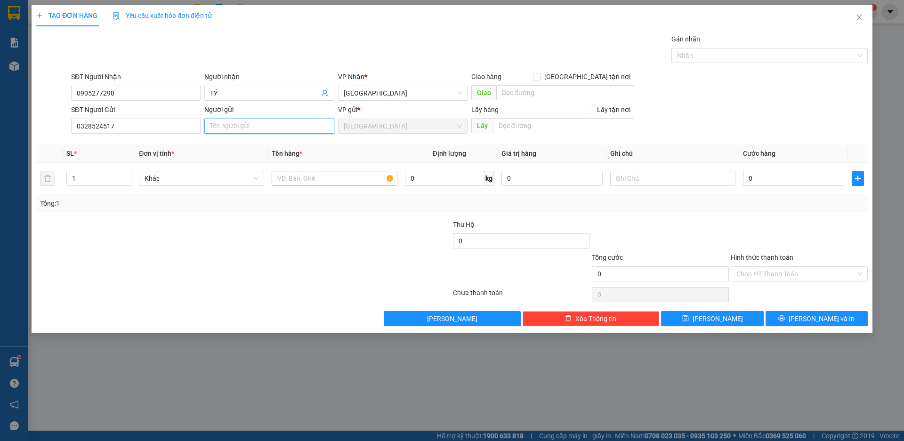
click at [236, 129] on input "Người gửi" at bounding box center [268, 126] width 129 height 15
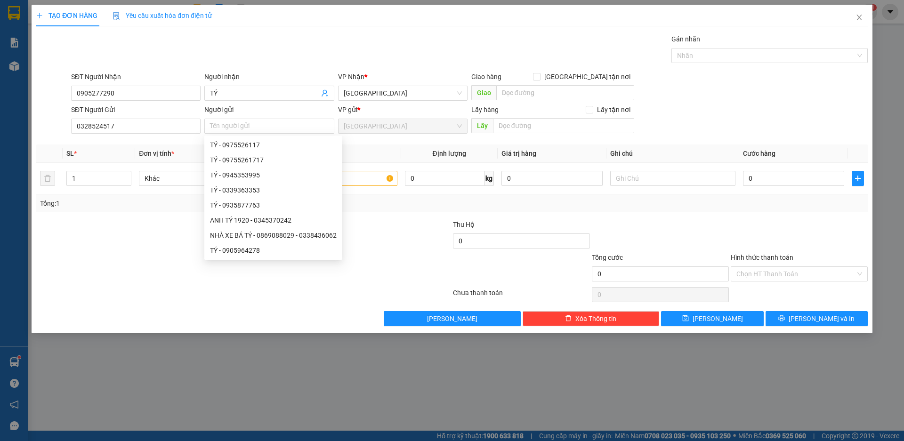
click at [143, 118] on div "SĐT Người Gửi" at bounding box center [135, 112] width 129 height 14
click at [141, 124] on input "0328524517" at bounding box center [135, 126] width 129 height 15
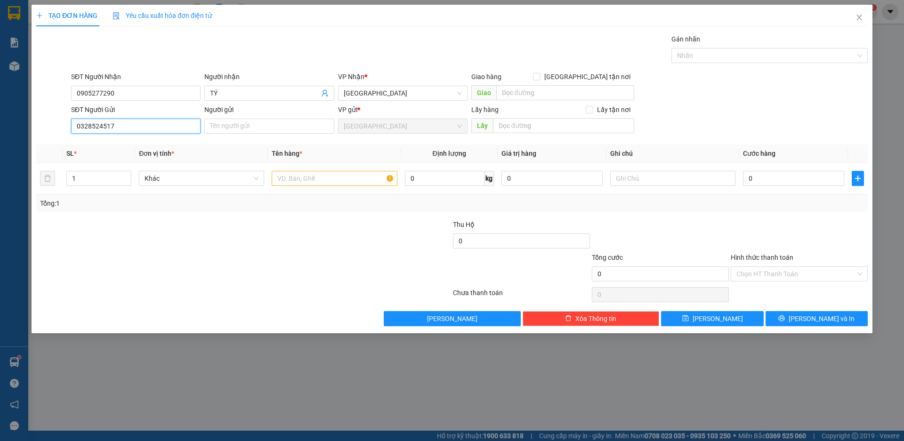
click at [140, 124] on input "0328524517" at bounding box center [135, 126] width 129 height 15
click at [119, 95] on input "0905277290" at bounding box center [135, 93] width 129 height 15
click at [229, 97] on input "TÝ" at bounding box center [264, 93] width 109 height 10
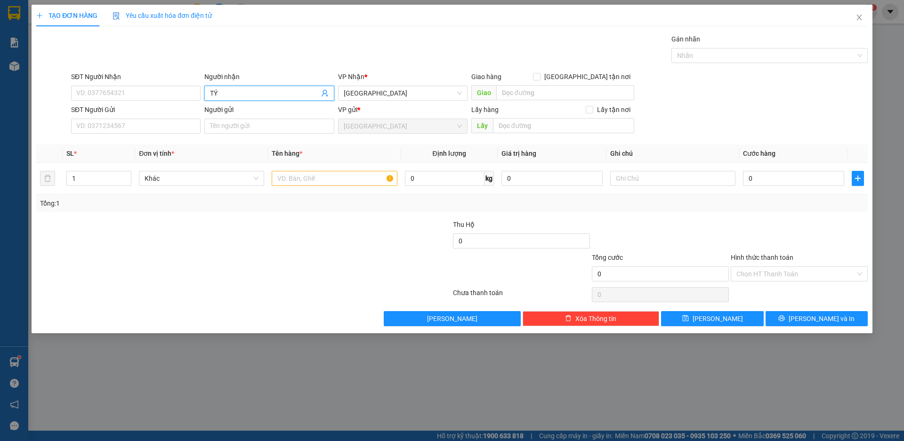
click at [229, 97] on input "TÝ" at bounding box center [264, 93] width 109 height 10
click at [144, 97] on input "SĐT Người Nhận" at bounding box center [135, 93] width 129 height 15
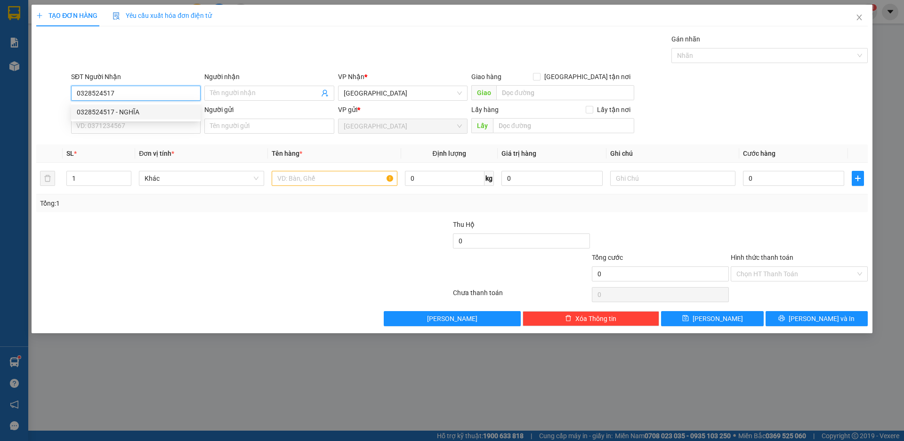
click at [92, 113] on div "0328524517 - NGHĨA" at bounding box center [136, 112] width 118 height 10
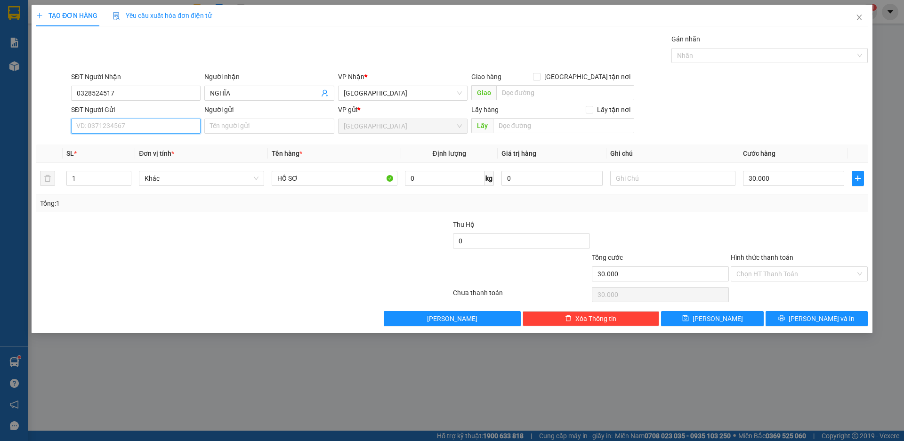
click at [133, 124] on input "SĐT Người Gửi" at bounding box center [135, 126] width 129 height 15
click at [105, 145] on div "0905277290 - TÝ" at bounding box center [136, 145] width 118 height 10
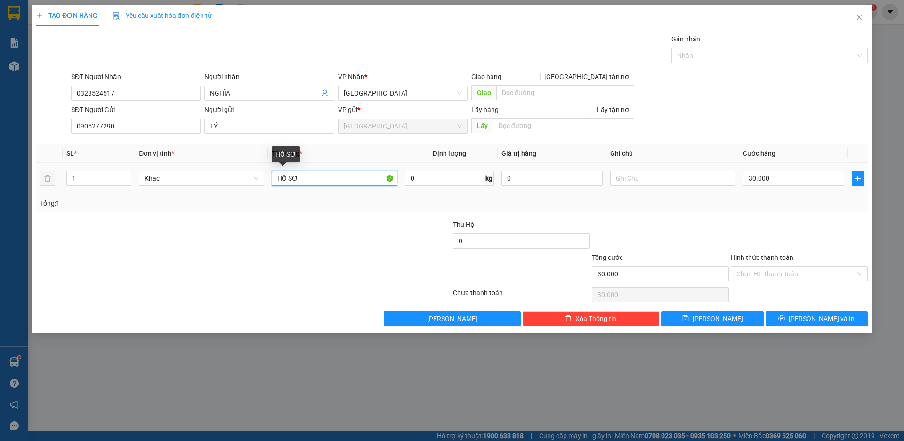
click at [313, 179] on input "HỒ SƠ" at bounding box center [334, 178] width 125 height 15
click at [754, 178] on input "30.000" at bounding box center [793, 178] width 101 height 15
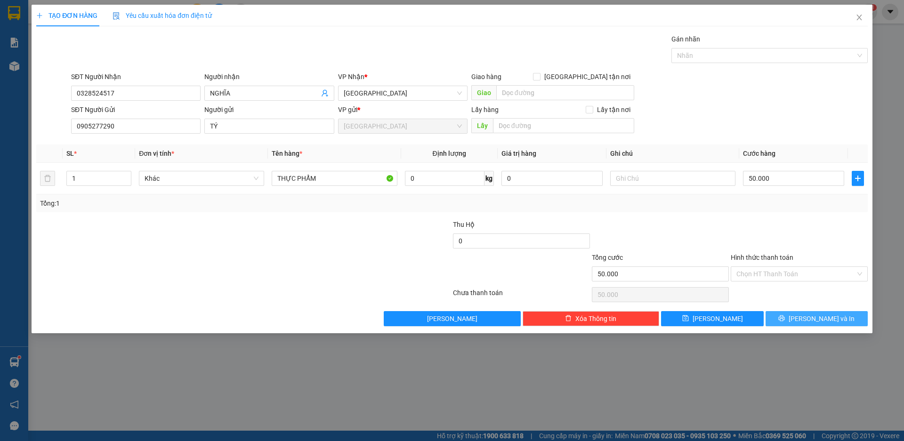
click at [831, 321] on span "[PERSON_NAME] và In" at bounding box center [822, 319] width 66 height 10
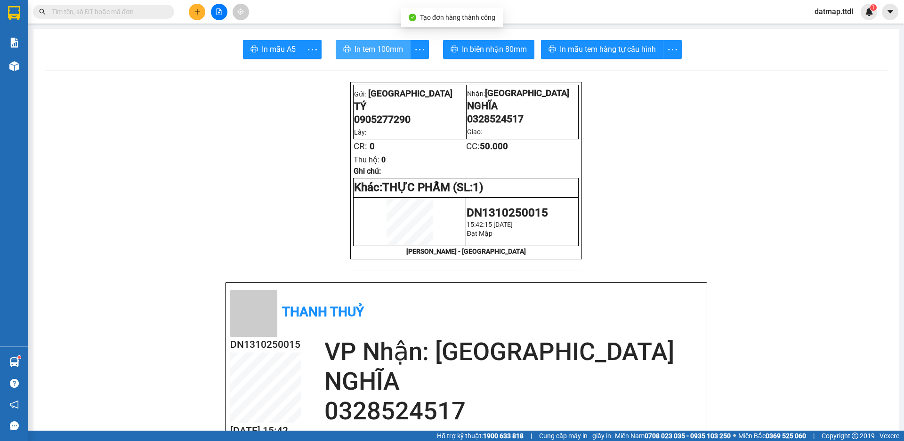
click at [388, 50] on span "In tem 100mm" at bounding box center [379, 49] width 49 height 12
click at [200, 6] on button at bounding box center [197, 12] width 16 height 16
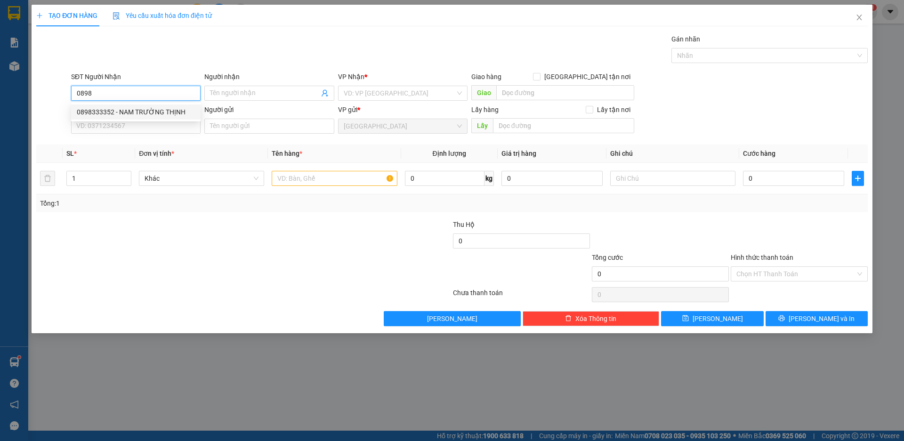
click at [98, 114] on div "0898333352 - NAM TRƯỜNG THỊNH" at bounding box center [136, 112] width 118 height 10
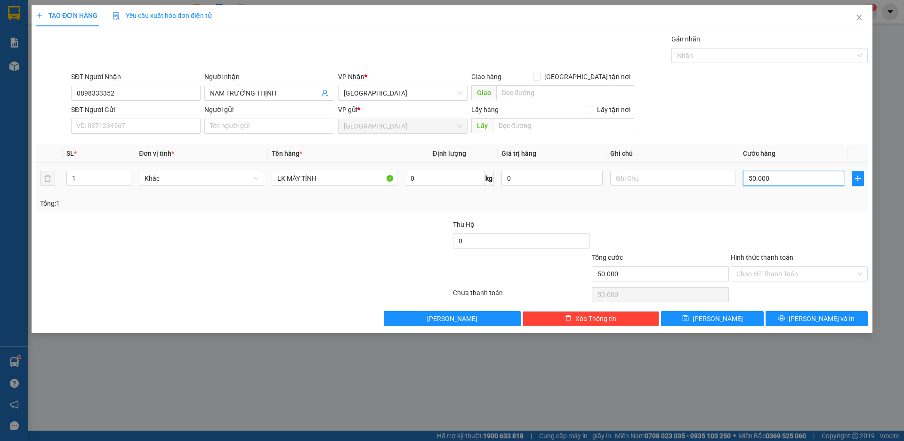
click at [778, 185] on input "50.000" at bounding box center [793, 178] width 101 height 15
click at [773, 271] on input "Hình thức thanh toán" at bounding box center [795, 274] width 119 height 14
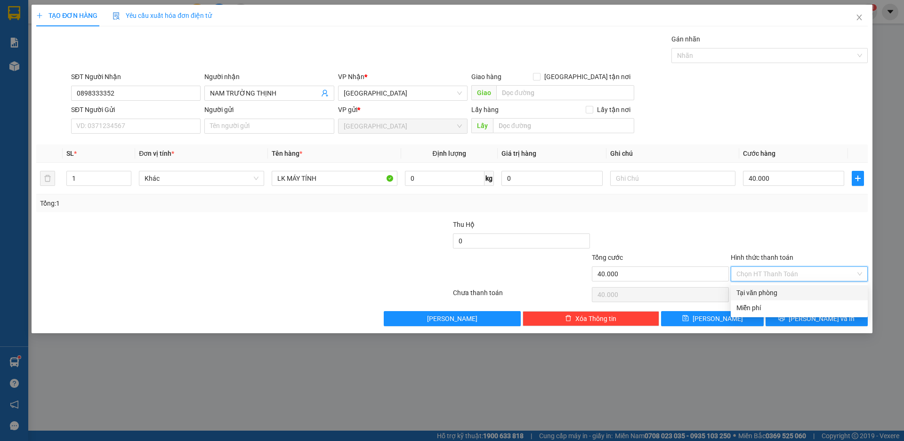
click at [758, 293] on div "Tại văn phòng" at bounding box center [799, 293] width 126 height 10
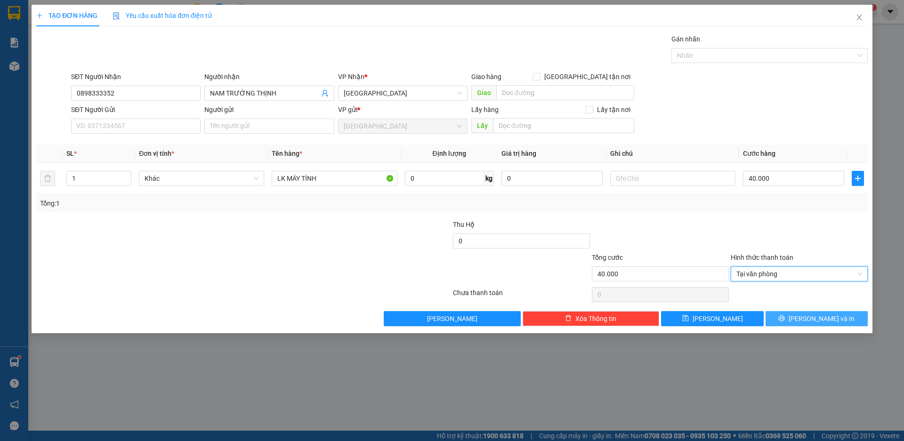
click at [805, 317] on button "[PERSON_NAME] và In" at bounding box center [817, 318] width 102 height 15
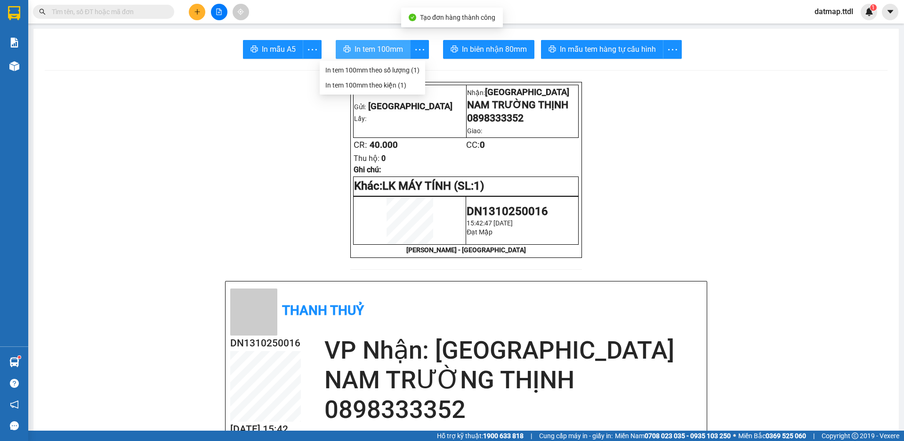
click at [372, 52] on span "In tem 100mm" at bounding box center [379, 49] width 49 height 12
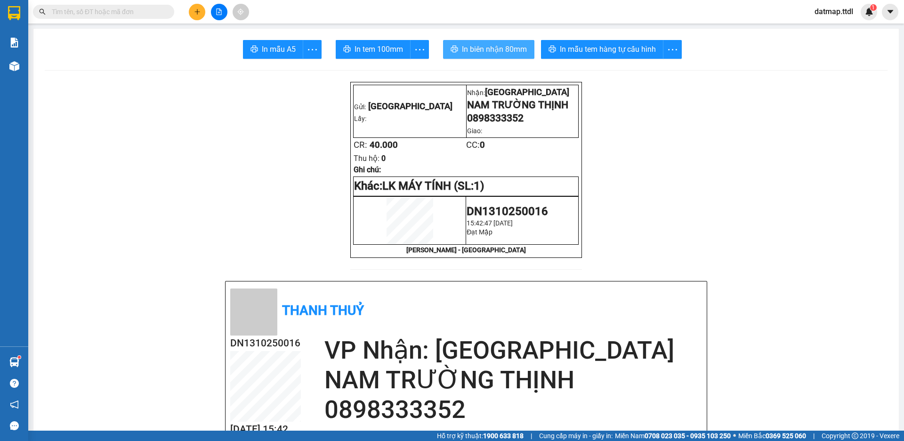
click at [478, 47] on span "In biên nhận 80mm" at bounding box center [494, 49] width 65 height 12
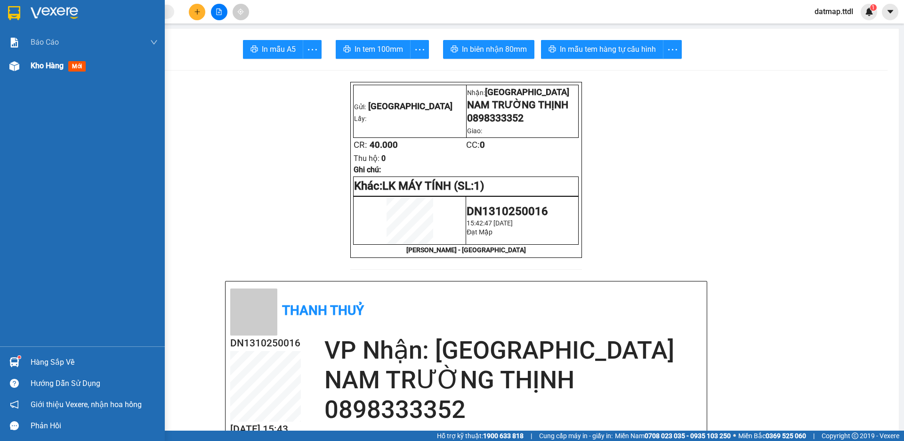
click at [35, 66] on span "Kho hàng" at bounding box center [47, 65] width 33 height 9
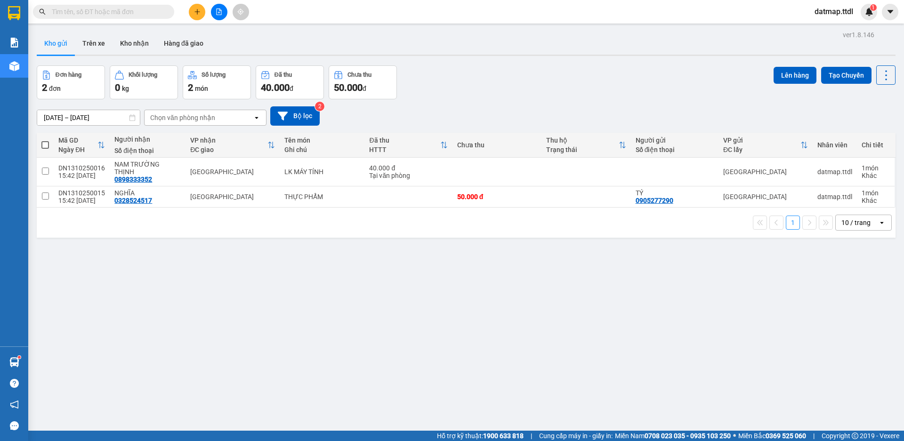
click at [43, 144] on span at bounding box center [45, 145] width 8 height 8
click at [45, 140] on input "checkbox" at bounding box center [45, 140] width 0 height 0
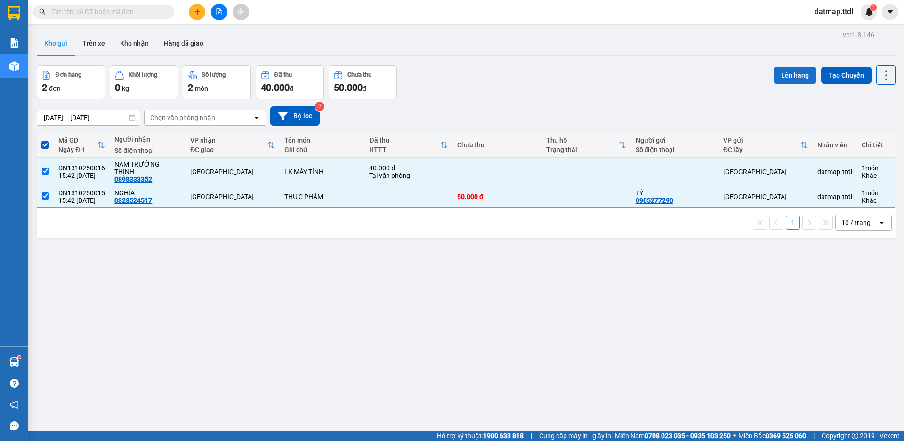
click at [789, 73] on button "Lên hàng" at bounding box center [795, 75] width 43 height 17
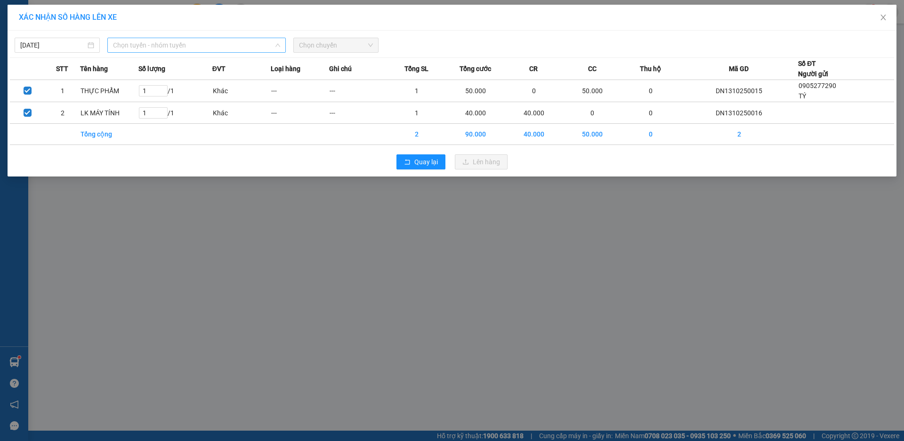
click at [224, 40] on span "Chọn tuyến - nhóm tuyến" at bounding box center [196, 45] width 167 height 14
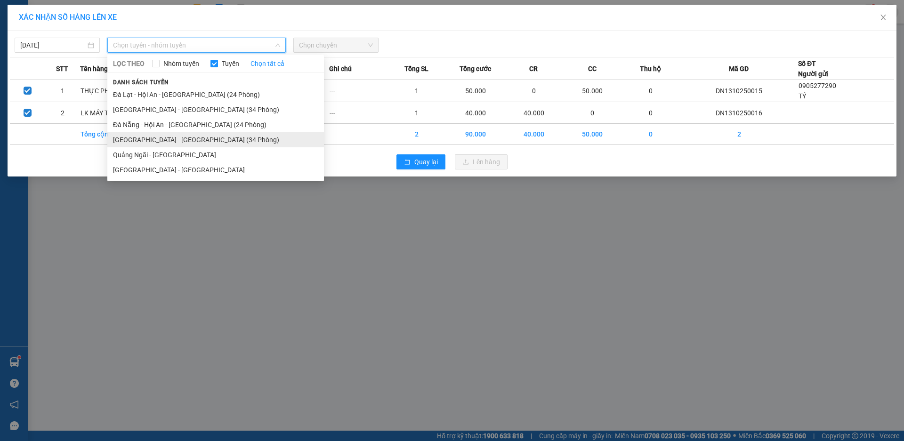
click at [165, 141] on li "[GEOGRAPHIC_DATA] - [GEOGRAPHIC_DATA] (34 Phòng)" at bounding box center [215, 139] width 217 height 15
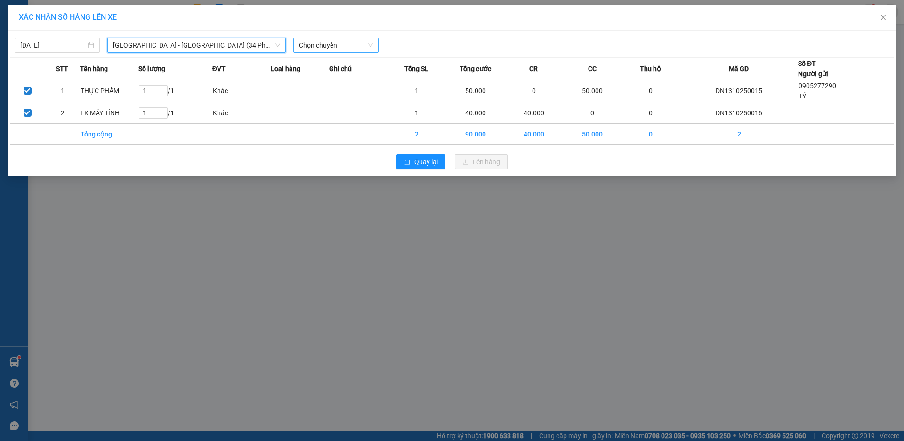
click at [348, 41] on span "Chọn chuyến" at bounding box center [336, 45] width 74 height 14
click at [329, 81] on div "15:30 - 49B-017.21" at bounding box center [335, 79] width 73 height 10
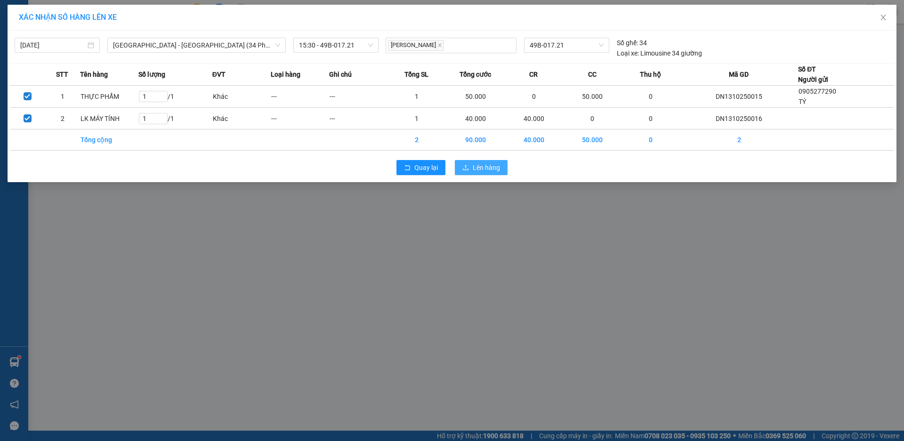
click at [487, 165] on span "Lên hàng" at bounding box center [486, 167] width 27 height 10
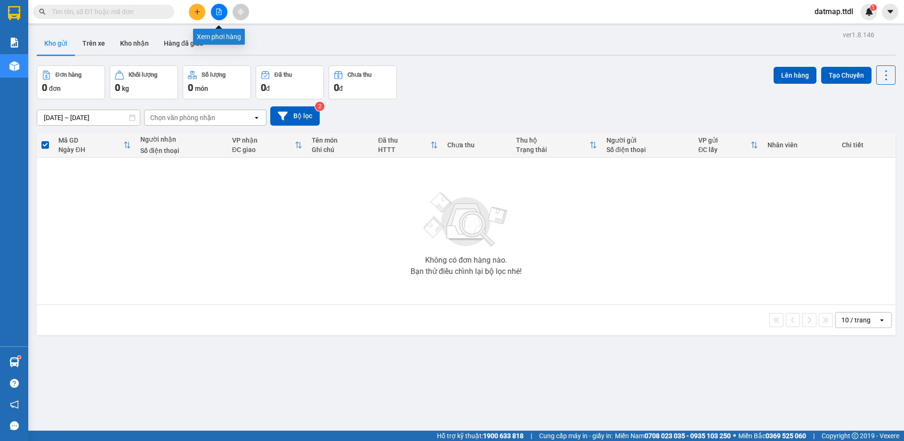
click at [221, 11] on icon "file-add" at bounding box center [219, 11] width 5 height 7
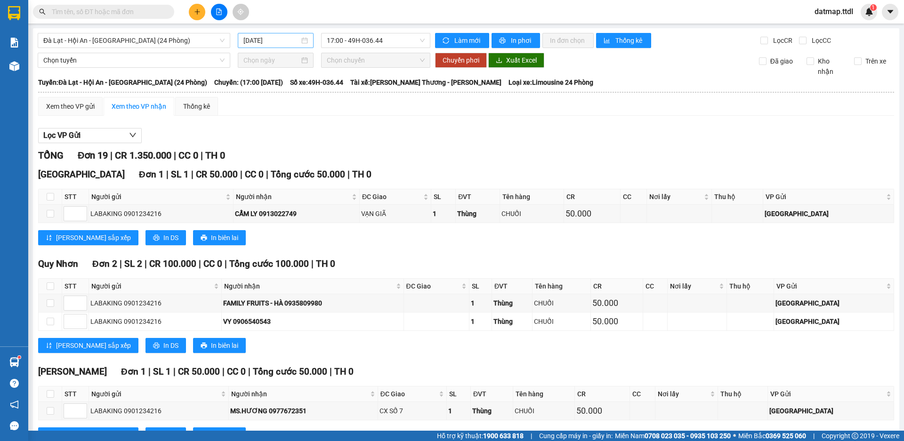
click at [274, 37] on input "[DATE]" at bounding box center [271, 40] width 56 height 10
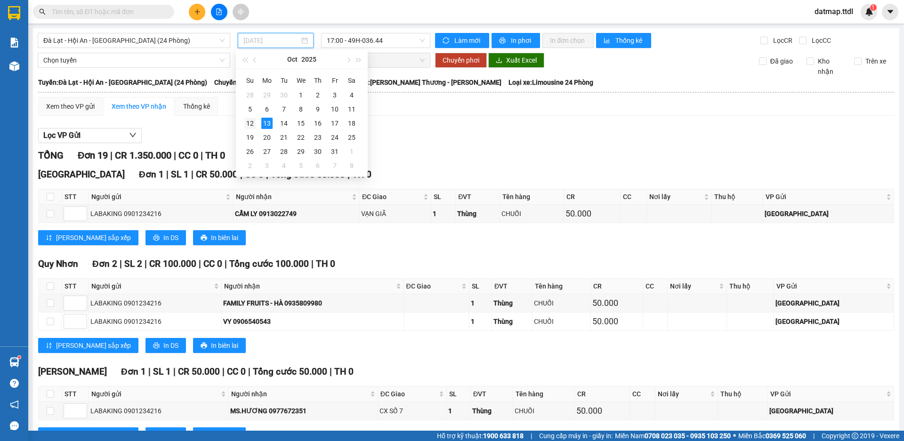
click at [252, 120] on div "12" at bounding box center [249, 123] width 11 height 11
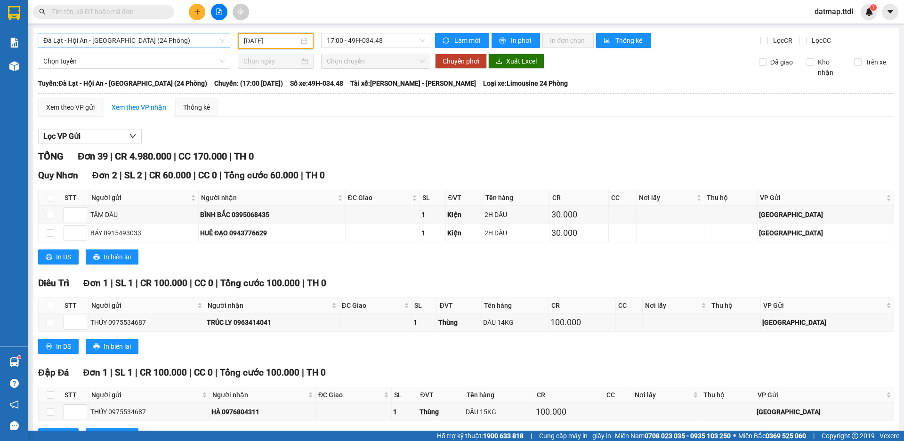
click at [131, 39] on span "Đà Lạt - Hội An - [GEOGRAPHIC_DATA] (24 Phòng)" at bounding box center [133, 40] width 181 height 14
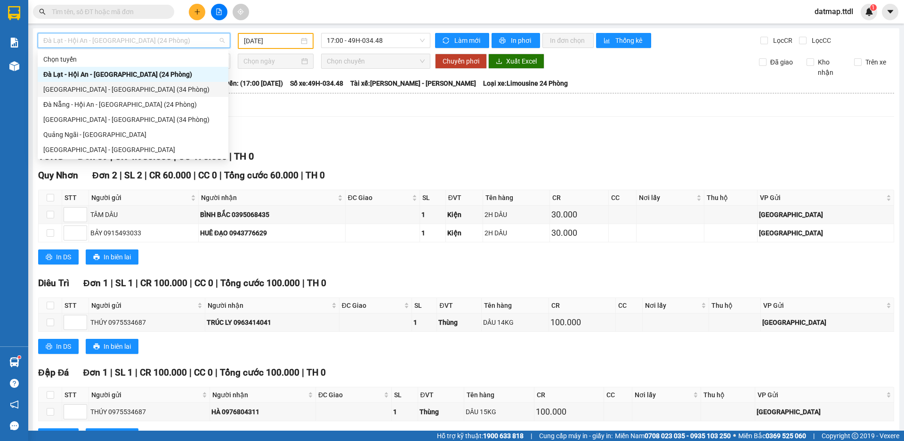
drag, startPoint x: 73, startPoint y: 89, endPoint x: 170, endPoint y: 73, distance: 98.3
click at [73, 89] on div "[GEOGRAPHIC_DATA] - [GEOGRAPHIC_DATA] (34 Phòng)" at bounding box center [132, 89] width 179 height 10
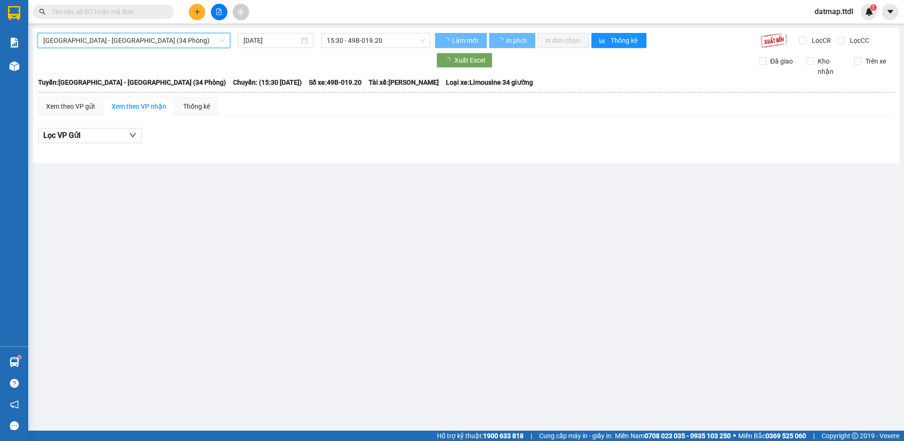
click at [271, 43] on input "[DATE]" at bounding box center [271, 40] width 56 height 10
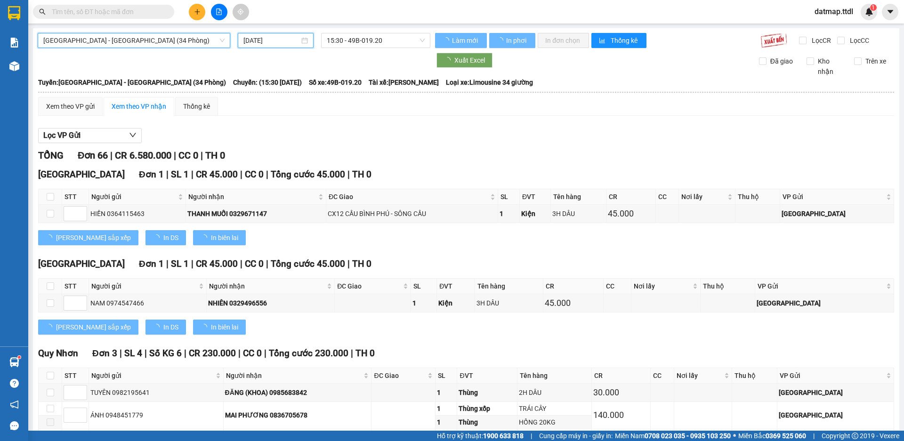
click at [269, 43] on input "[DATE]" at bounding box center [271, 40] width 56 height 10
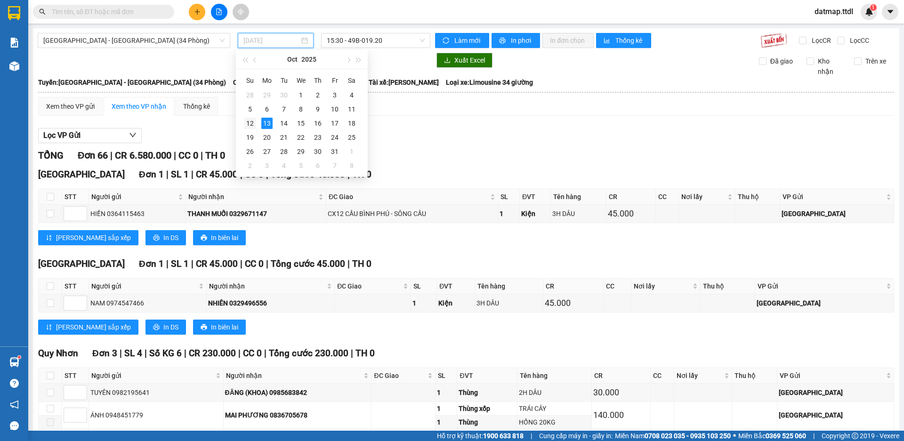
click at [250, 124] on div "12" at bounding box center [249, 123] width 11 height 11
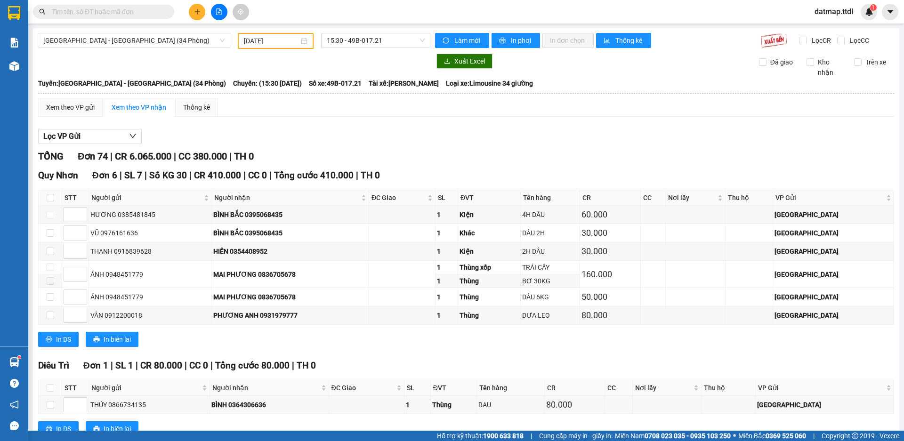
drag, startPoint x: 174, startPoint y: 267, endPoint x: 232, endPoint y: 267, distance: 57.9
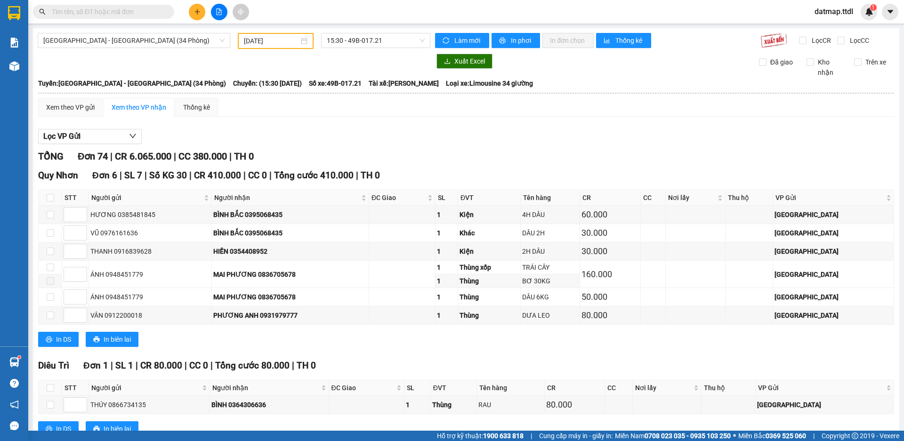
drag, startPoint x: 235, startPoint y: 267, endPoint x: 331, endPoint y: 275, distance: 96.4
